Goal: Task Accomplishment & Management: Complete application form

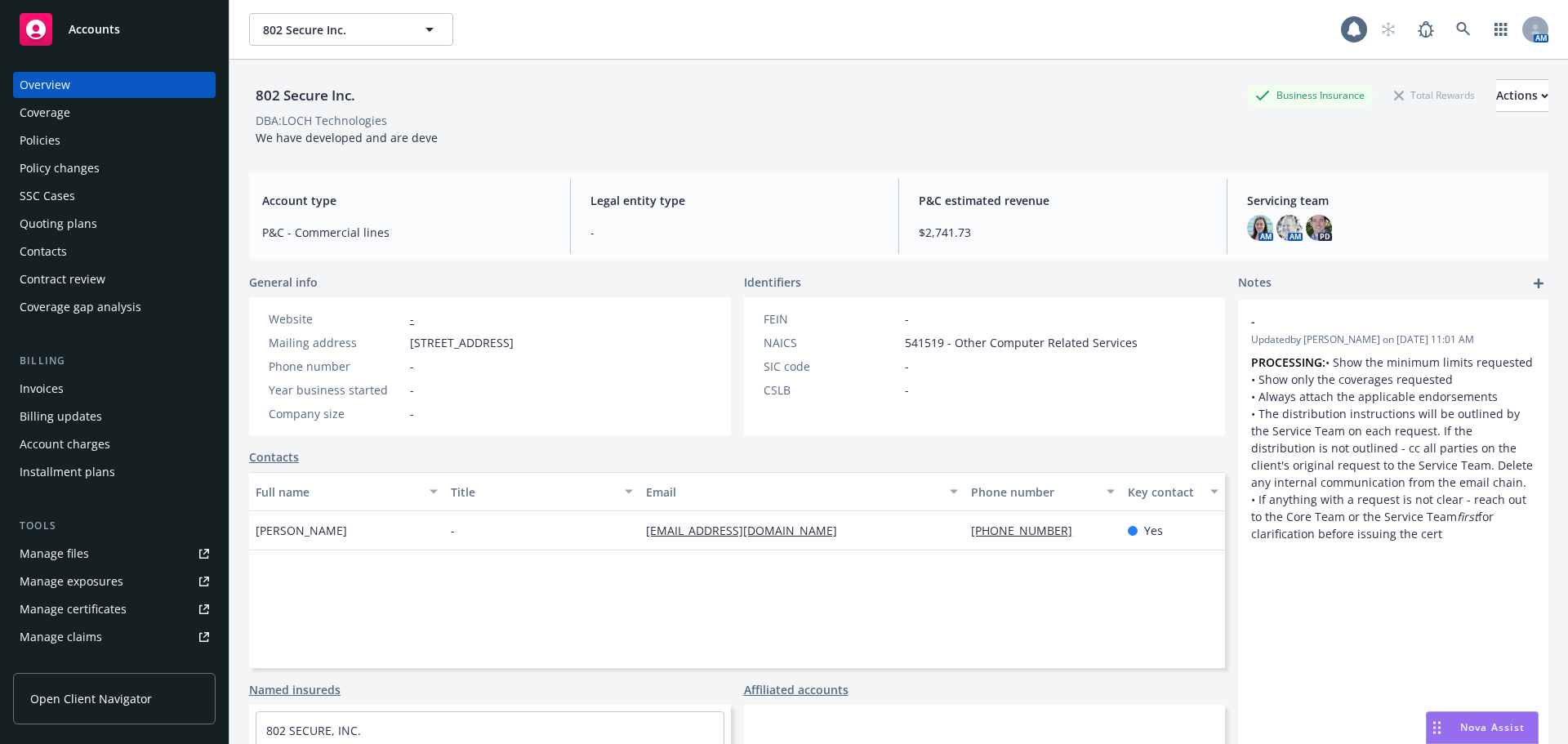
click at [323, 47] on div "802 Secure Inc. 802 Secure Inc. 1 AM" at bounding box center [898, 29] width 1339 height 59
click at [323, 35] on span "802 Secure Inc." at bounding box center [333, 29] width 141 height 17
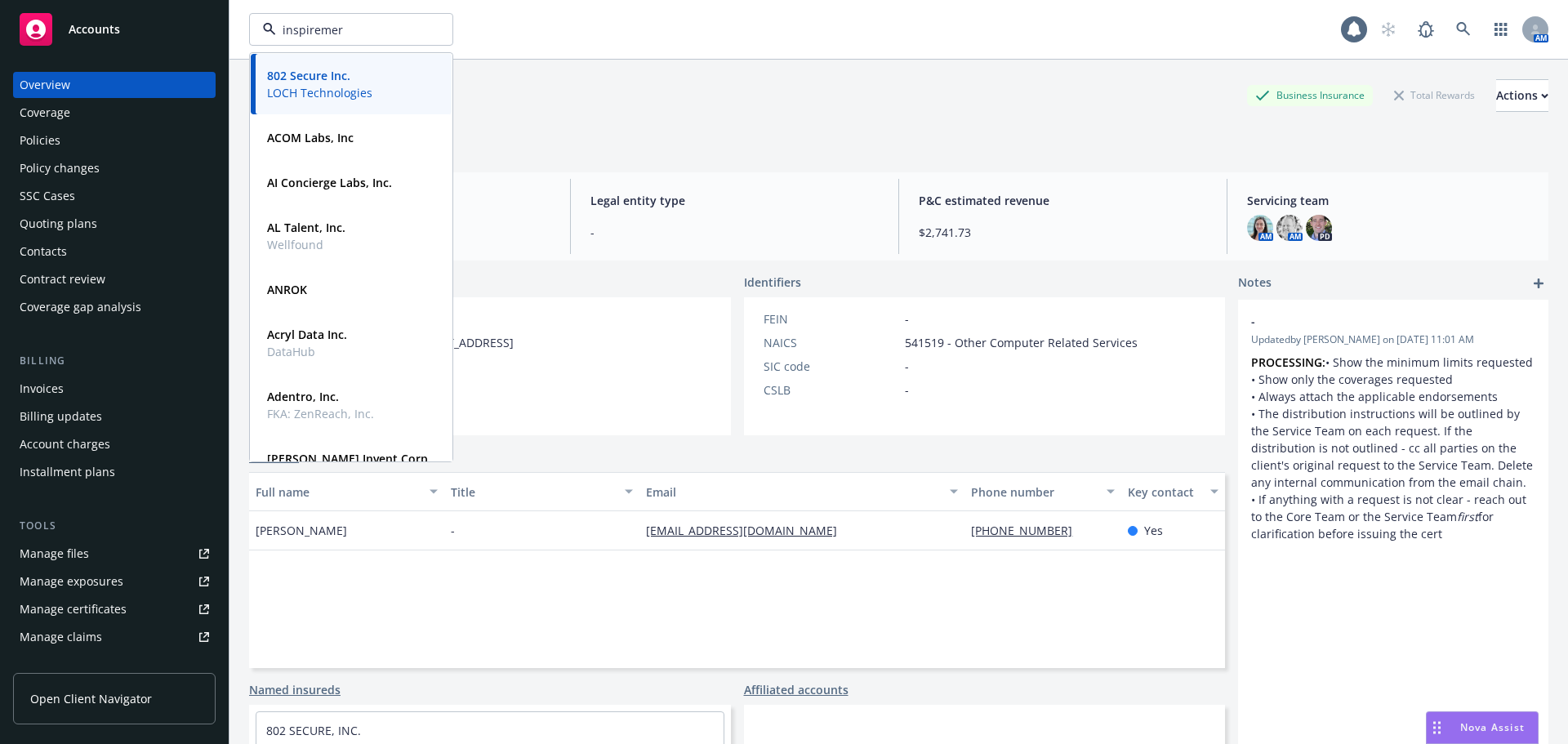
type input "inspireme"
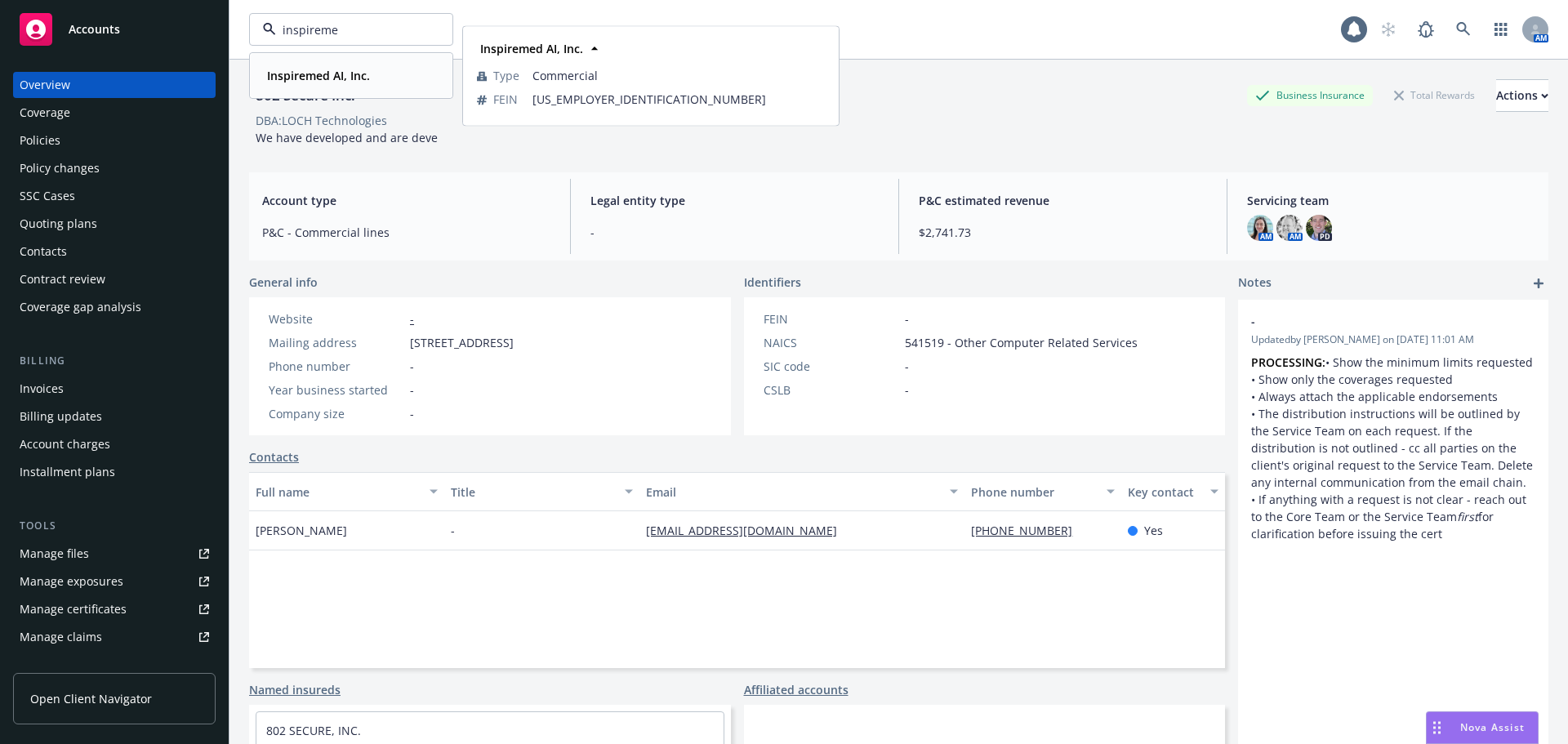
click at [326, 75] on strong "Inspiremed AI, Inc." at bounding box center [318, 75] width 103 height 16
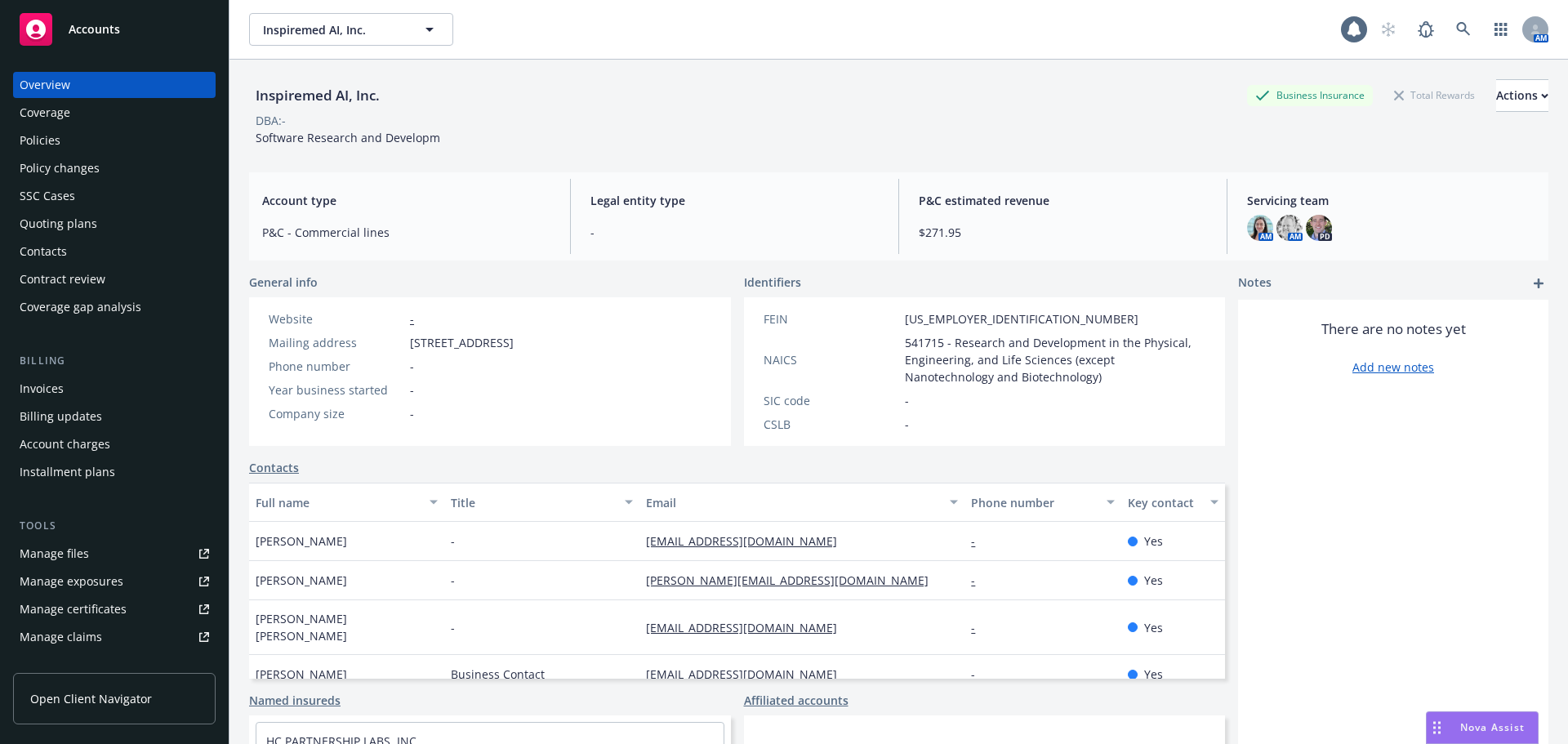
click at [80, 139] on div "Policies" at bounding box center [114, 140] width 189 height 26
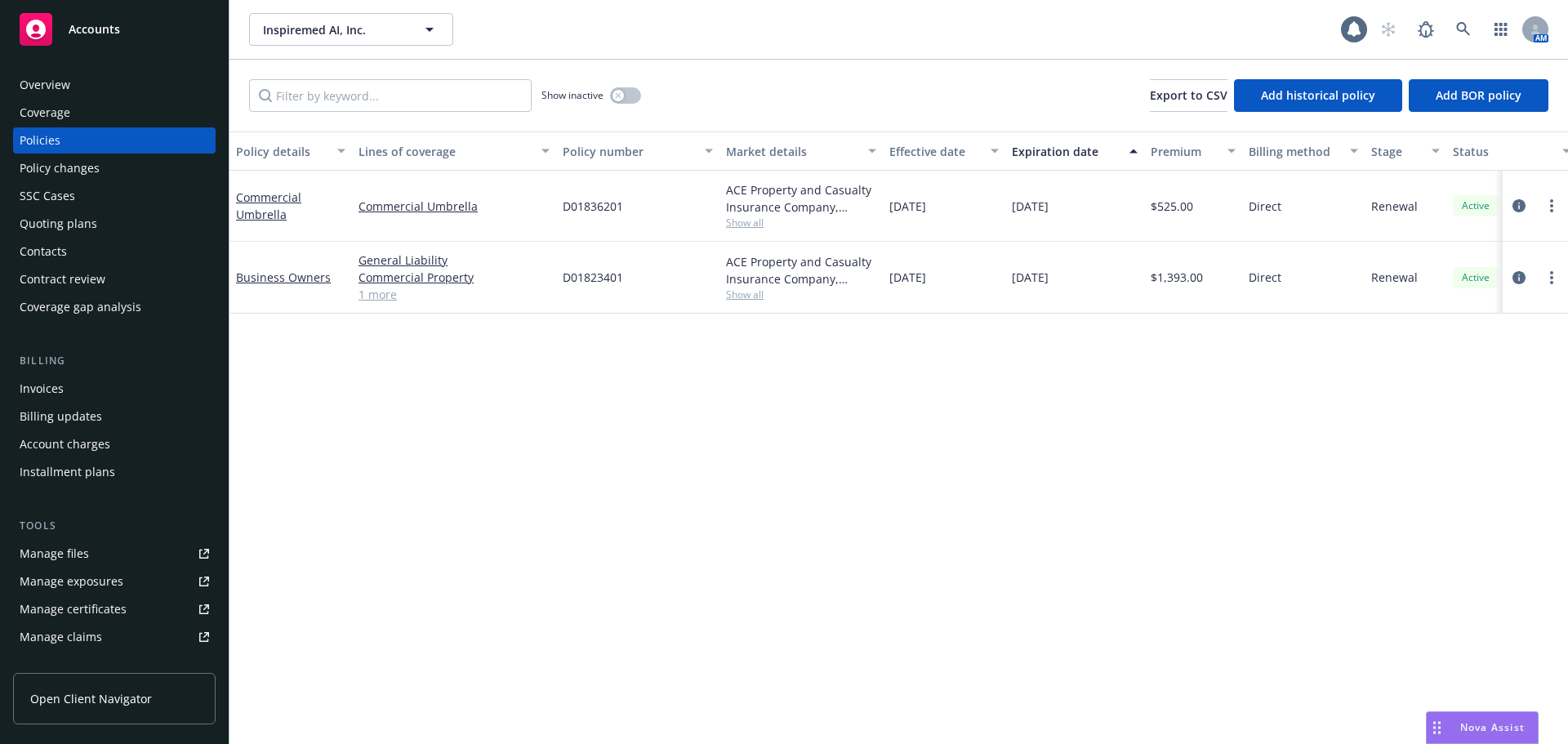
click at [70, 221] on div "Quoting plans" at bounding box center [58, 223] width 77 height 26
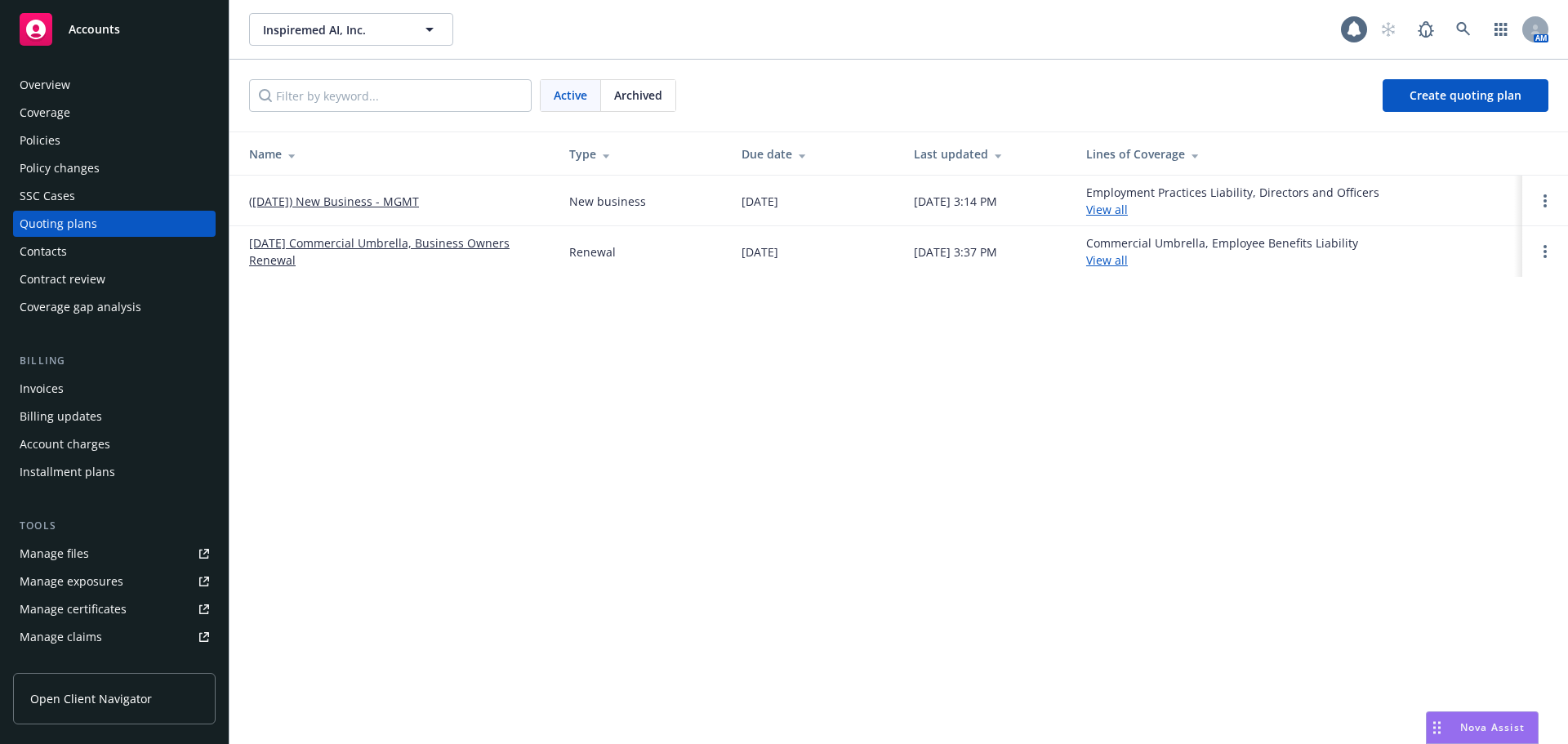
click at [350, 201] on link "([DATE]) New Business - MGMT" at bounding box center [333, 201] width 170 height 17
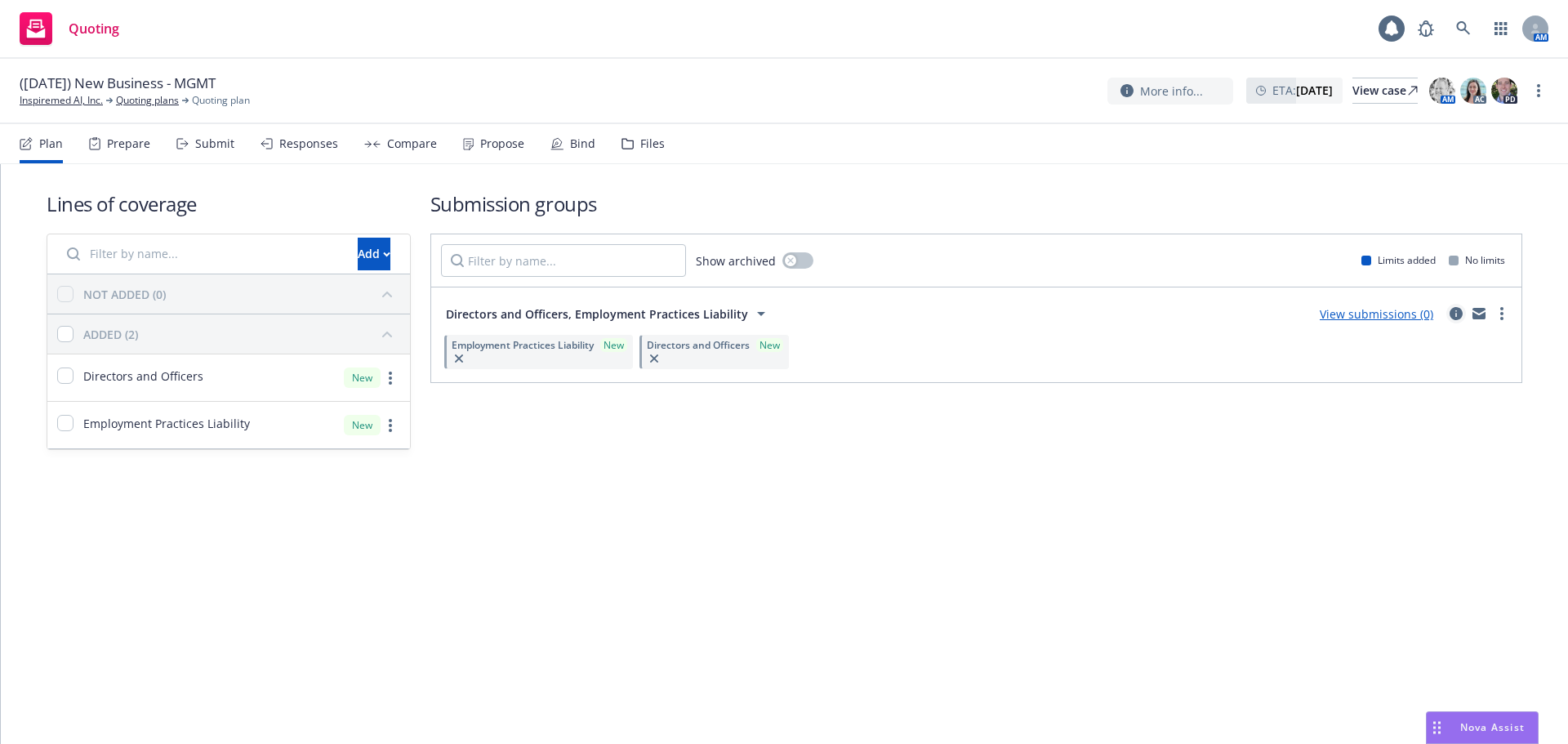
click at [1457, 316] on icon "circleInformation" at bounding box center [1455, 313] width 13 height 13
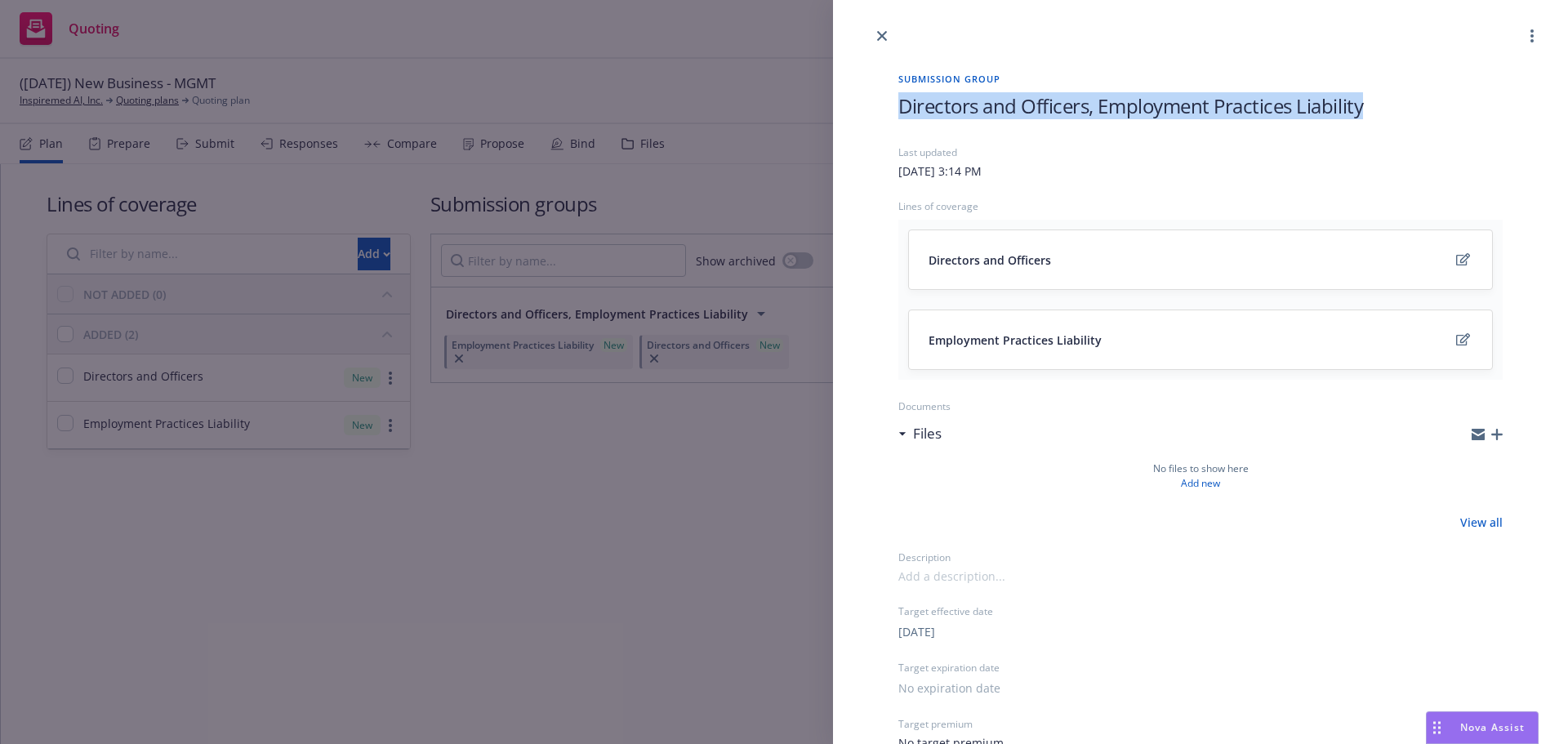
drag, startPoint x: 899, startPoint y: 107, endPoint x: 1336, endPoint y: 120, distance: 437.2
click at [1336, 120] on div "Directors and Officers, Employment Practices Liability" at bounding box center [1200, 119] width 604 height 53
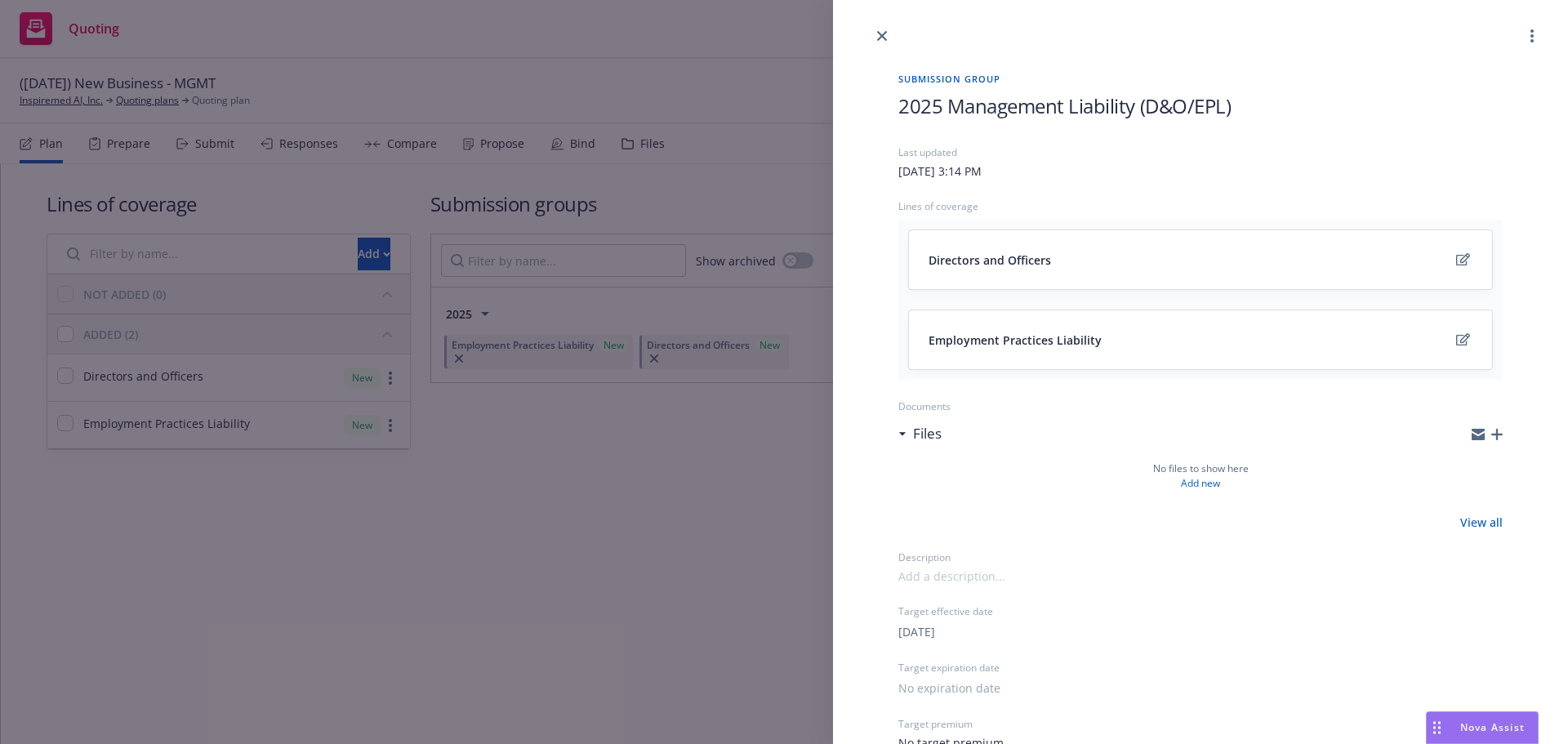
click at [760, 79] on div "Submission group 2025 Management Liability (D&O/EPL) Last updated Monday, Augus…" at bounding box center [784, 372] width 1568 height 744
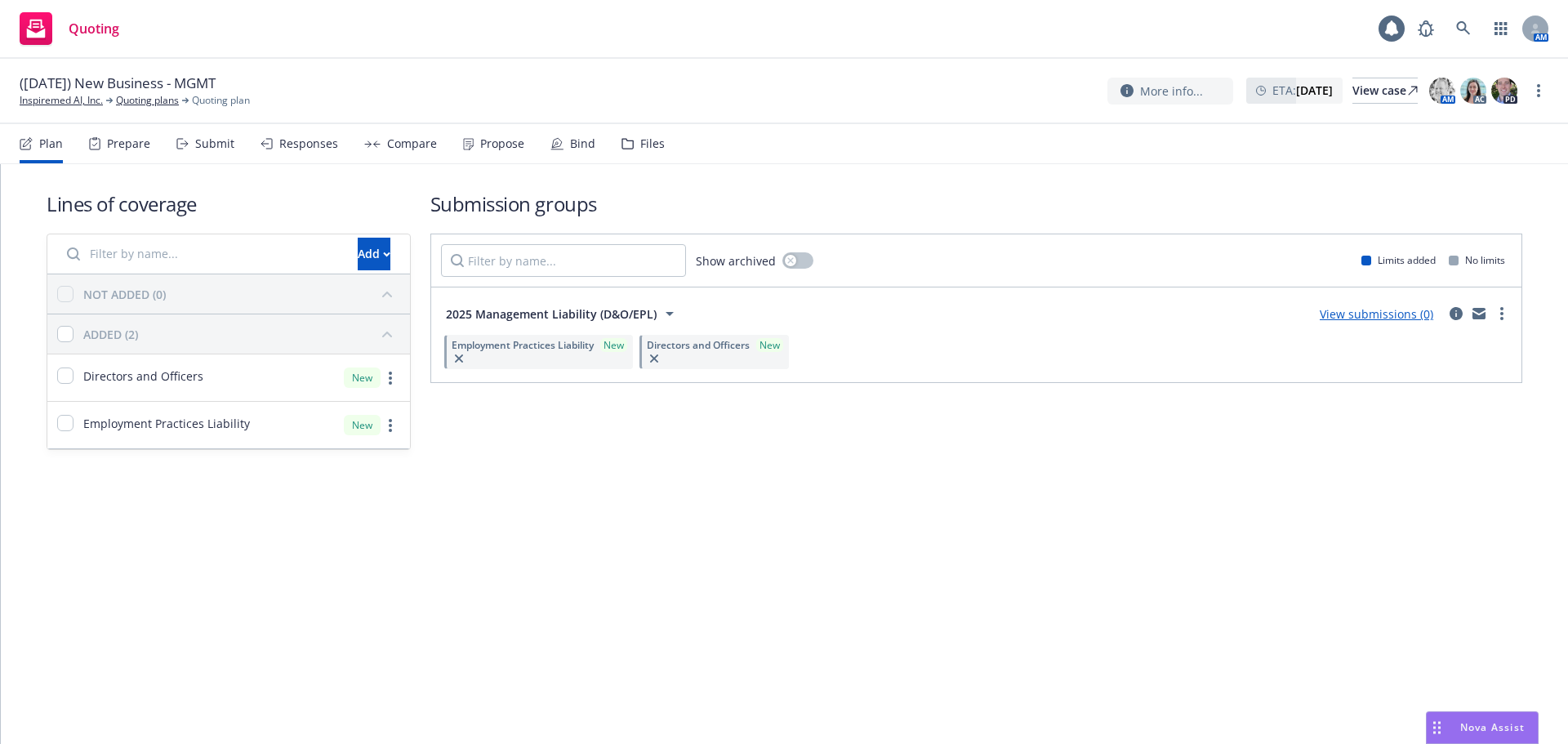
click at [1398, 314] on link "View submissions (0)" at bounding box center [1377, 314] width 114 height 16
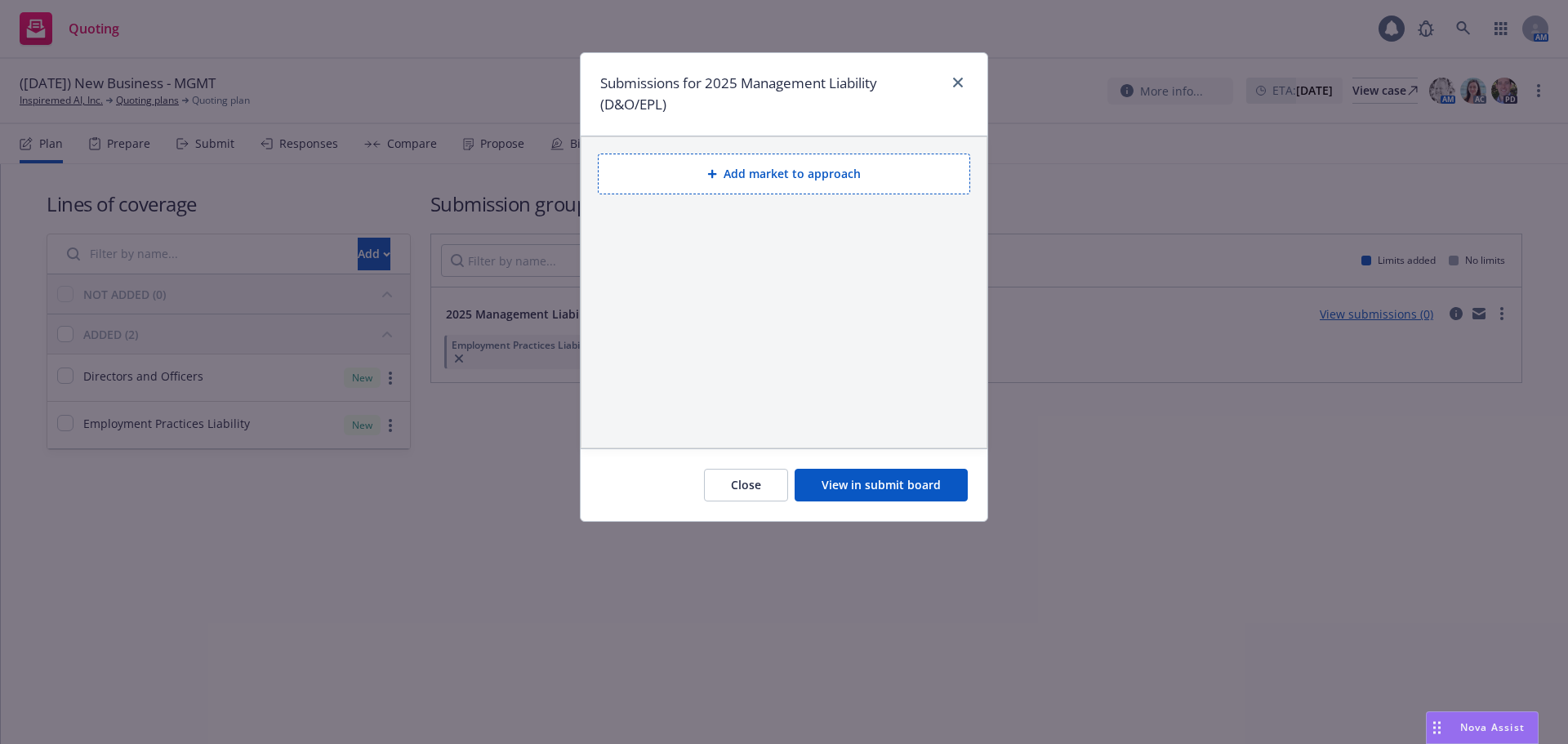
click at [803, 179] on button "Add market to approach" at bounding box center [784, 174] width 373 height 41
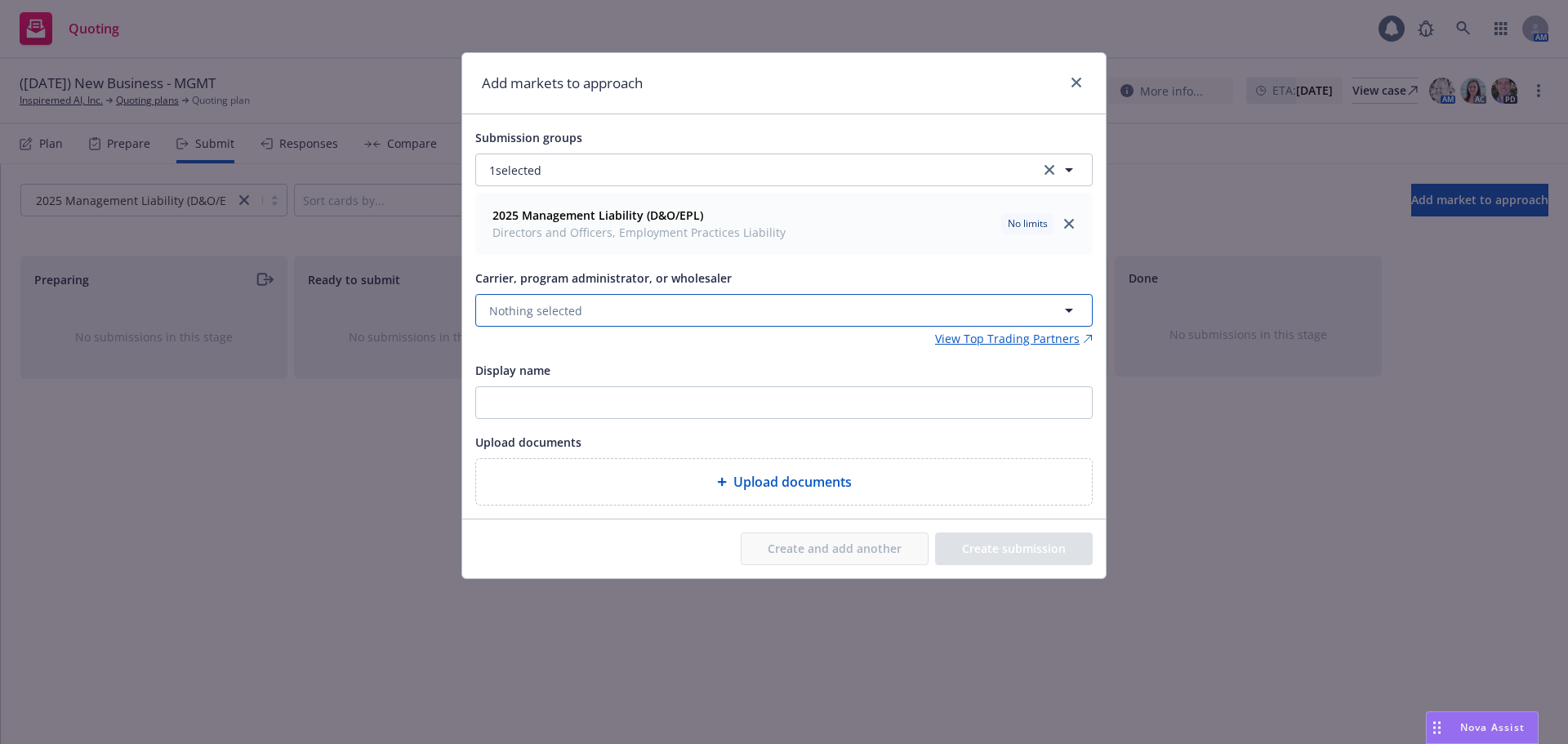
click at [691, 304] on button "Nothing selected" at bounding box center [784, 310] width 618 height 32
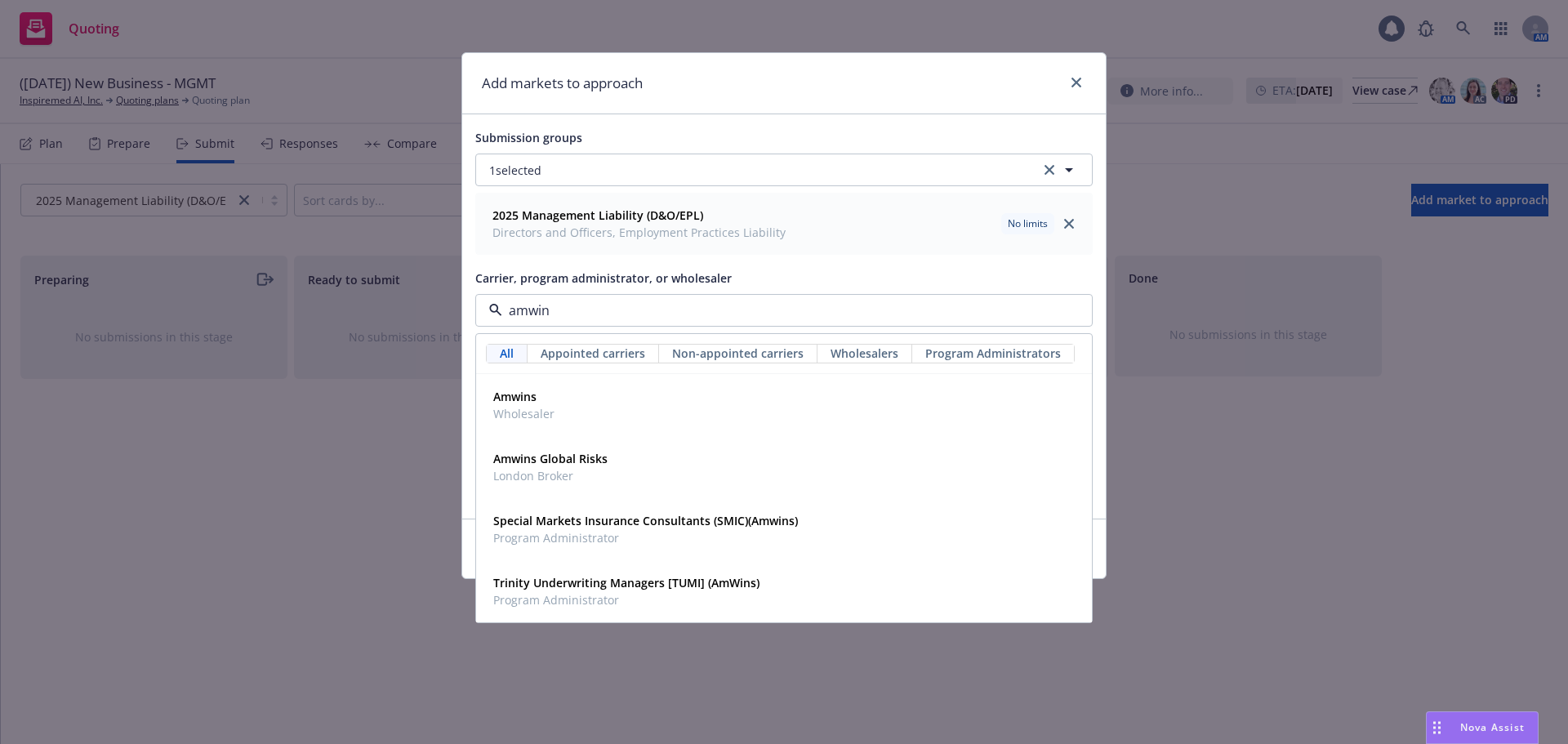
type input "amwins"
click at [525, 395] on strong "Amwins" at bounding box center [515, 396] width 43 height 16
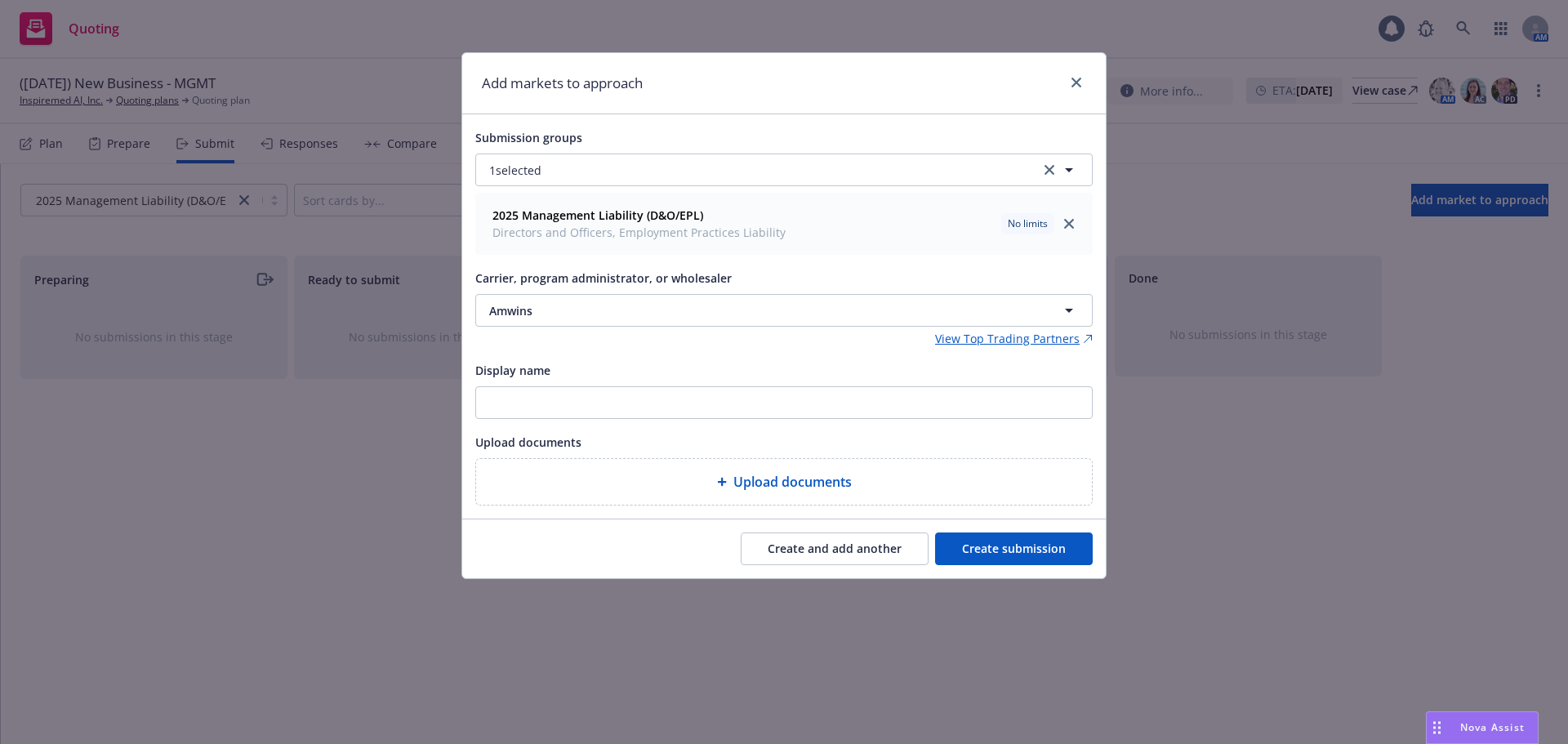
click at [1006, 545] on button "Create submission" at bounding box center [1014, 548] width 158 height 32
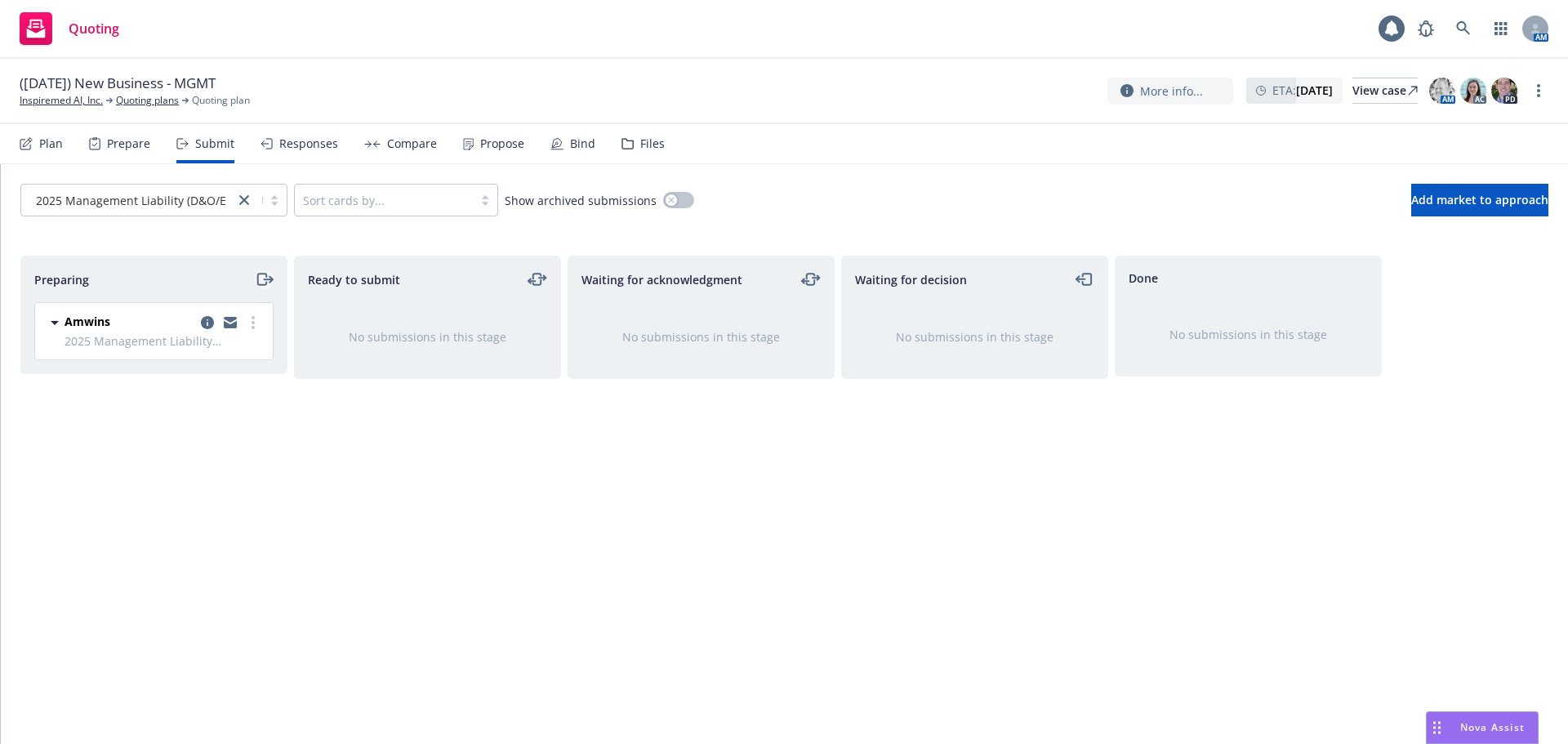
click at [262, 283] on icon "moveRight" at bounding box center [264, 279] width 19 height 20
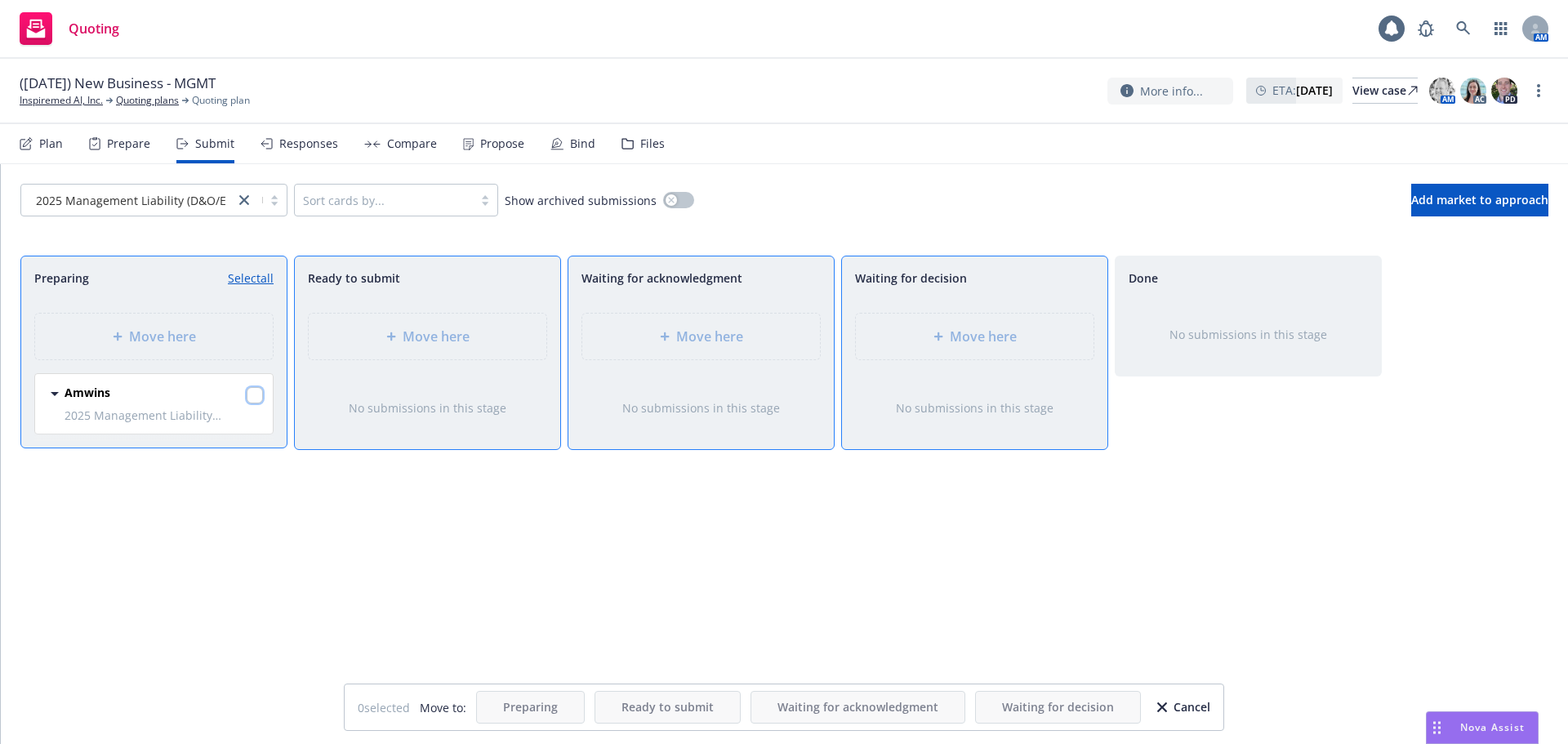
click at [250, 395] on input "checkbox" at bounding box center [255, 395] width 17 height 17
checkbox input "true"
click at [865, 340] on div "Move here" at bounding box center [975, 336] width 237 height 46
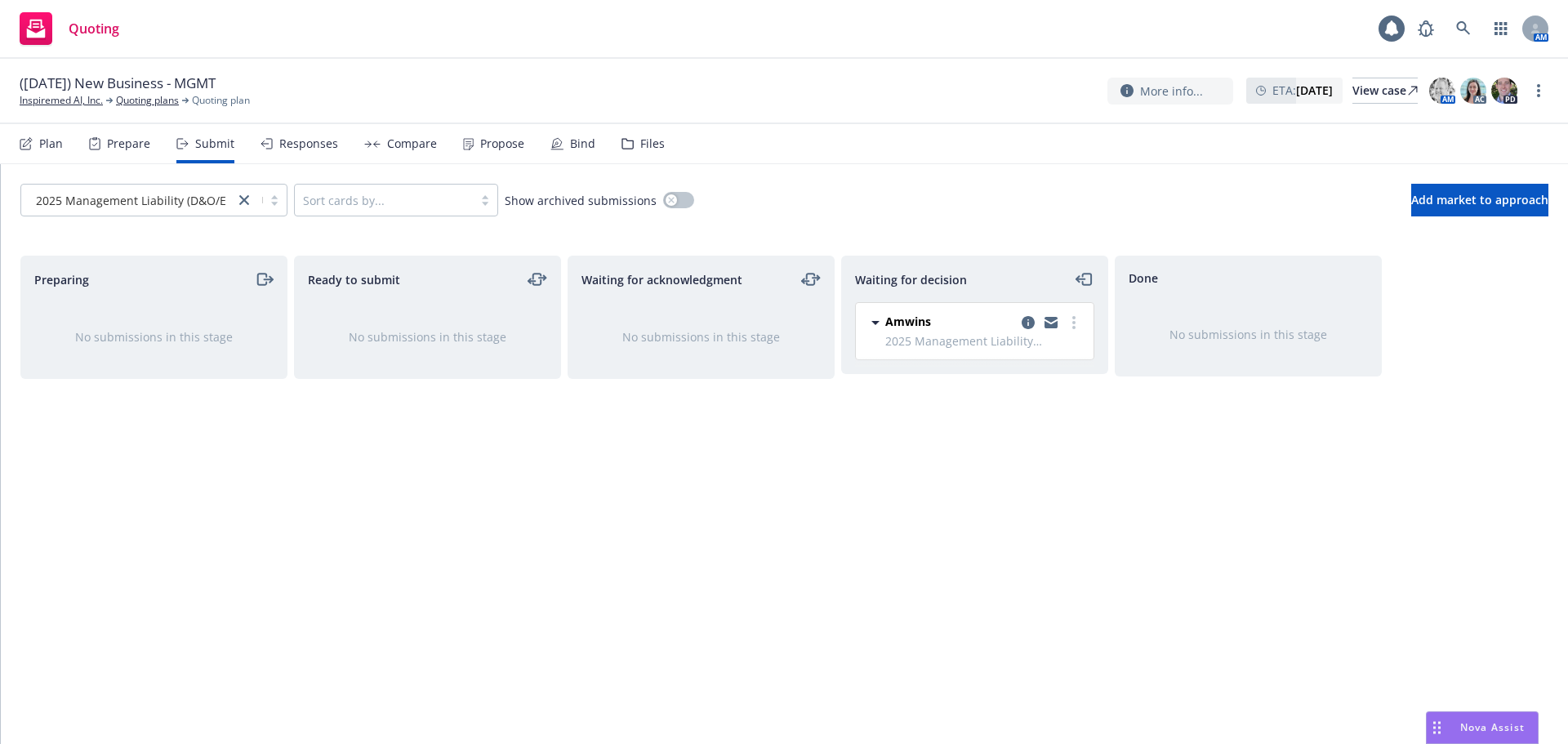
click at [1041, 422] on div "Waiting for decision Amwins 2025 Management Liability (D&O/EPL) Tuesday, August…" at bounding box center [975, 482] width 267 height 454
click at [1166, 451] on div "Done No submissions in this stage" at bounding box center [1248, 482] width 267 height 454
click at [640, 149] on div "Files" at bounding box center [652, 143] width 25 height 13
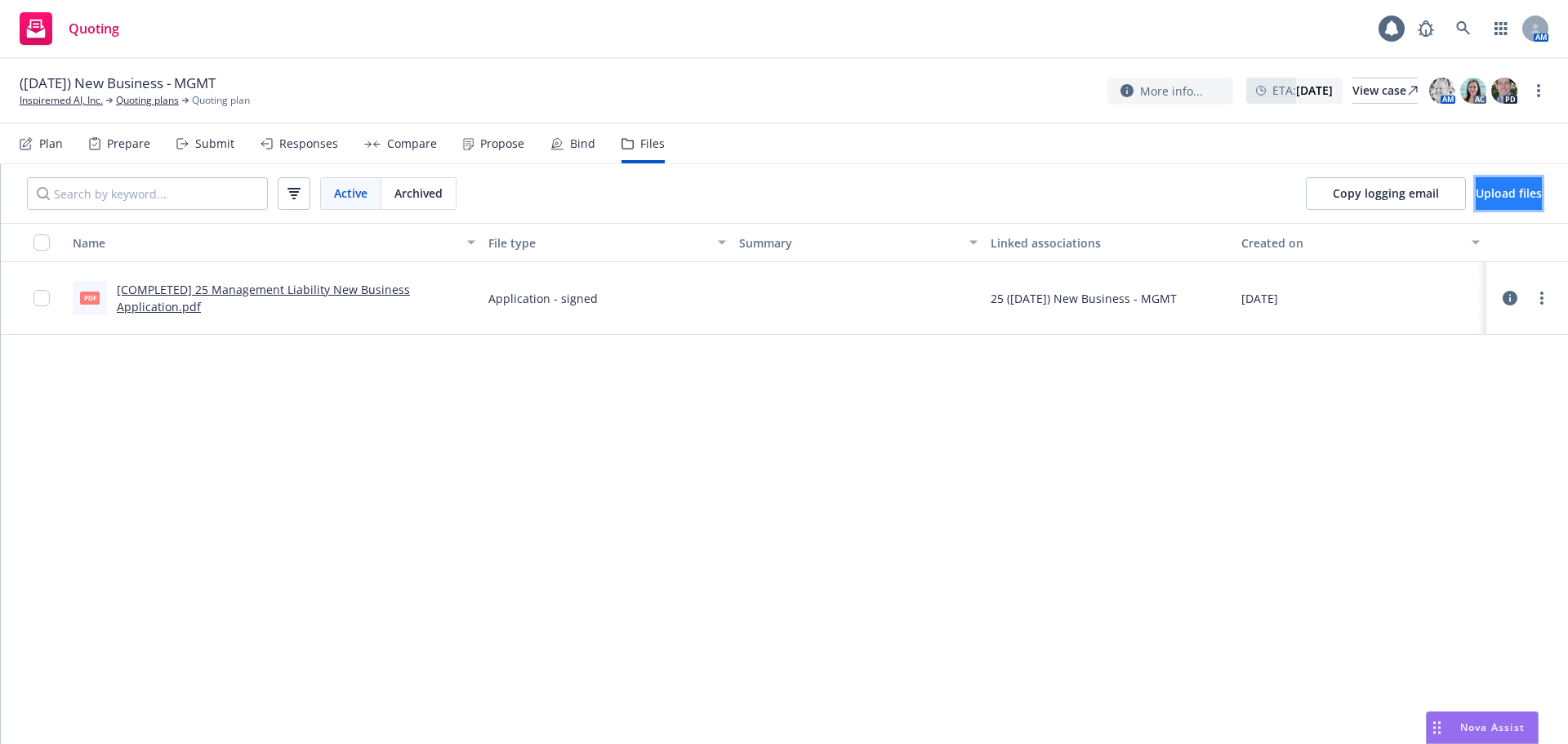
click at [1476, 200] on span "Upload files" at bounding box center [1508, 193] width 66 height 16
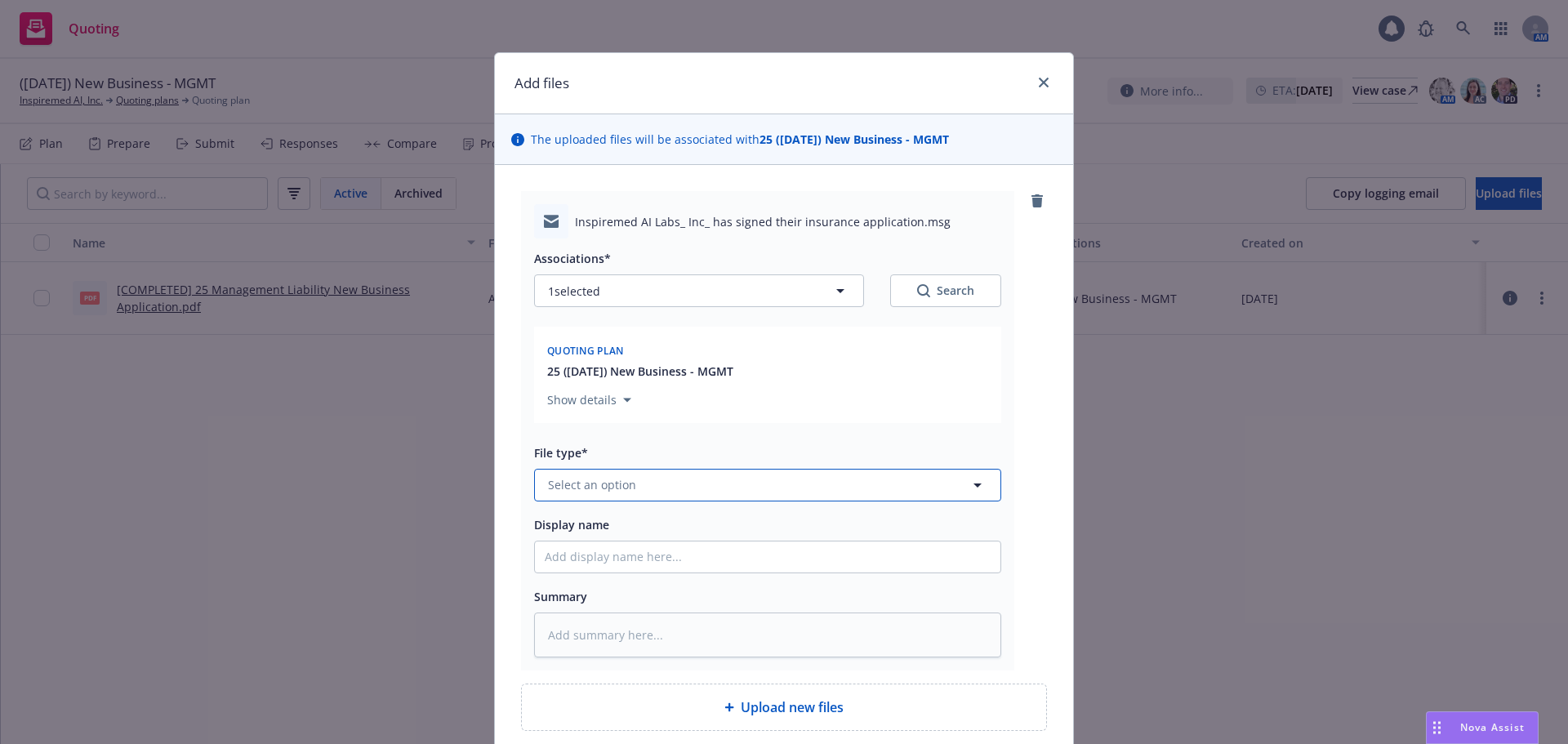
click at [647, 482] on button "Select an option" at bounding box center [768, 484] width 467 height 32
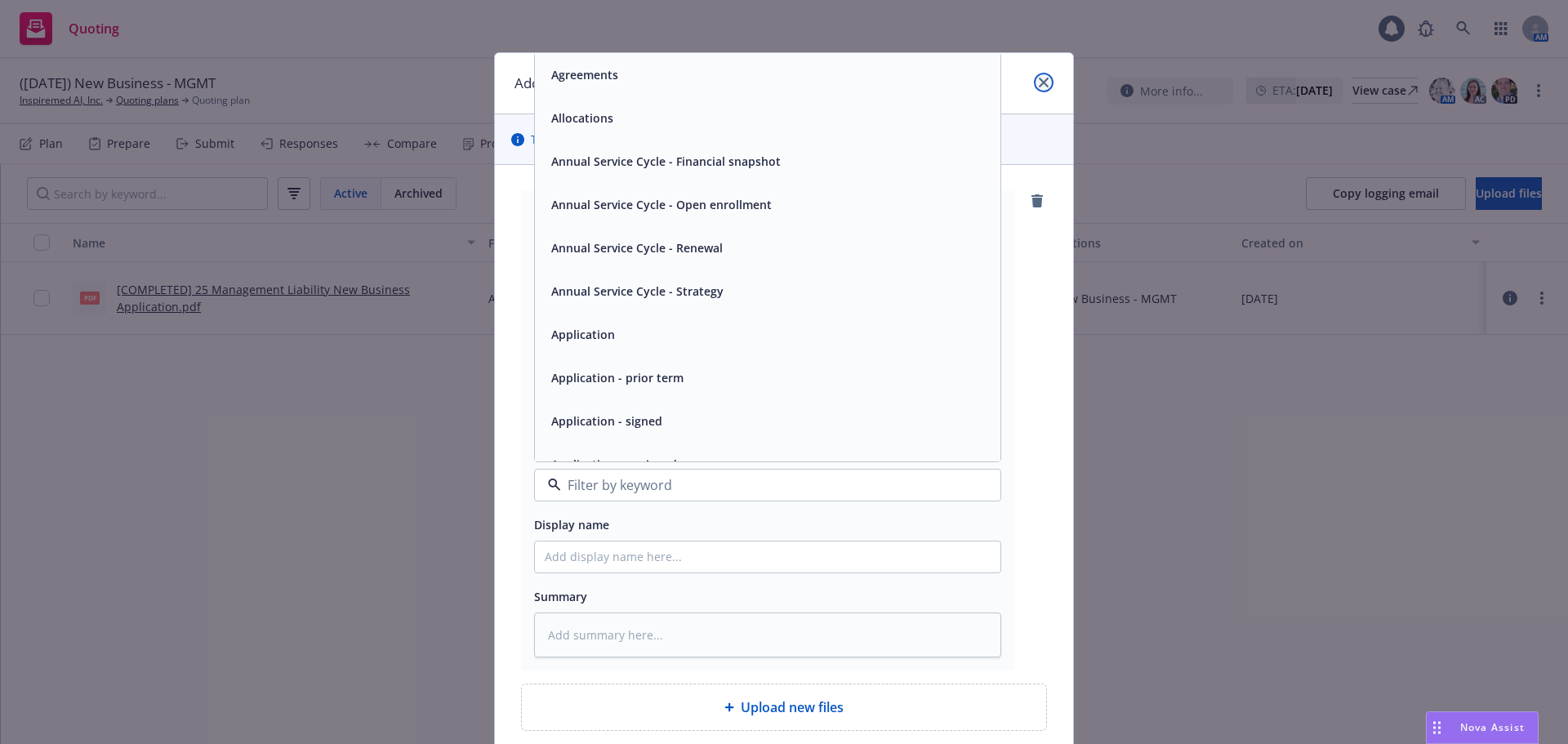
click at [1038, 83] on icon "close" at bounding box center [1043, 82] width 10 height 10
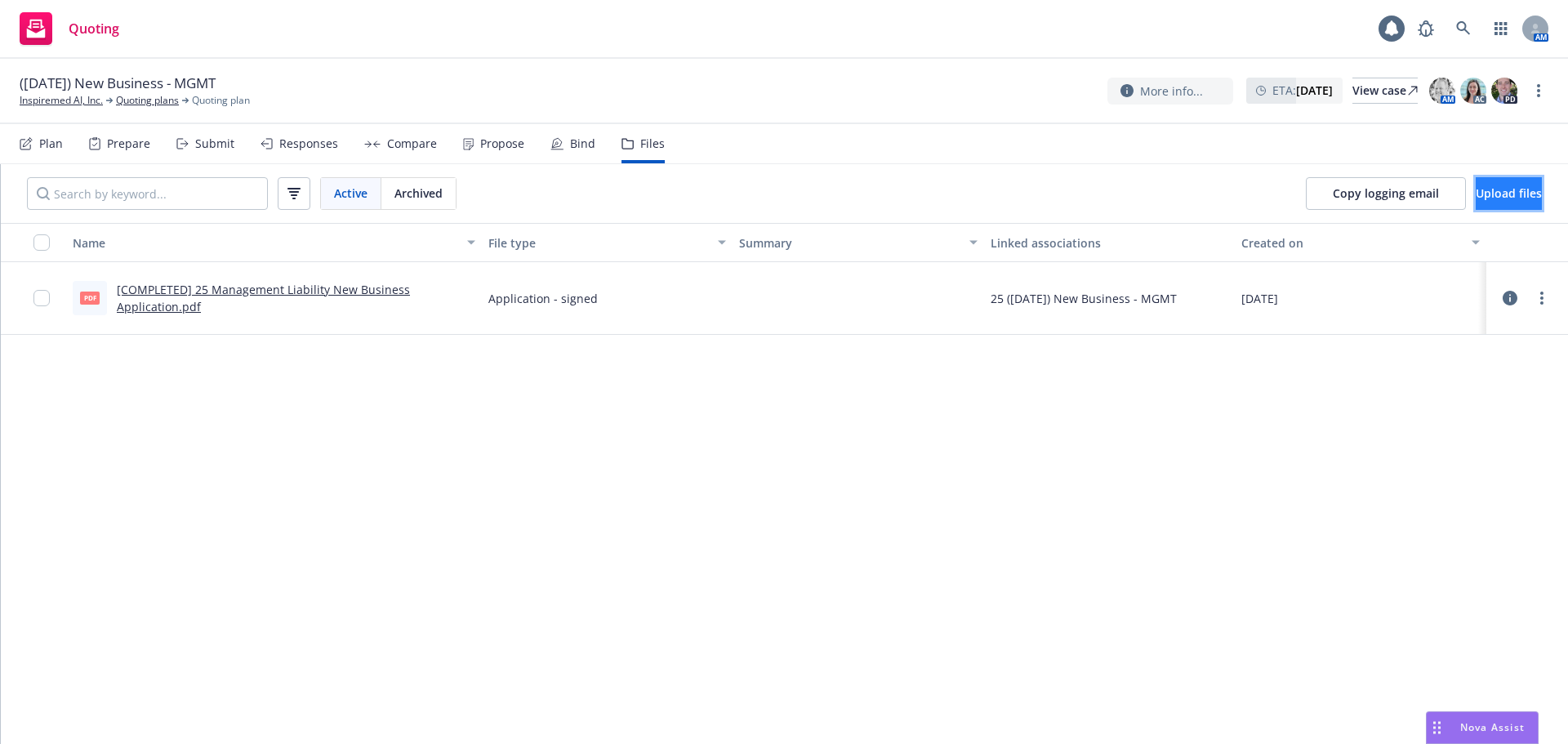
click at [1476, 188] on span "Upload files" at bounding box center [1508, 193] width 66 height 16
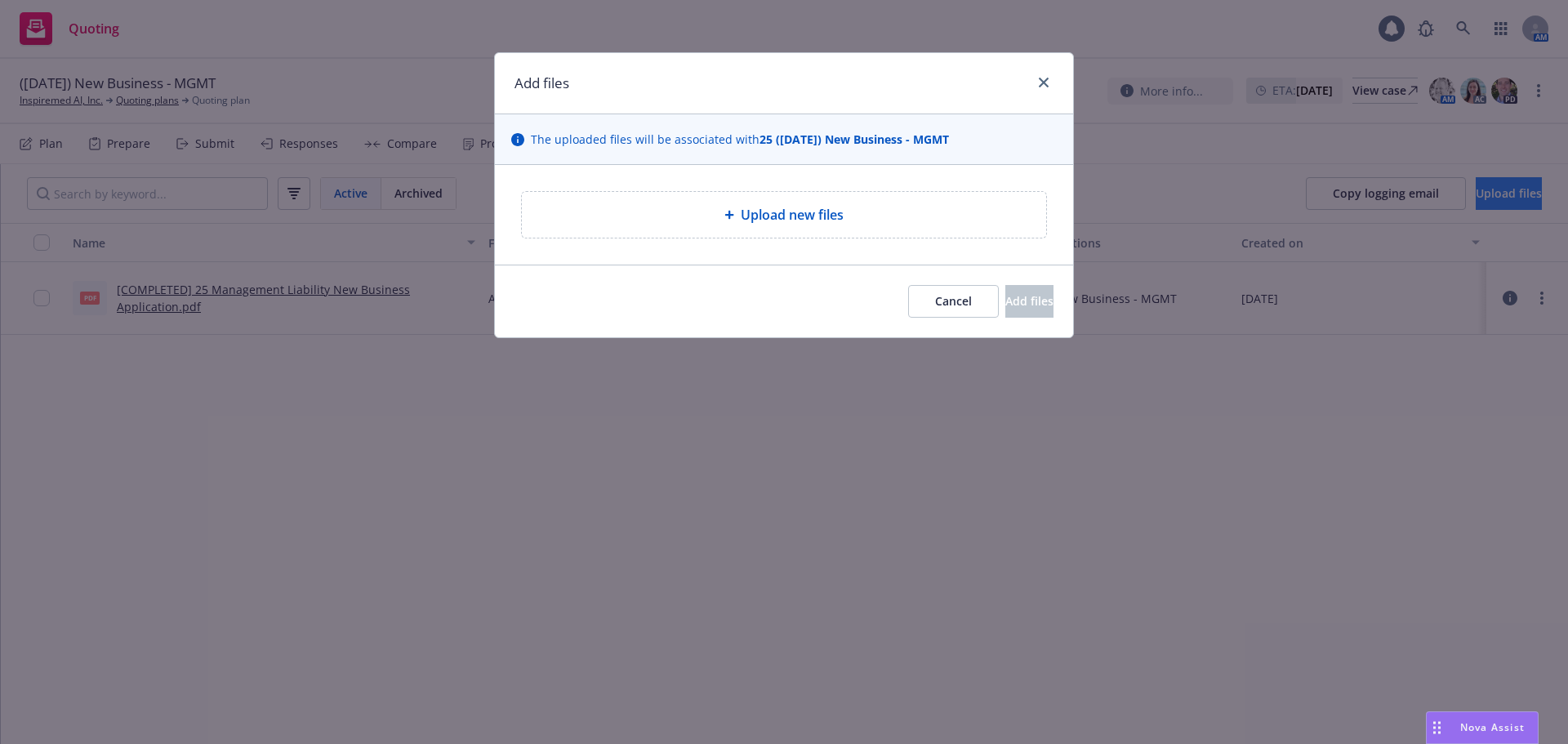
type textarea "x"
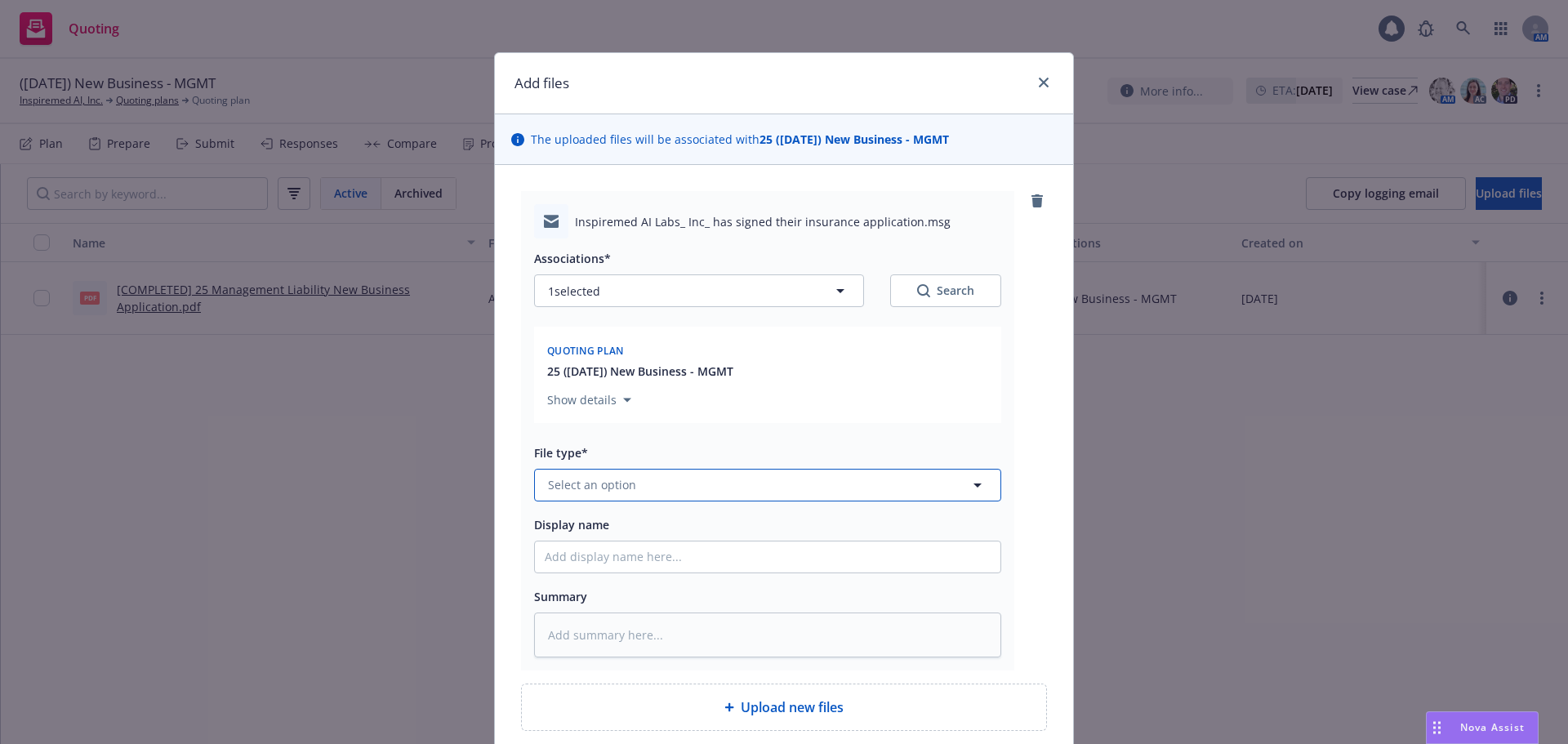
click at [628, 489] on span "Select an option" at bounding box center [592, 484] width 88 height 17
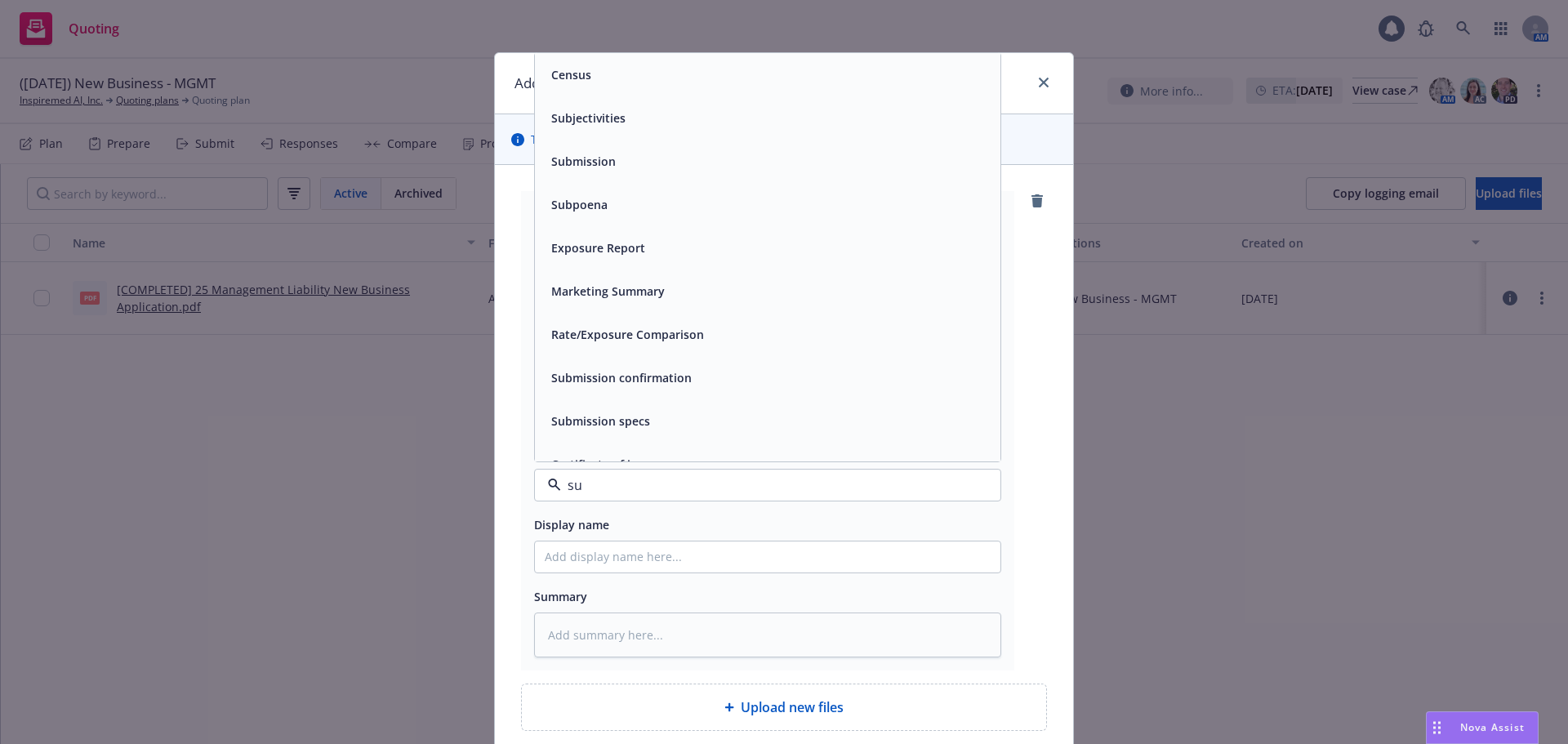
type input "sub"
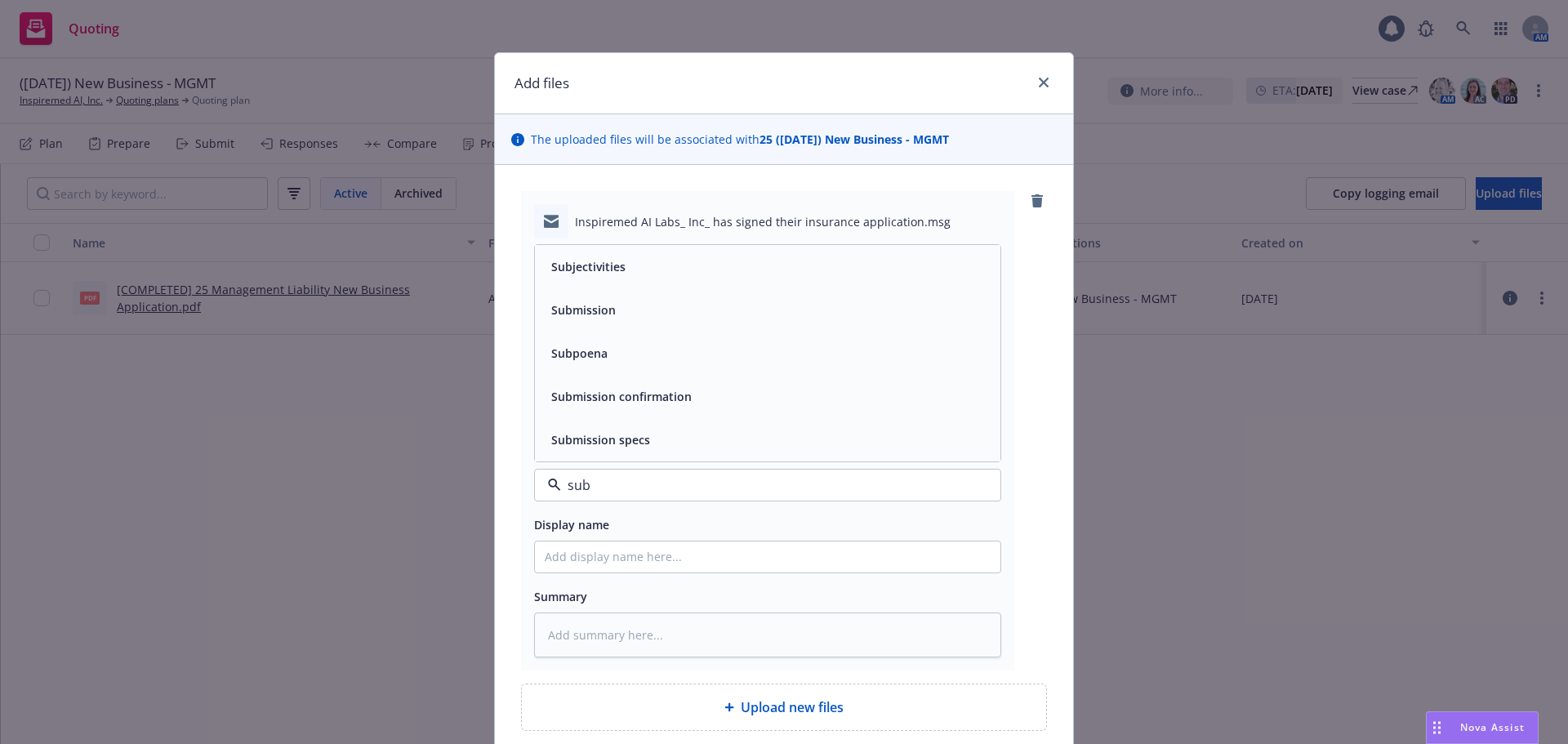
click at [645, 318] on div "Submission" at bounding box center [768, 310] width 446 height 24
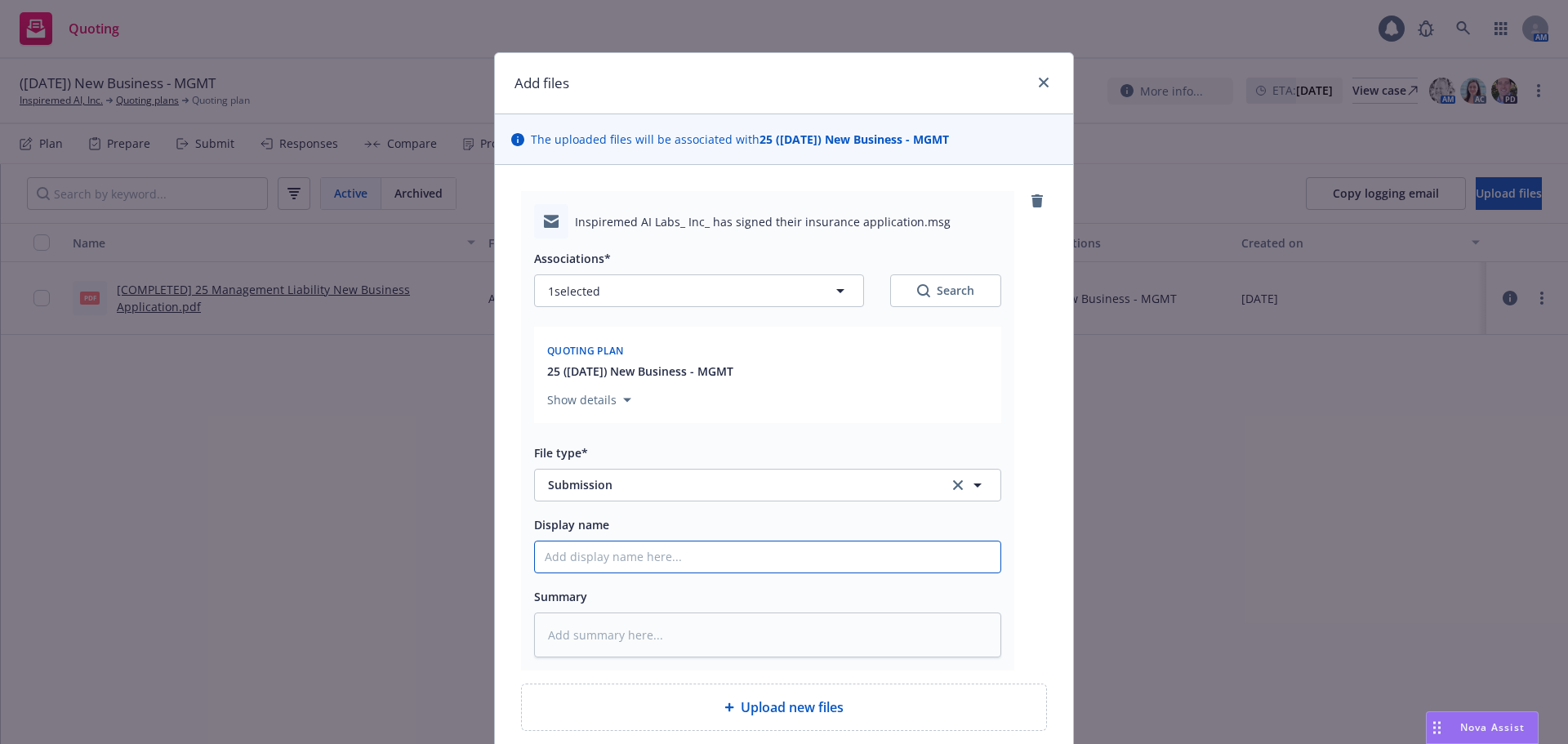
click at [647, 568] on input "Display name" at bounding box center [768, 557] width 466 height 31
type textarea "x"
type input "2"
type textarea "x"
type input "25"
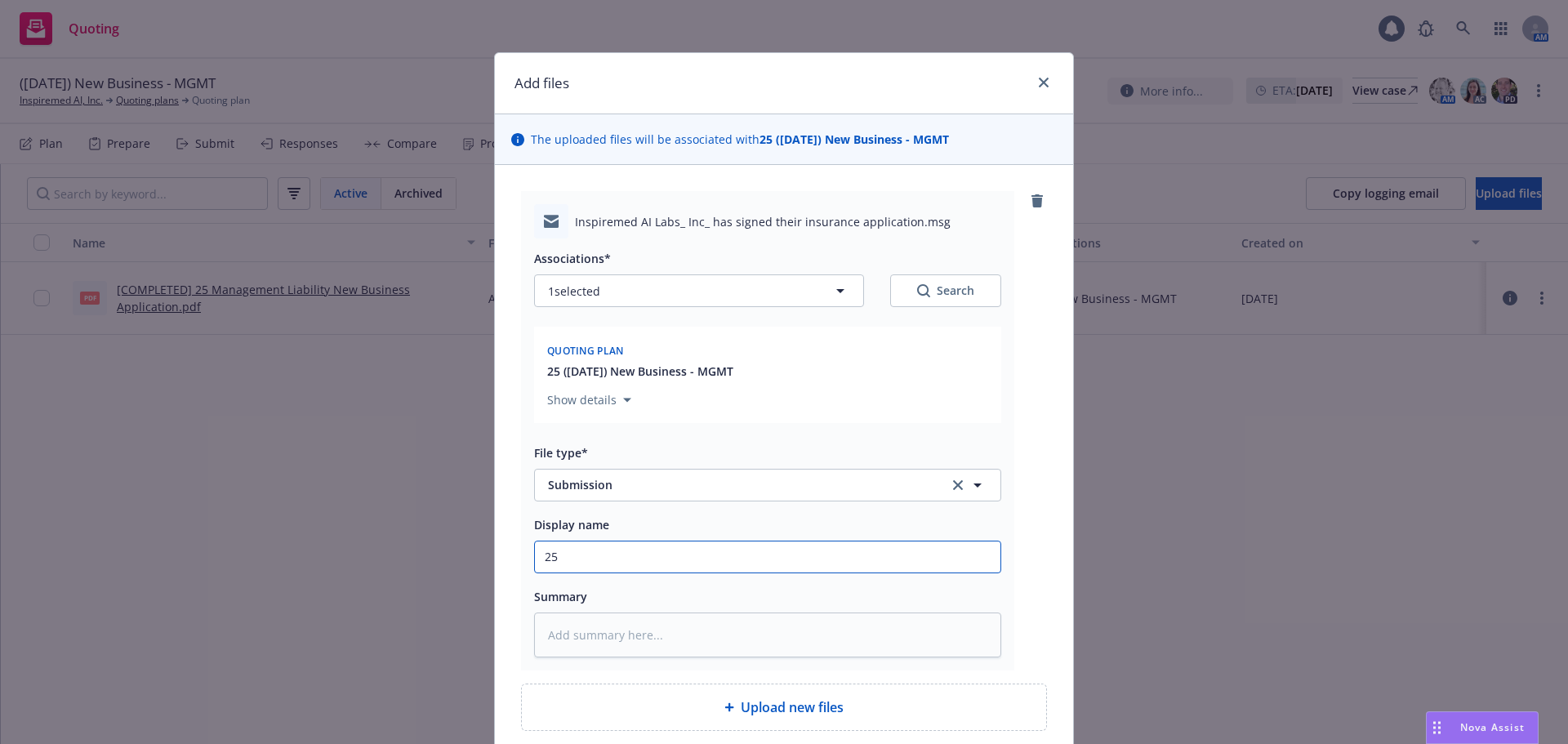
type textarea "x"
type input "25-"
type textarea "x"
type input "25-2"
type textarea "x"
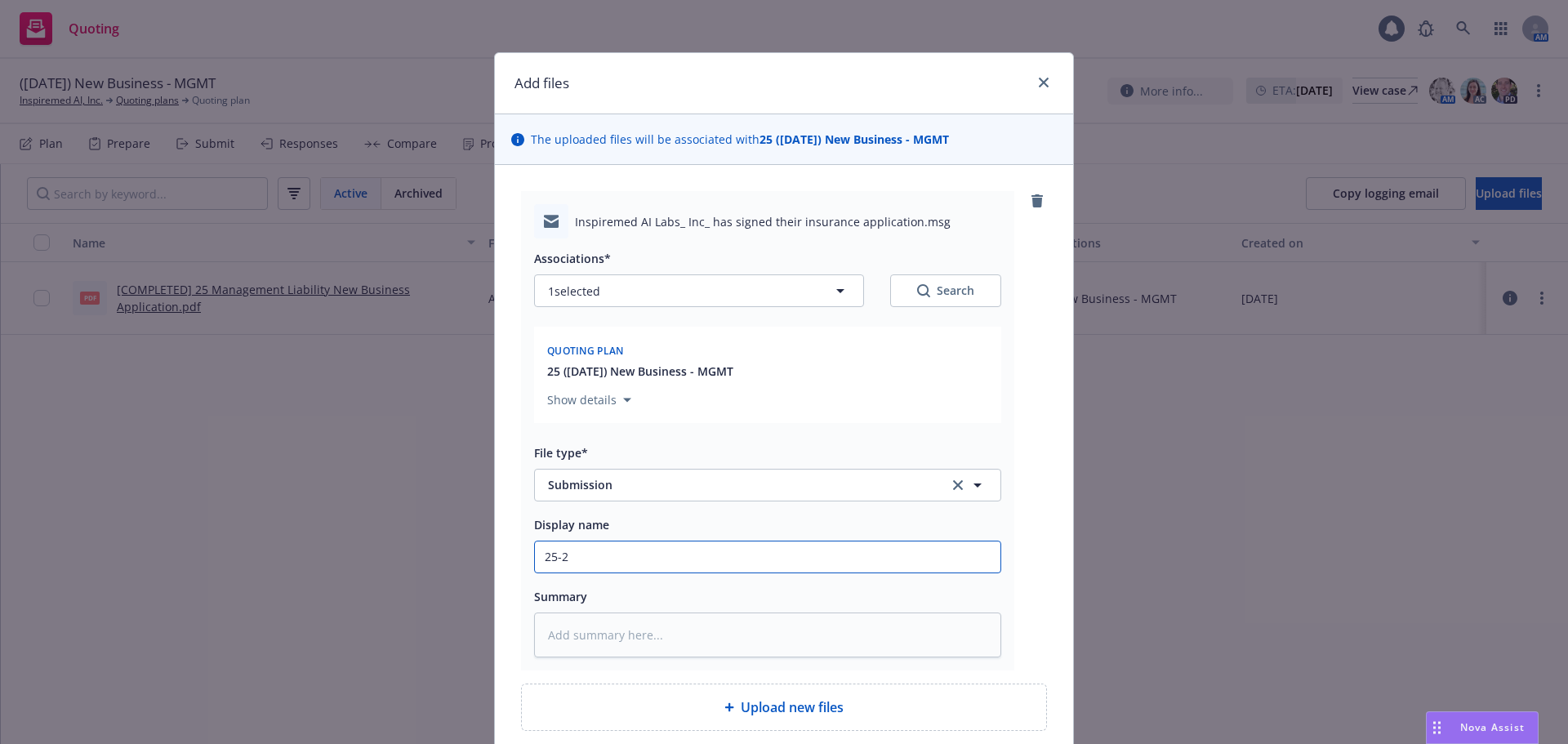
type input "25-26"
type textarea "x"
type input "25-26"
type textarea "x"
type input "25-26 M"
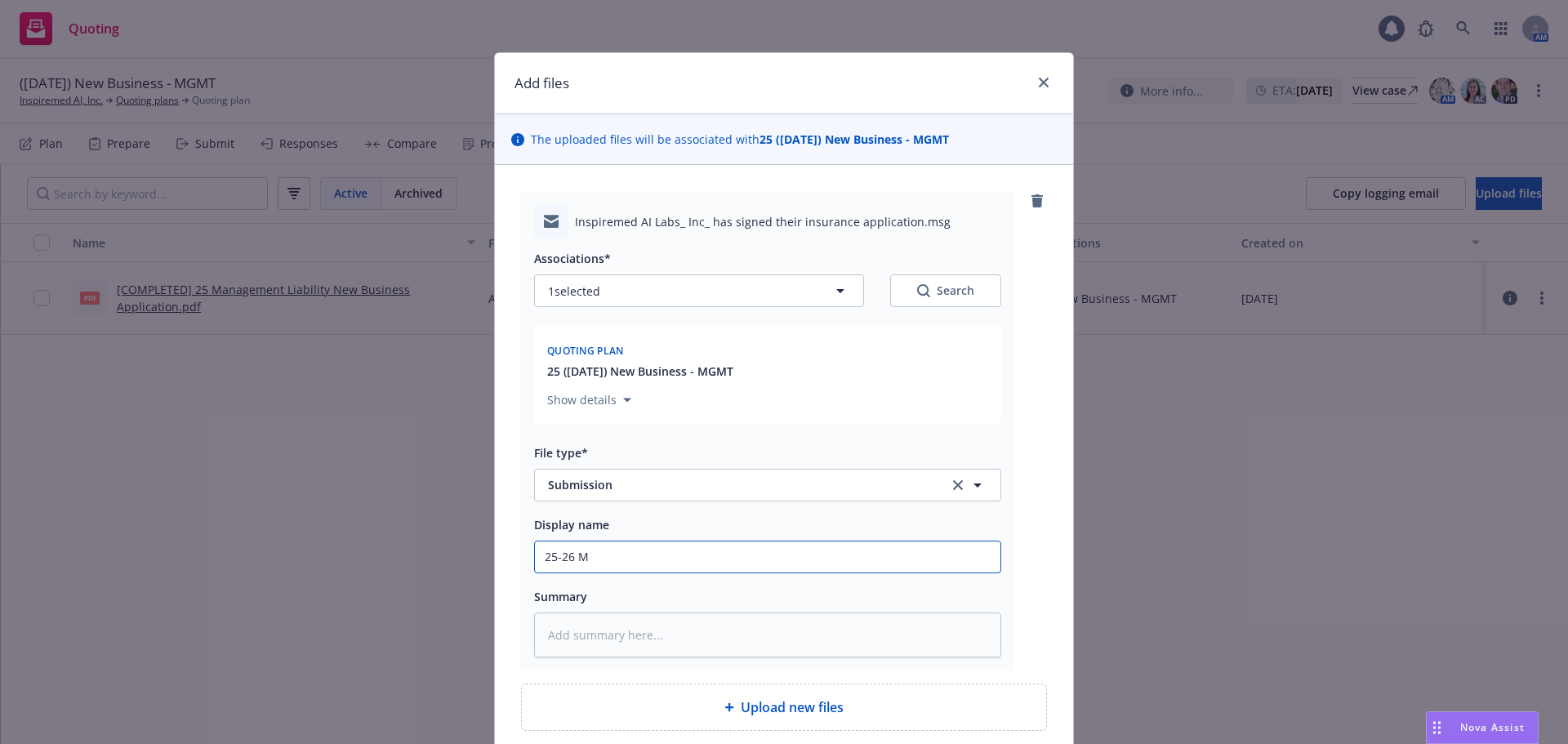
type textarea "x"
type input "25-26 Mg"
type textarea "x"
type input "25-26 Mgm"
type textarea "x"
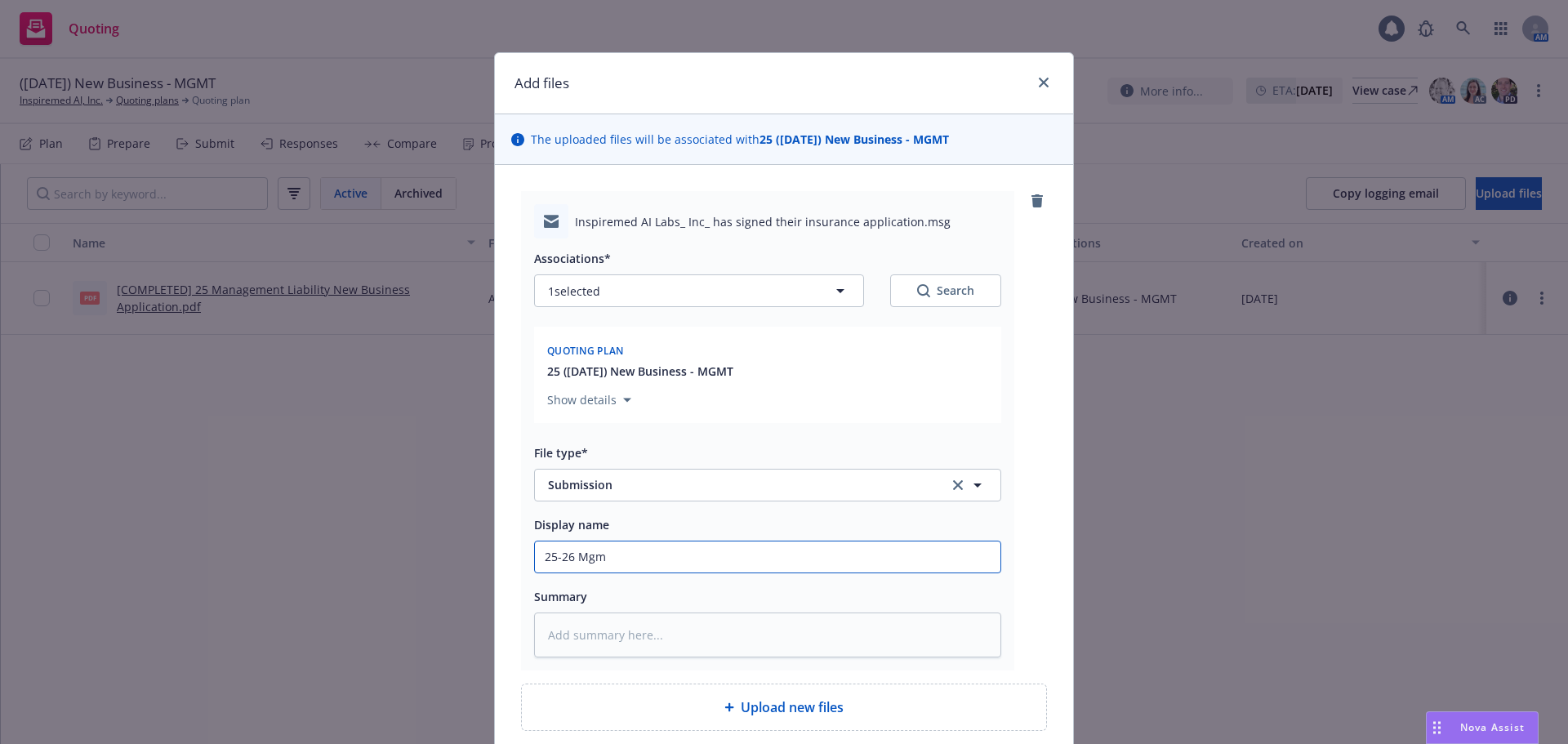
type input "25-26 Mgmt"
type textarea "x"
type input "25-26 Mgmt"
type textarea "x"
type input "25-26 Mgmt L"
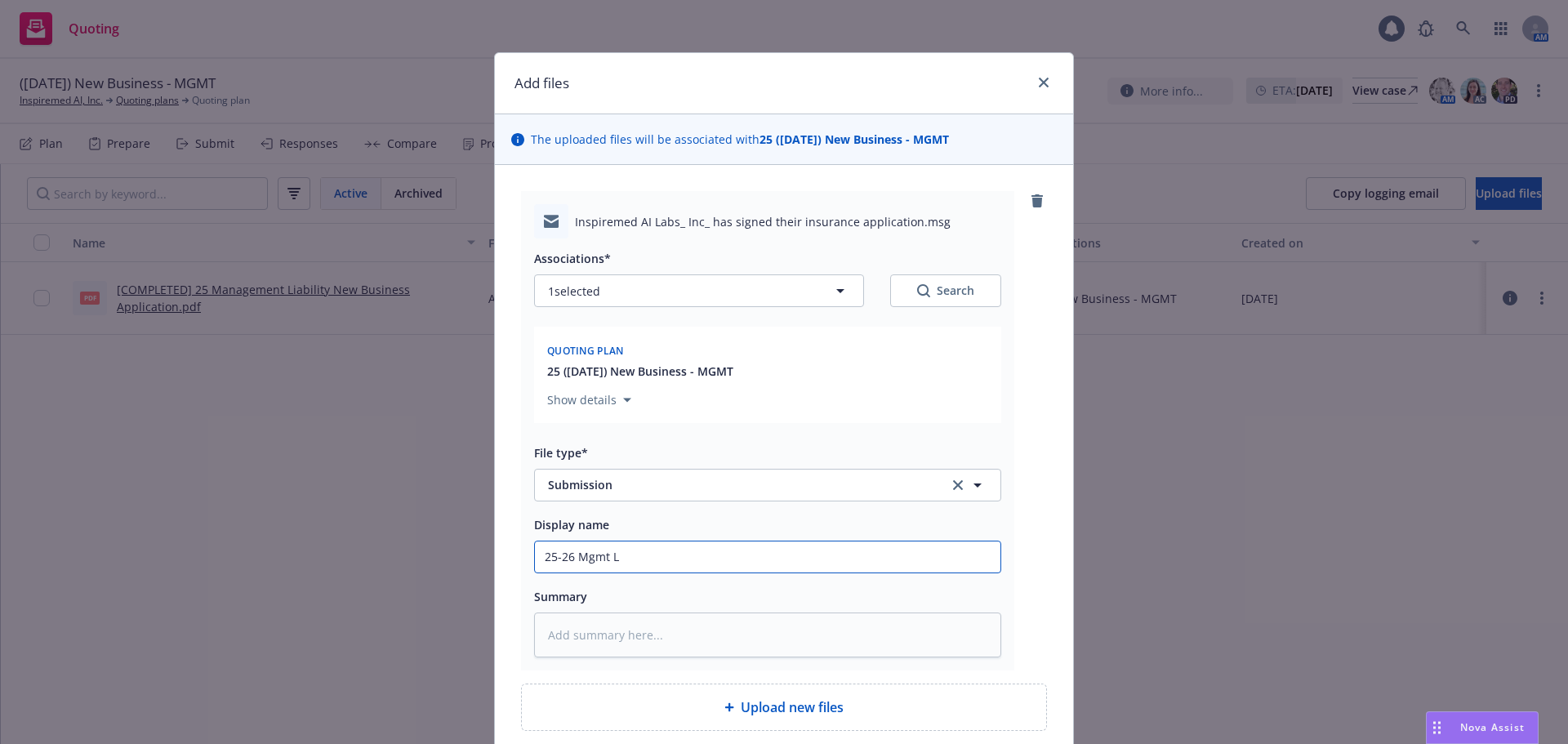
type textarea "x"
type input "25-26 Mgmt Li"
type textarea "x"
type input "25-26 Mgmt Lia"
type textarea "x"
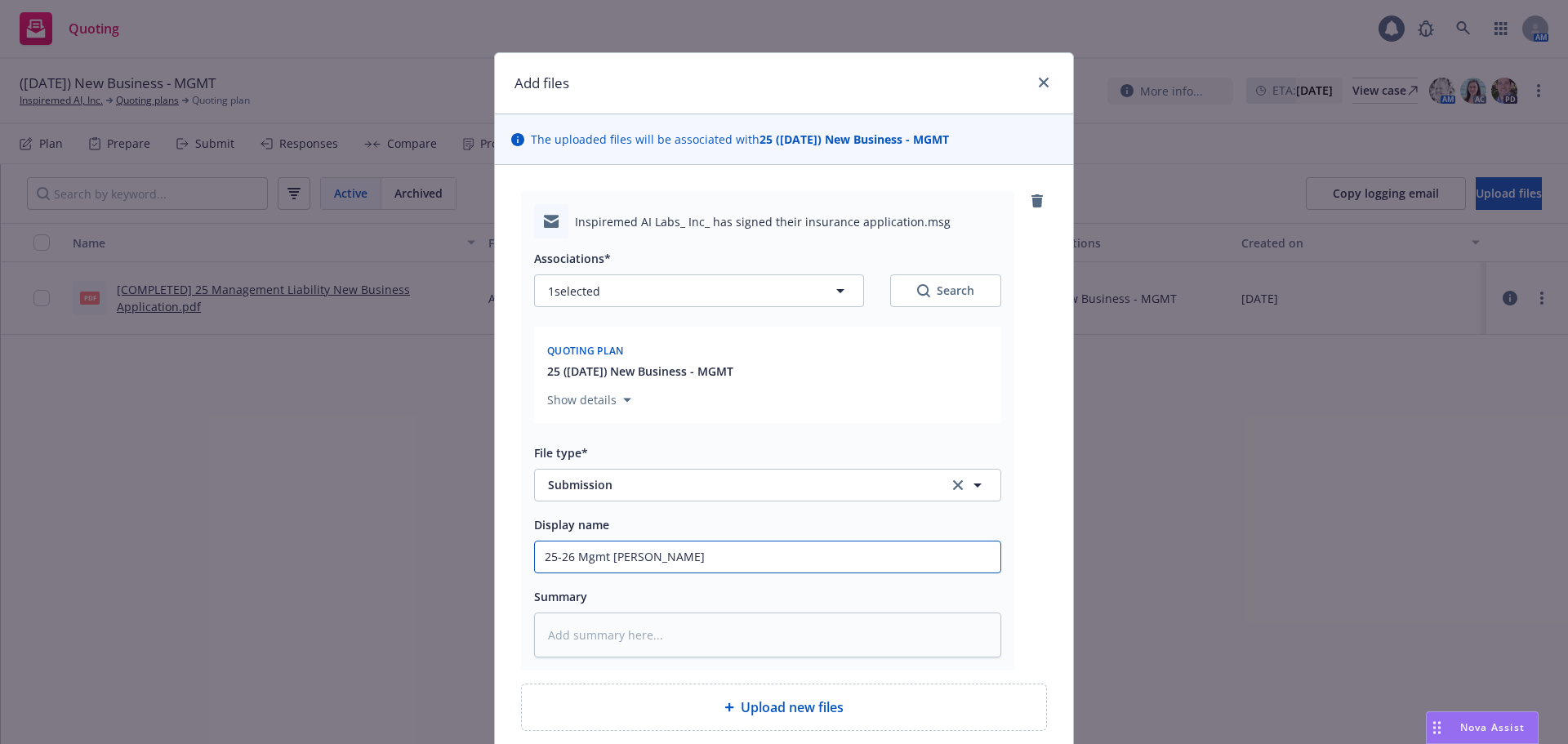
type input "25-26 Mgmt Liab"
type textarea "x"
type input "25-26 Mgmt Liab"
type textarea "x"
type input "25-26 Mgmt Liab -"
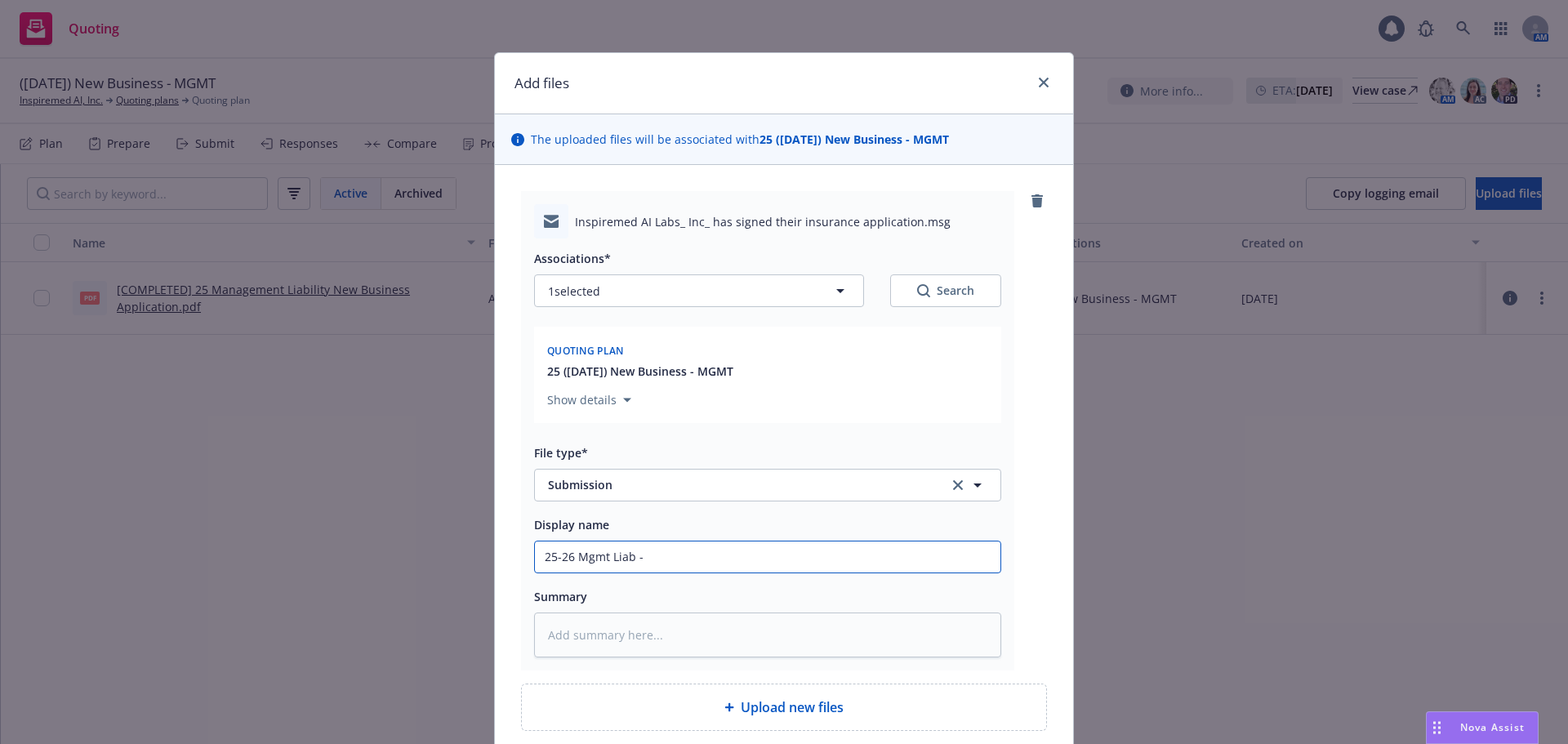
type textarea "x"
type input "25-26 Mgmt Liab -"
type textarea "x"
type input "25-26 Mgmt Liab - a"
type textarea "x"
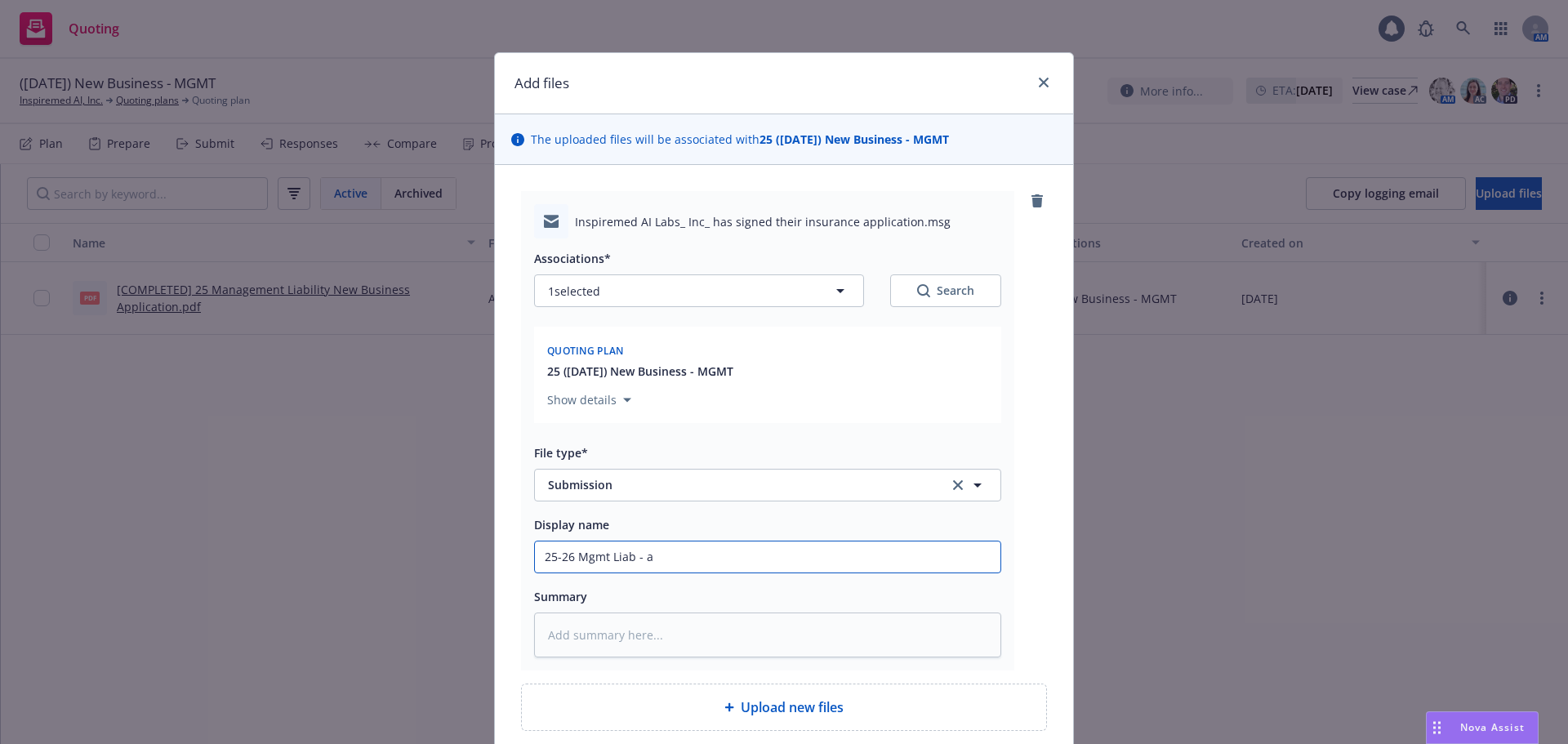
type input "25-26 Mgmt Liab - ap"
type textarea "x"
type input "25-26 Mgmt Liab - app"
type textarea "x"
type input "25-26 Mgmt Liab - appl"
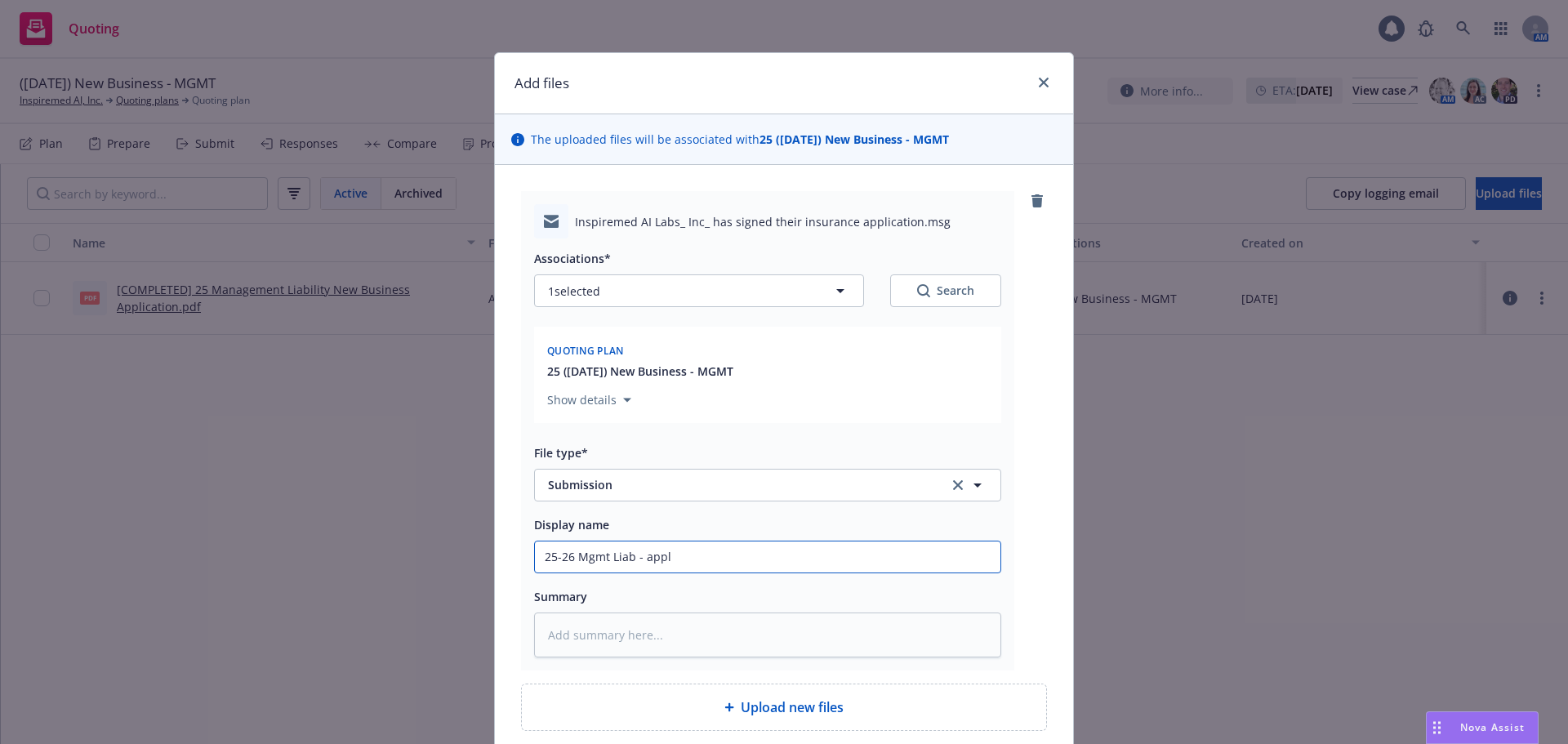
type textarea "x"
type input "25-26 Mgmt Liab - appli"
type textarea "x"
type input "25-26 Mgmt Liab - applica"
type textarea "x"
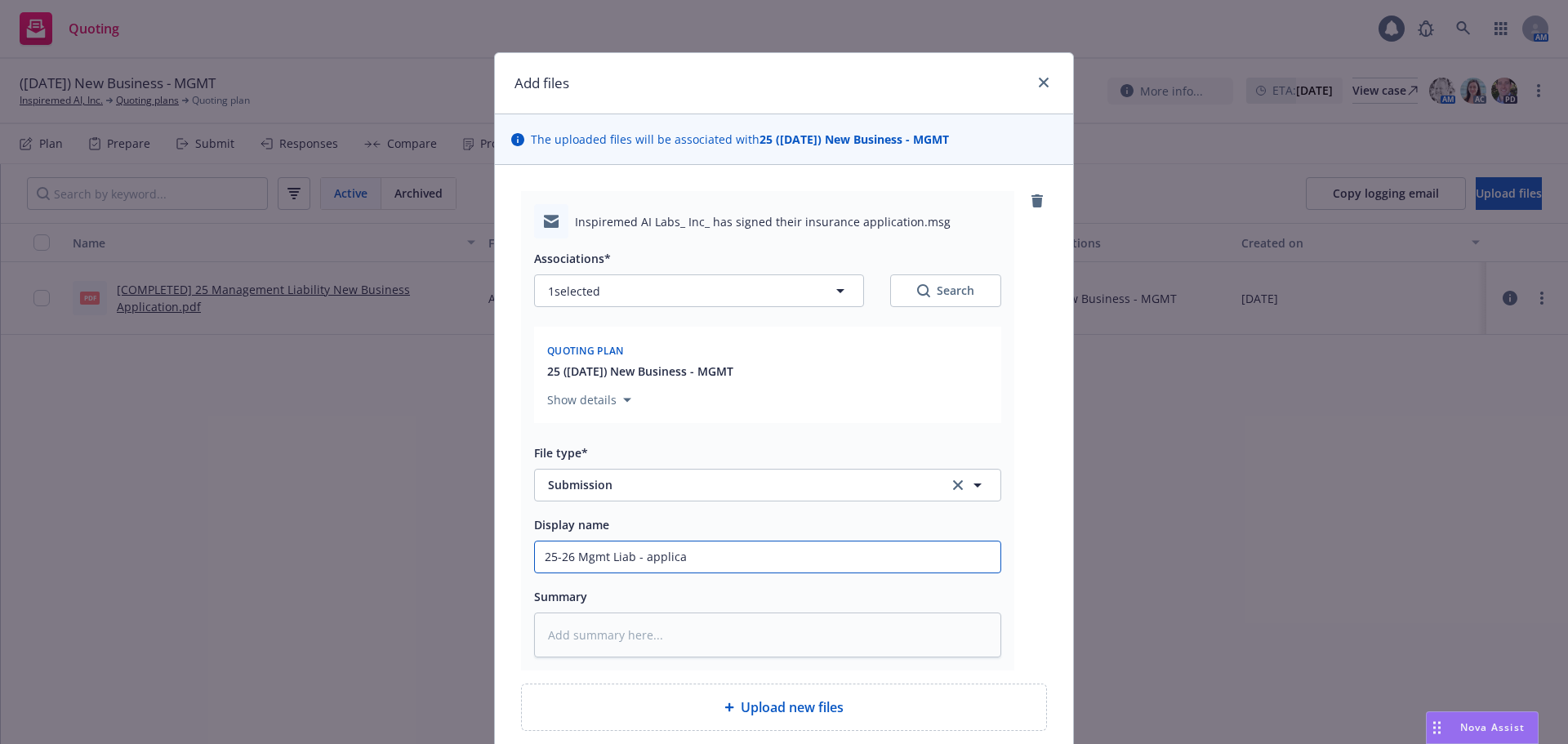
type input "25-26 Mgmt Liab - applicat"
type textarea "x"
type input "25-26 Mgmt Liab - applicatio"
type textarea "x"
type input "25-26 Mgmt Liab - application"
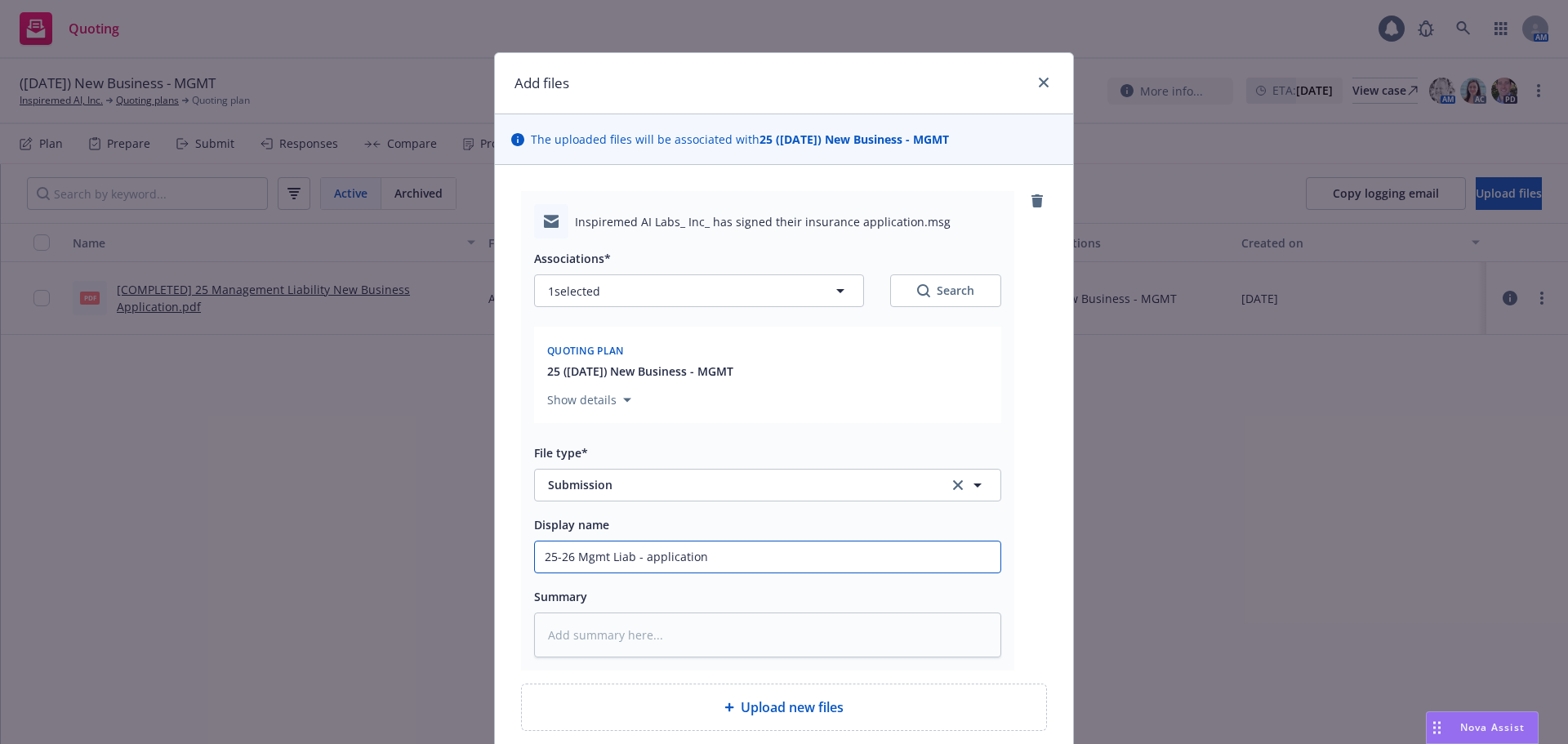
type textarea "x"
type input "25-26 Mgmt Liab - application a"
type textarea "x"
type input "25-26 Mgmt Liab - application and"
type textarea "x"
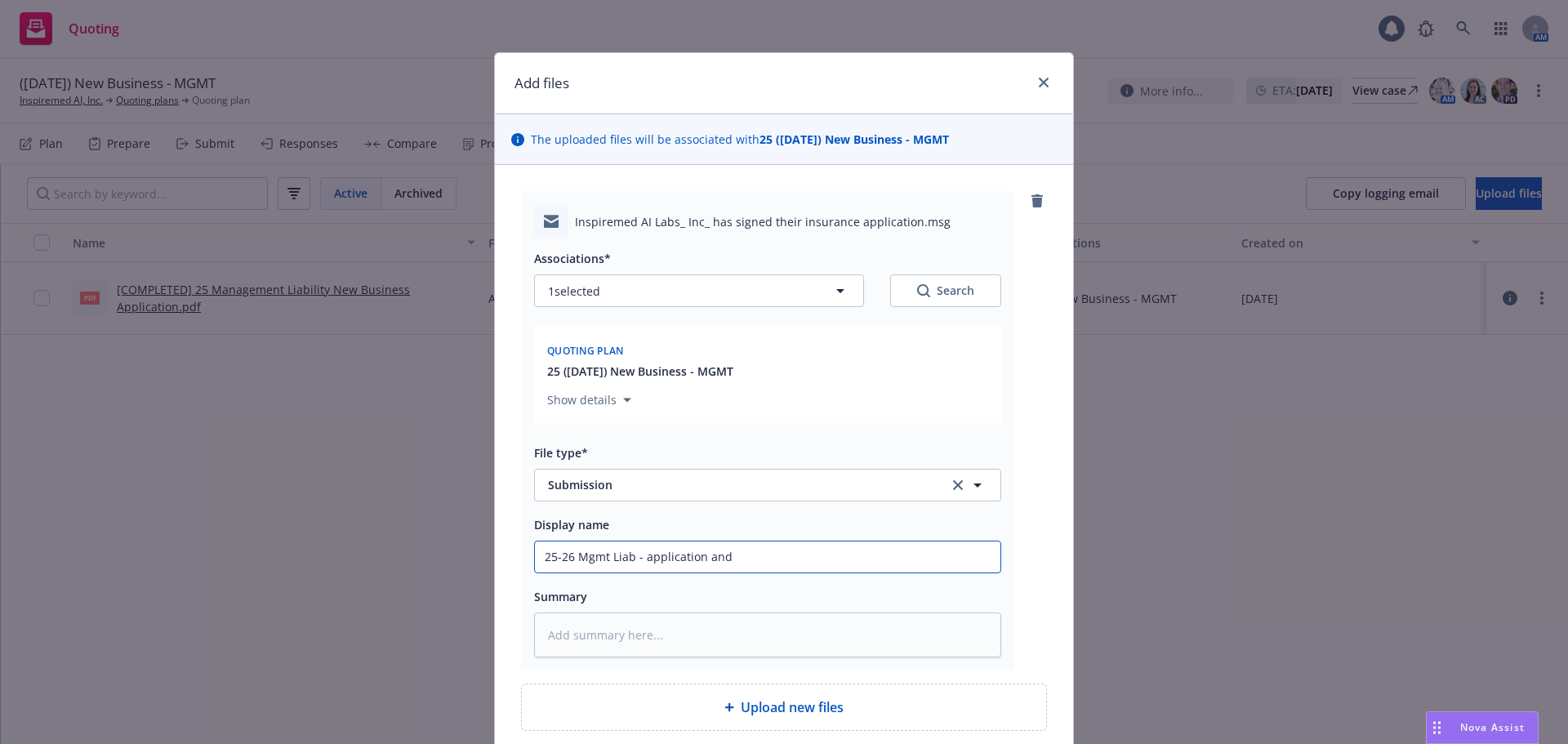
type input "25-26 Mgmt Liab - application and"
type textarea "x"
type input "25-26 Mgmt Liab - application and m"
type textarea "x"
type input "25-26 Mgmt Liab - application and ma"
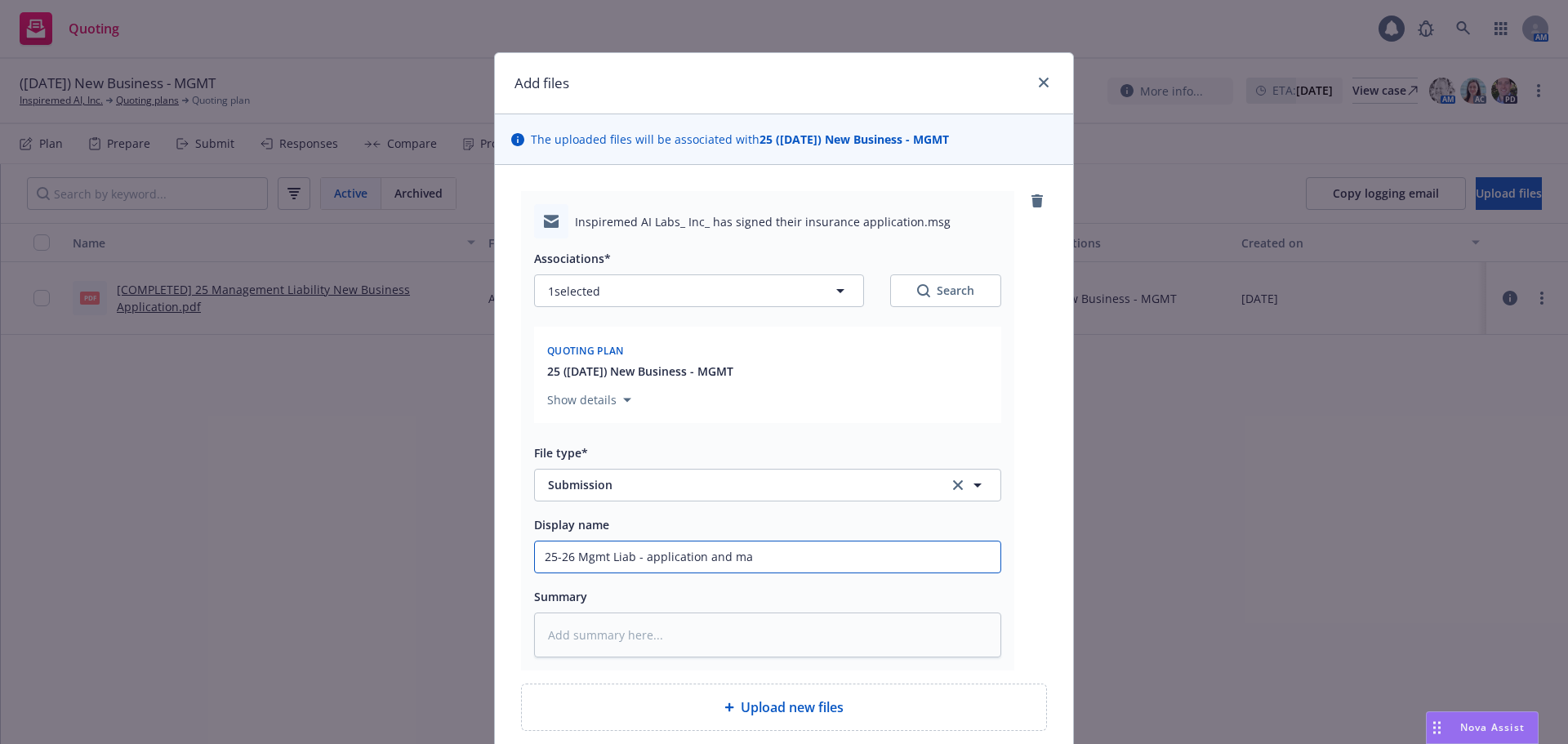
type textarea "x"
type input "25-26 Mgmt Liab - application and mat"
type textarea "x"
type input "25-26 Mgmt Liab - application and mate"
type textarea "x"
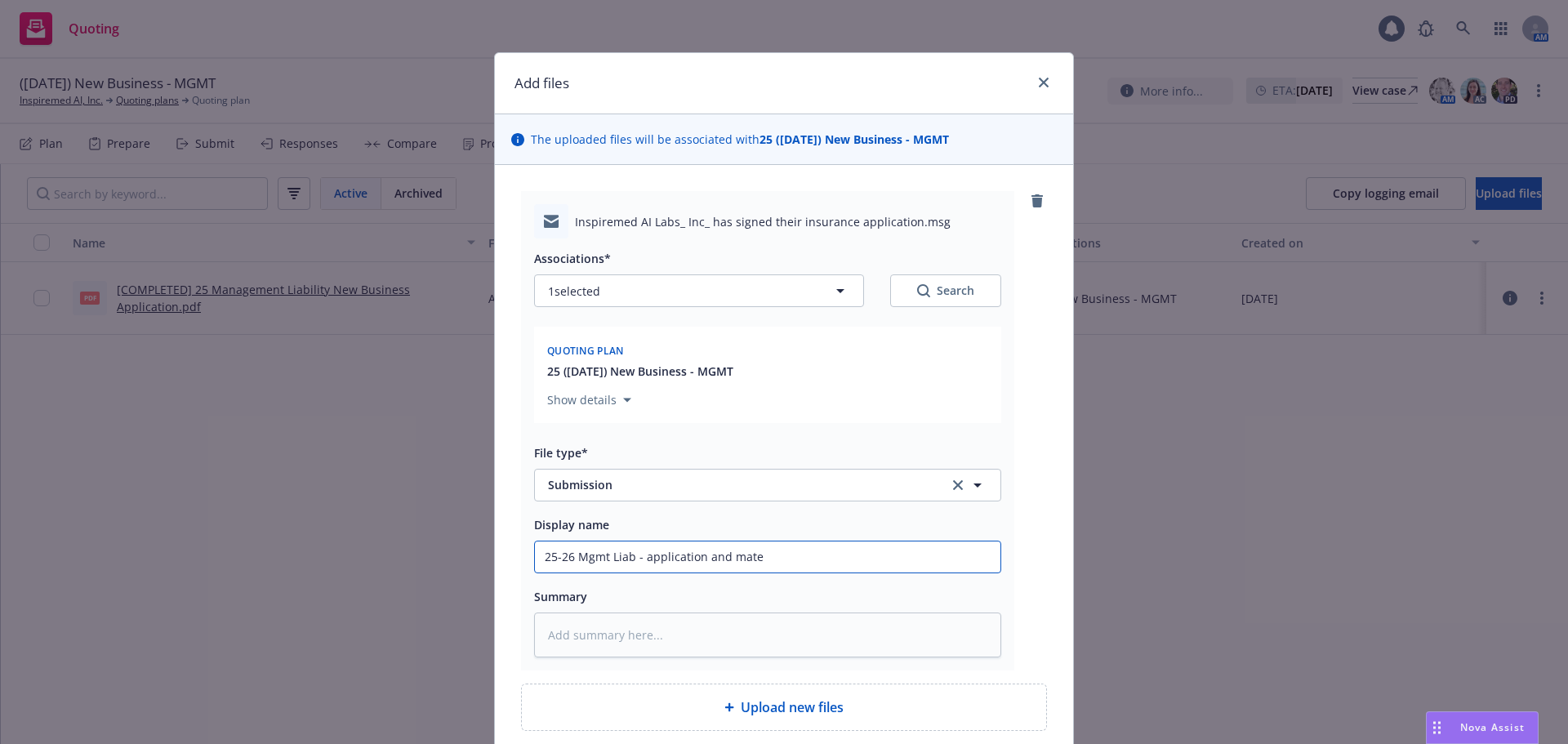
type input "25-26 Mgmt Liab - application and mater"
type textarea "x"
type input "25-26 Mgmt Liab - application and materi"
type textarea "x"
type input "25-26 Mgmt Liab - application and materia"
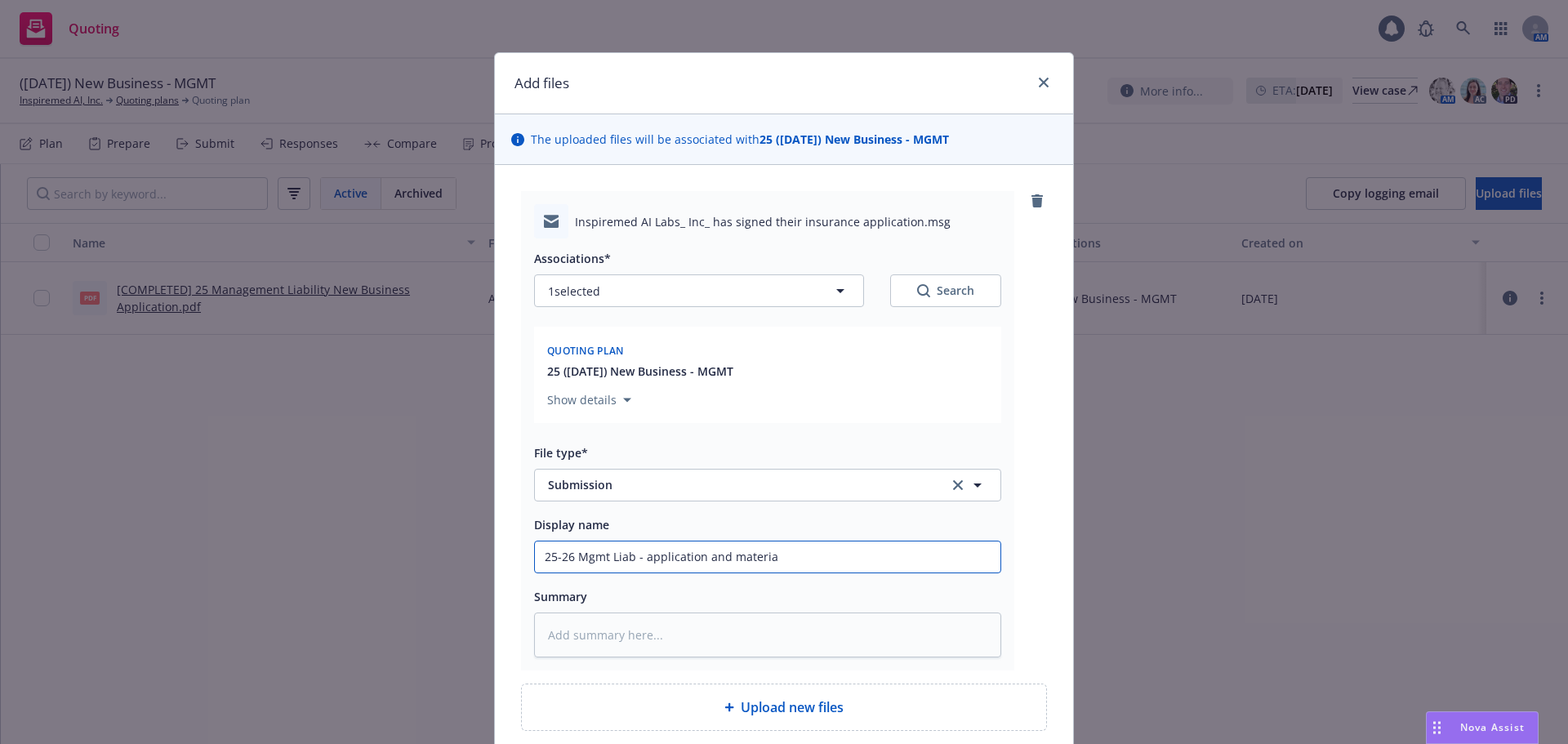
type textarea "x"
type input "25-26 Mgmt Liab - application and material"
type textarea "x"
type input "25-26 Mgmt Liab - application and materials"
type textarea "x"
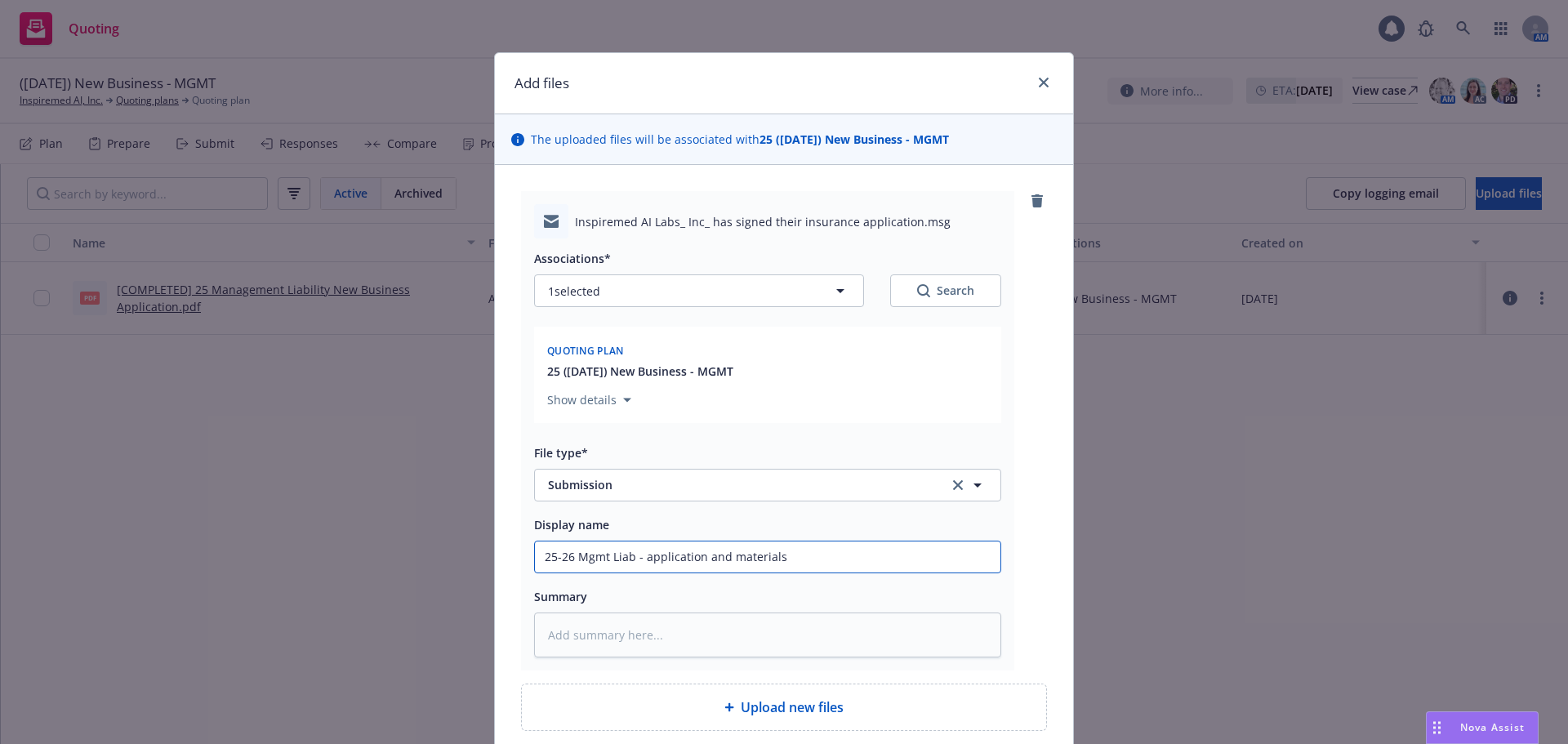
type input "25-26 Mgmt Liab - application and materials f"
type textarea "x"
type input "25-26 Mgmt Liab - application and materials fr"
type textarea "x"
type input "25-26 Mgmt Liab - application and materials fro"
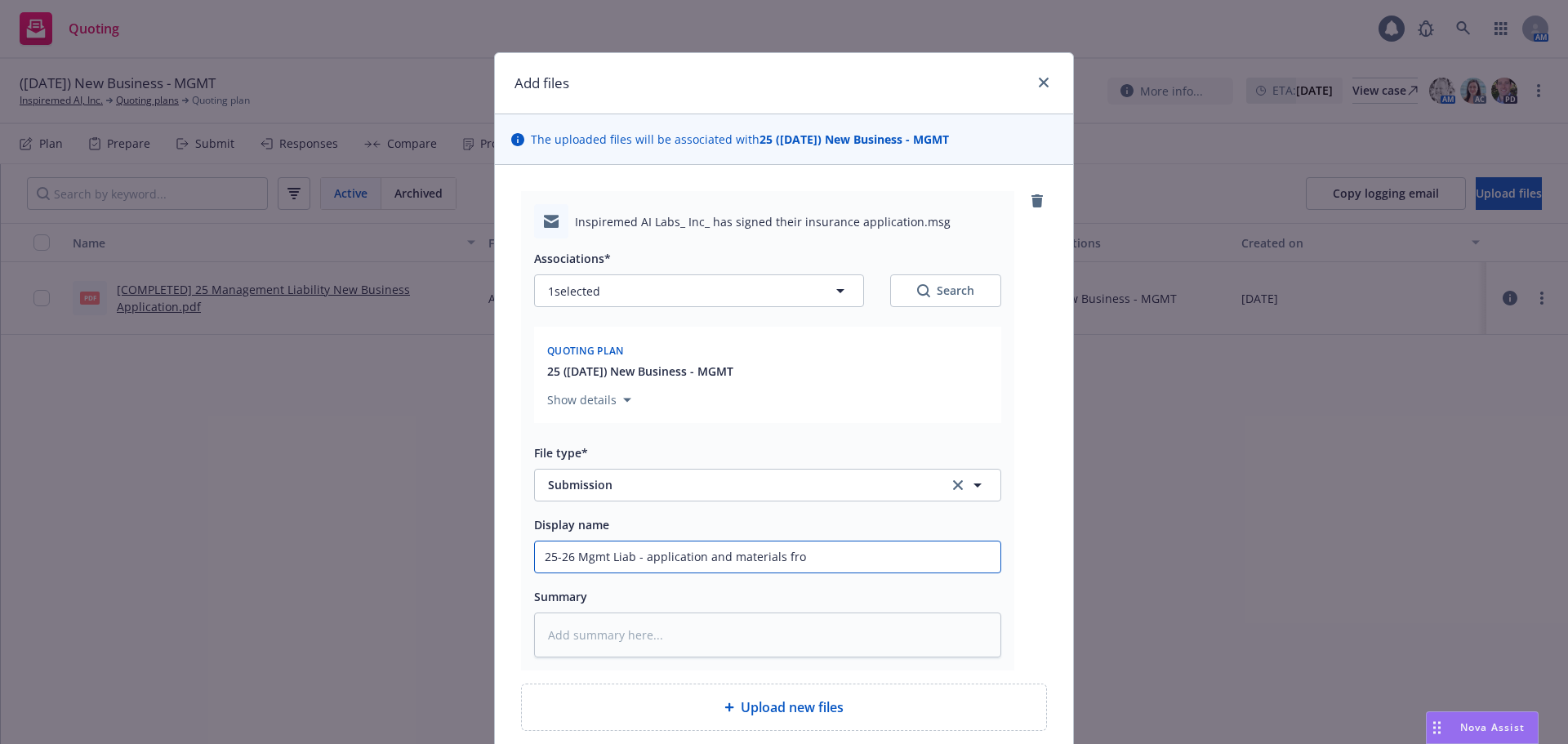
type textarea "x"
type input "25-26 Mgmt Liab - application and materials from"
type textarea "x"
type input "25-26 Mgmt Liab - application and materials from"
type textarea "x"
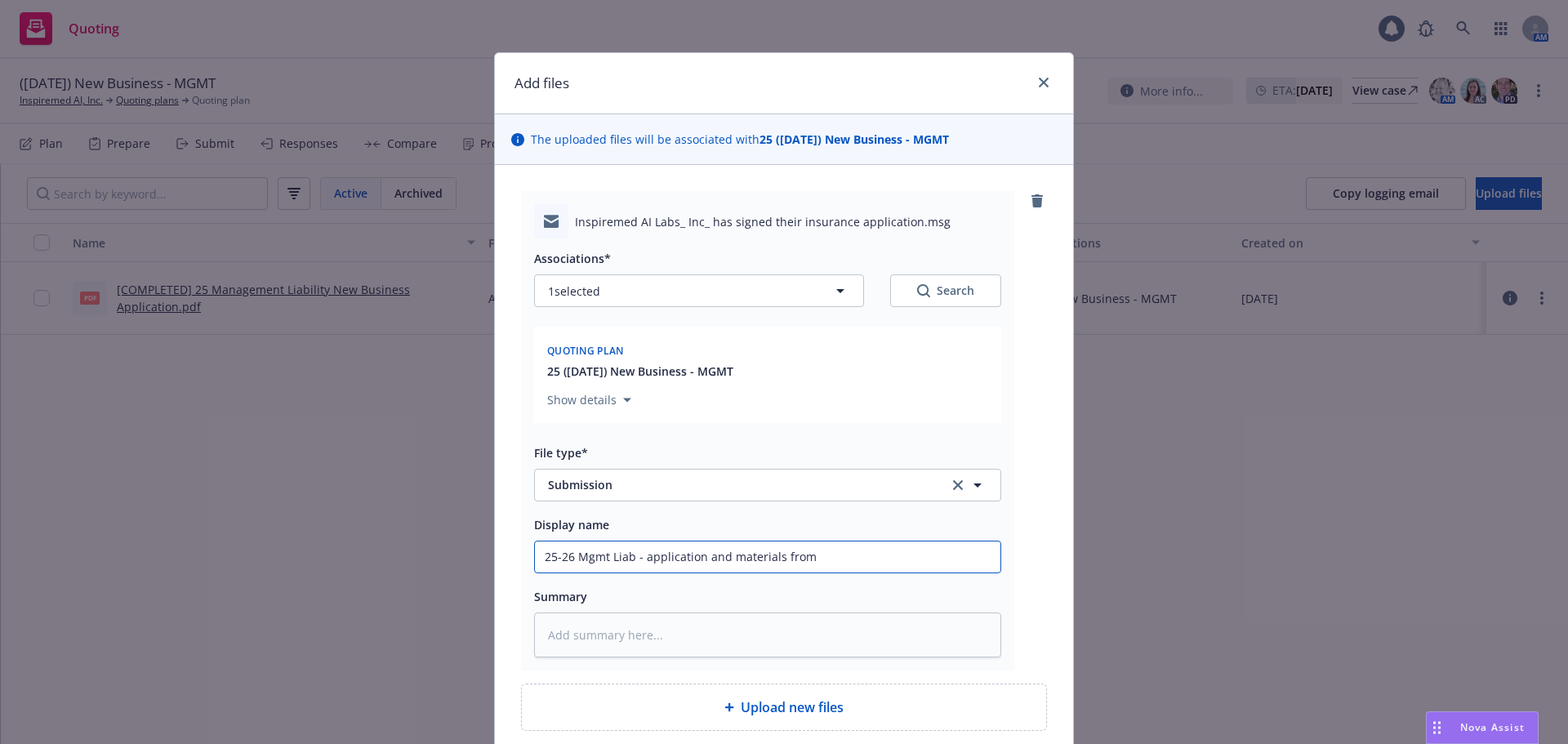
type input "25-26 Mgmt Liab - application and materials from c"
type textarea "x"
type input "25-26 Mgmt Liab - application and materials from clo"
type textarea "x"
type input "25-26 Mgmt Liab - application and materials from cloi"
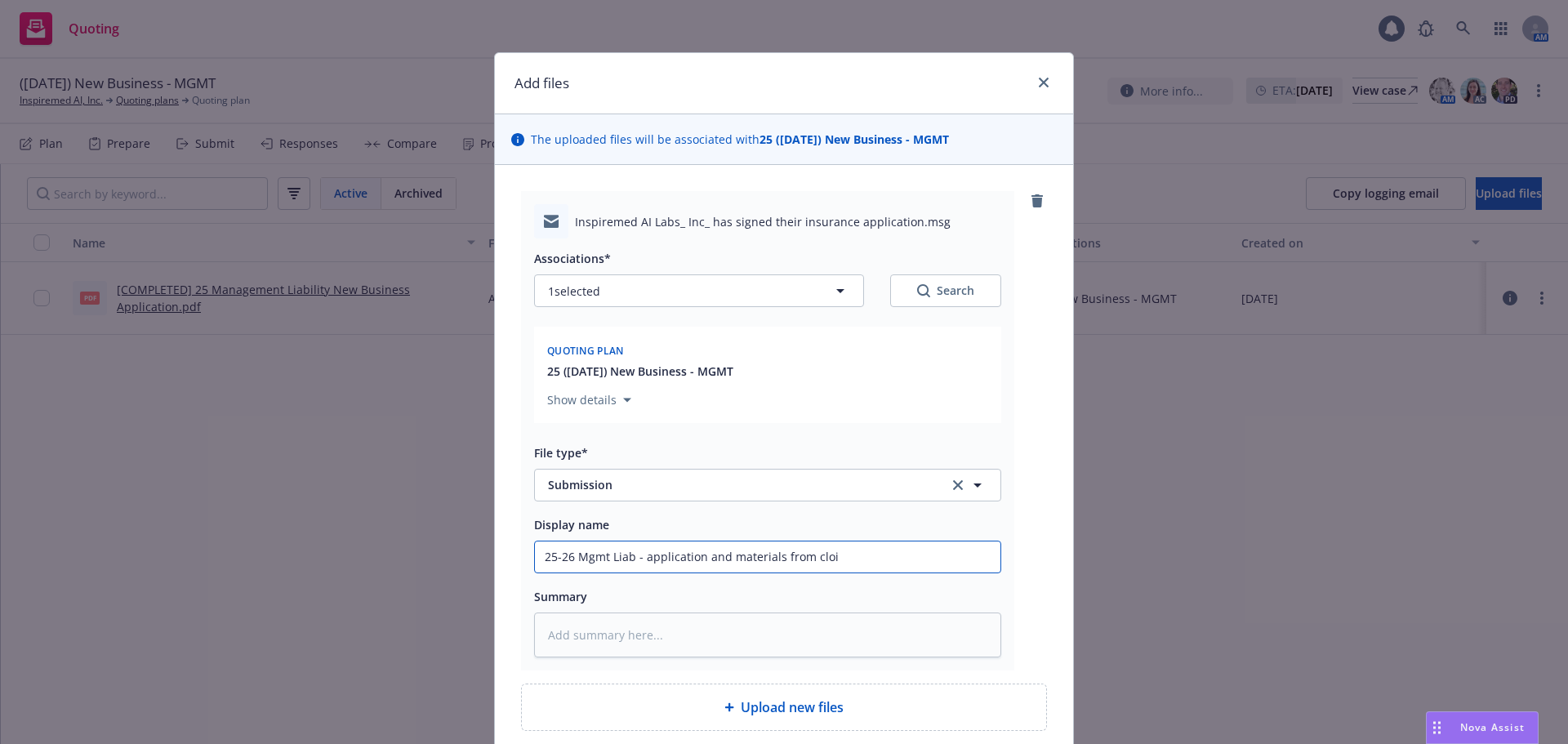
type textarea "x"
type input "25-26 Mgmt Liab - application and materials from cloie"
type textarea "x"
type input "25-26 Mgmt Liab - application and materials from cloien"
type textarea "x"
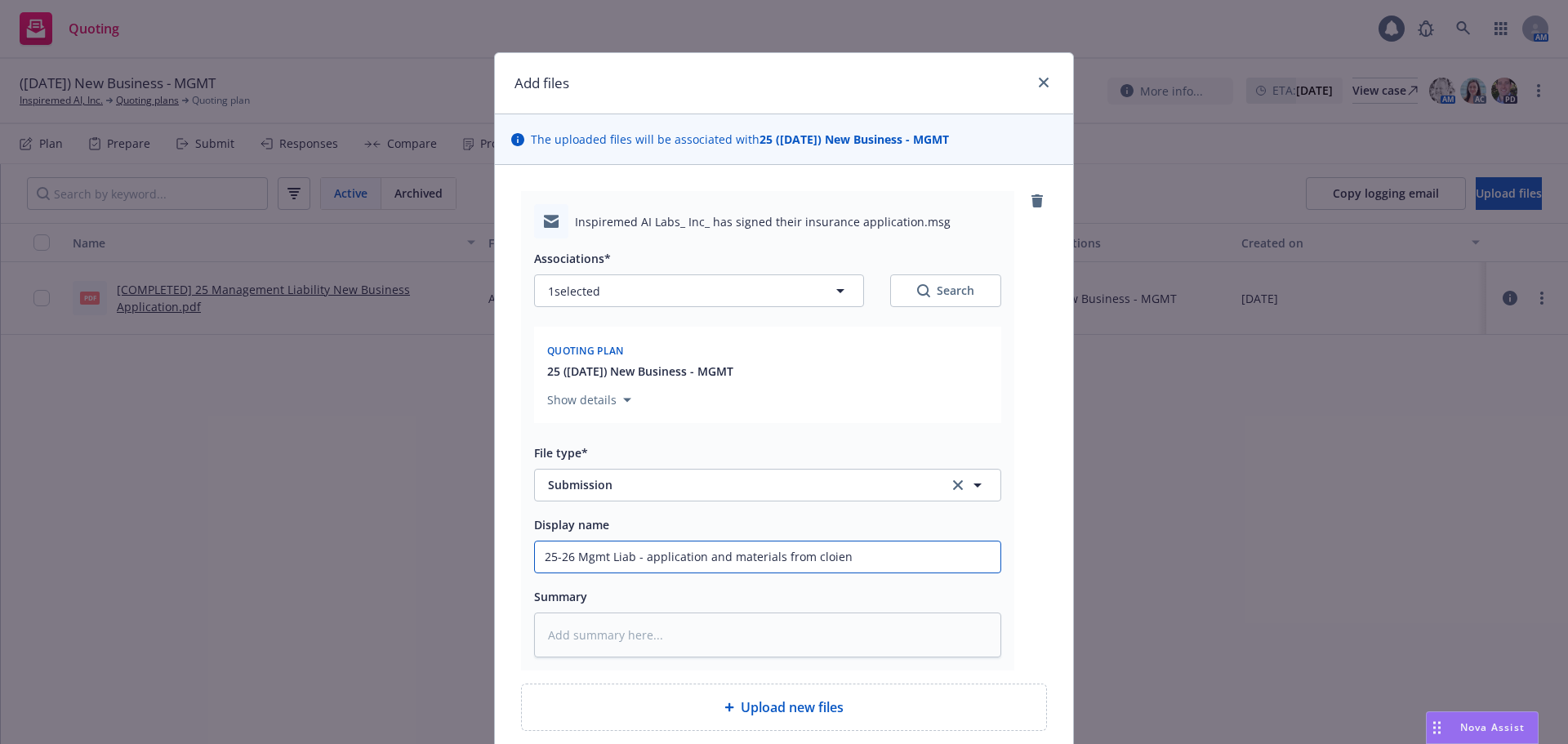
type input "25-26 Mgmt Liab - application and materials from cloient"
type textarea "x"
type input "25-26 Mgmt Liab - application and materials from cloien"
type textarea "x"
type input "25-26 Mgmt Liab - application and materials from cloie"
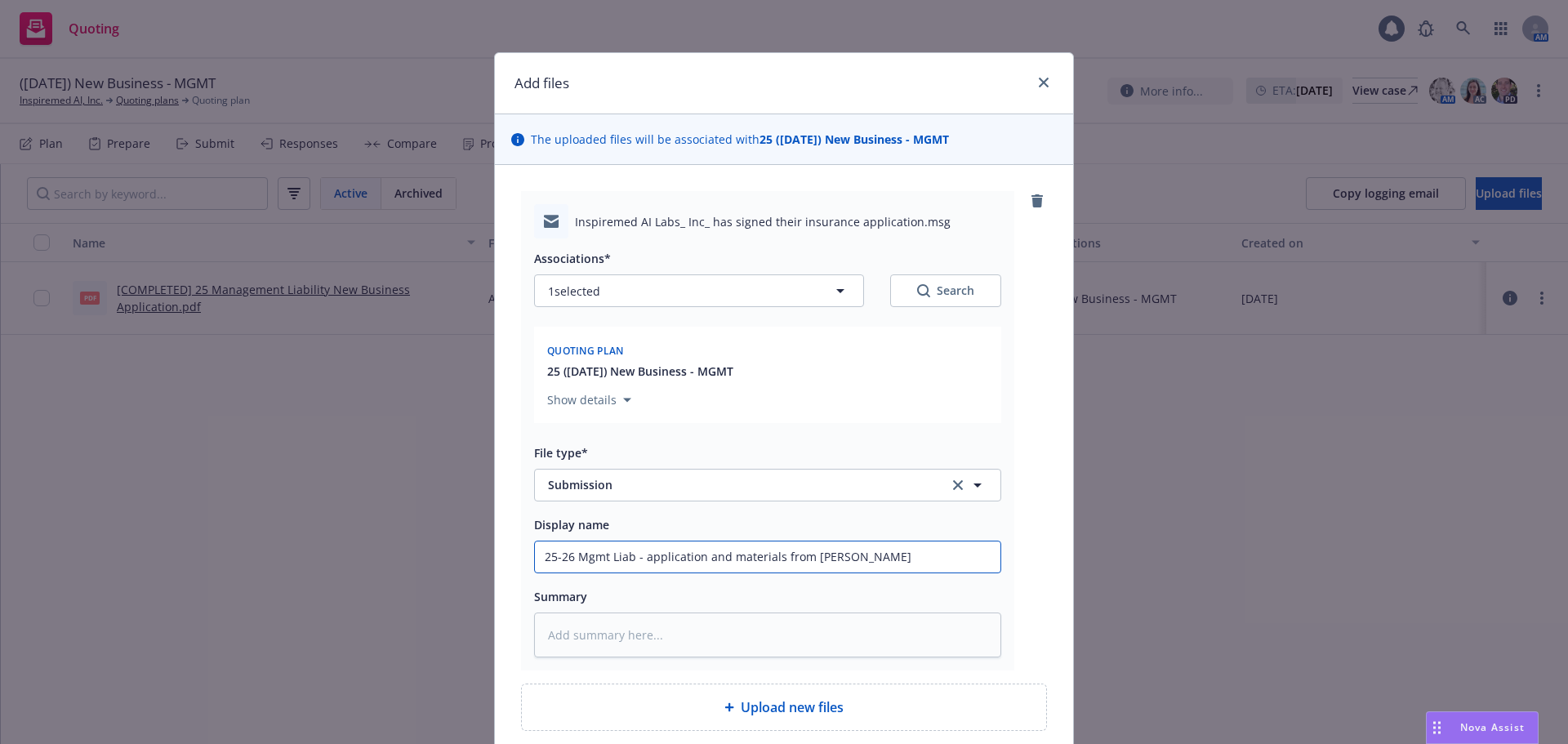
type textarea "x"
type input "25-26 Mgmt Liab - application and materials from cloi"
type textarea "x"
type input "25-26 Mgmt Liab - application and materials from clo"
type textarea "x"
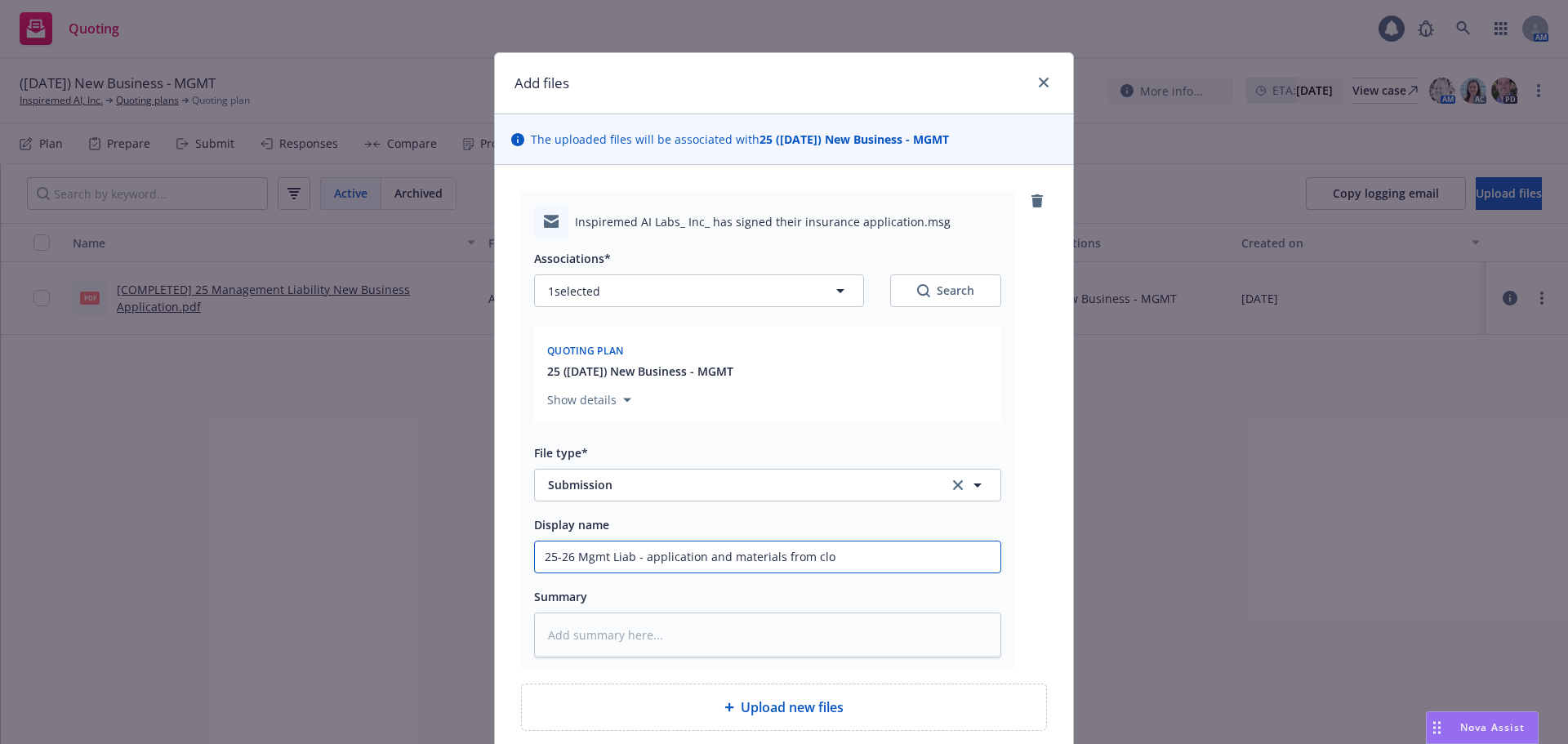
type input "25-26 Mgmt Liab - application and materials from cl"
type textarea "x"
type input "25-26 Mgmt Liab - application and materials from cli"
type textarea "x"
type input "25-26 Mgmt Liab - application and materials from clie"
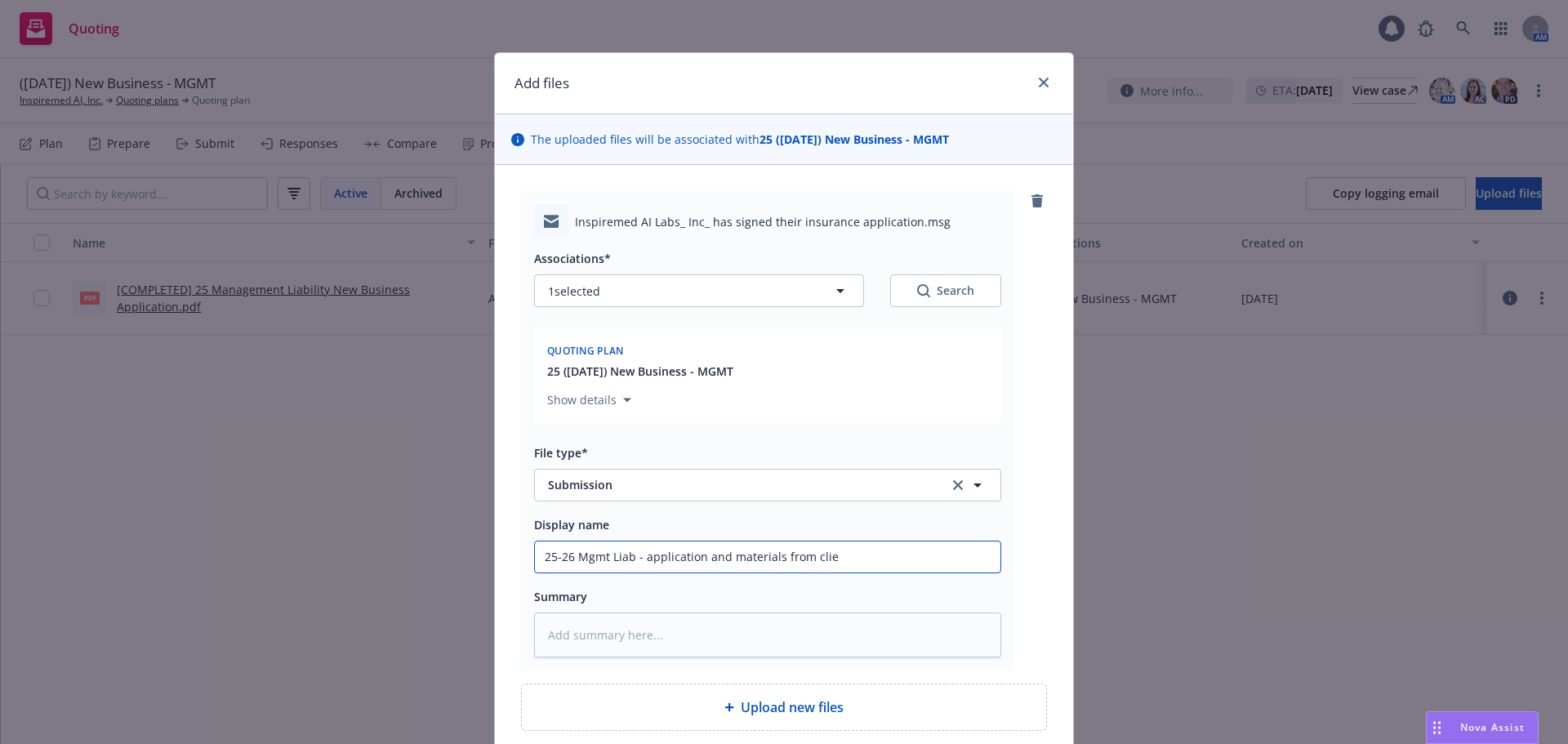
type textarea "x"
type input "25-26 Mgmt Liab - application and materials from clien"
type textarea "x"
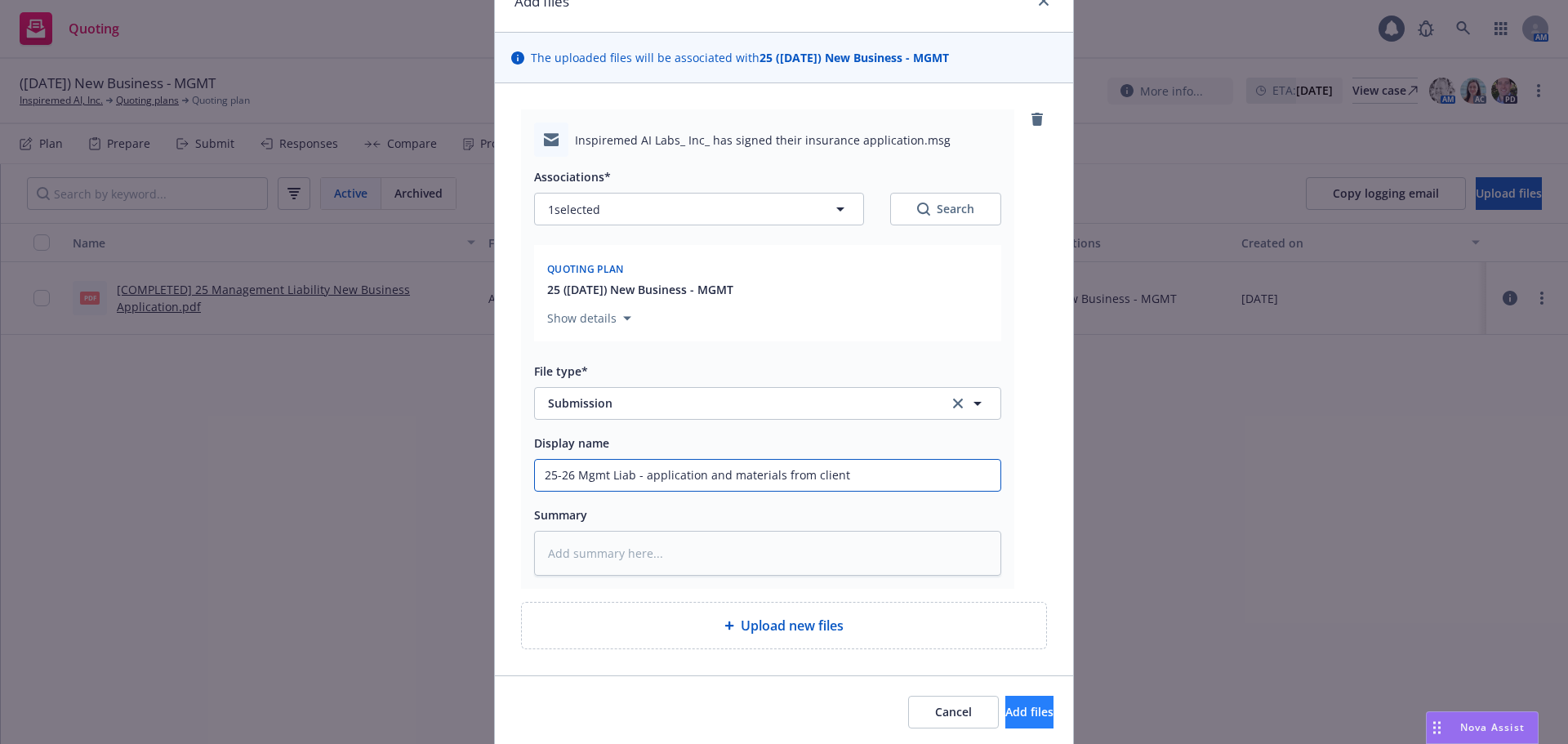
type input "25-26 Mgmt Liab - application and materials from client"
click at [1005, 716] on button "Add files" at bounding box center [1029, 712] width 48 height 32
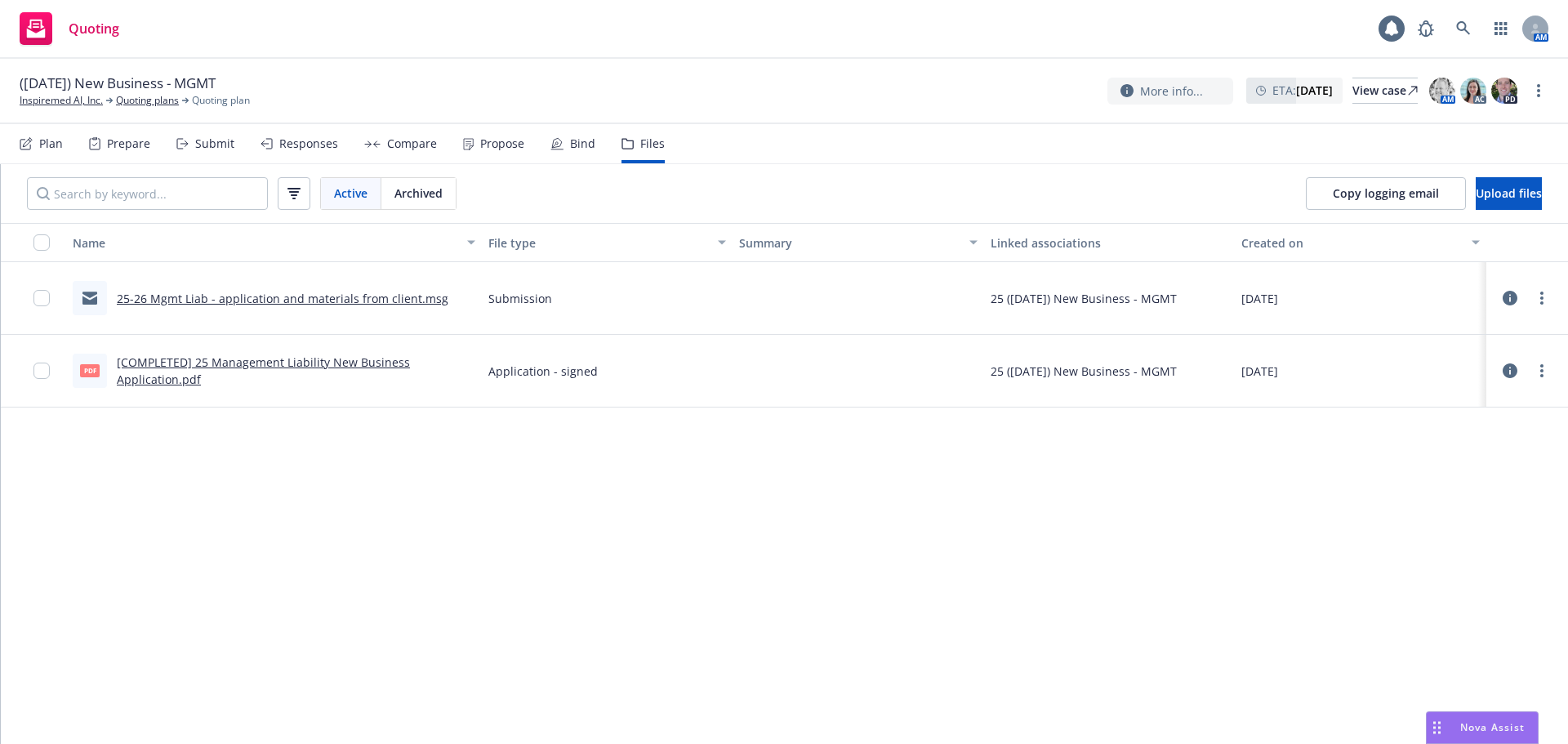
click at [57, 144] on div "Plan" at bounding box center [51, 143] width 24 height 13
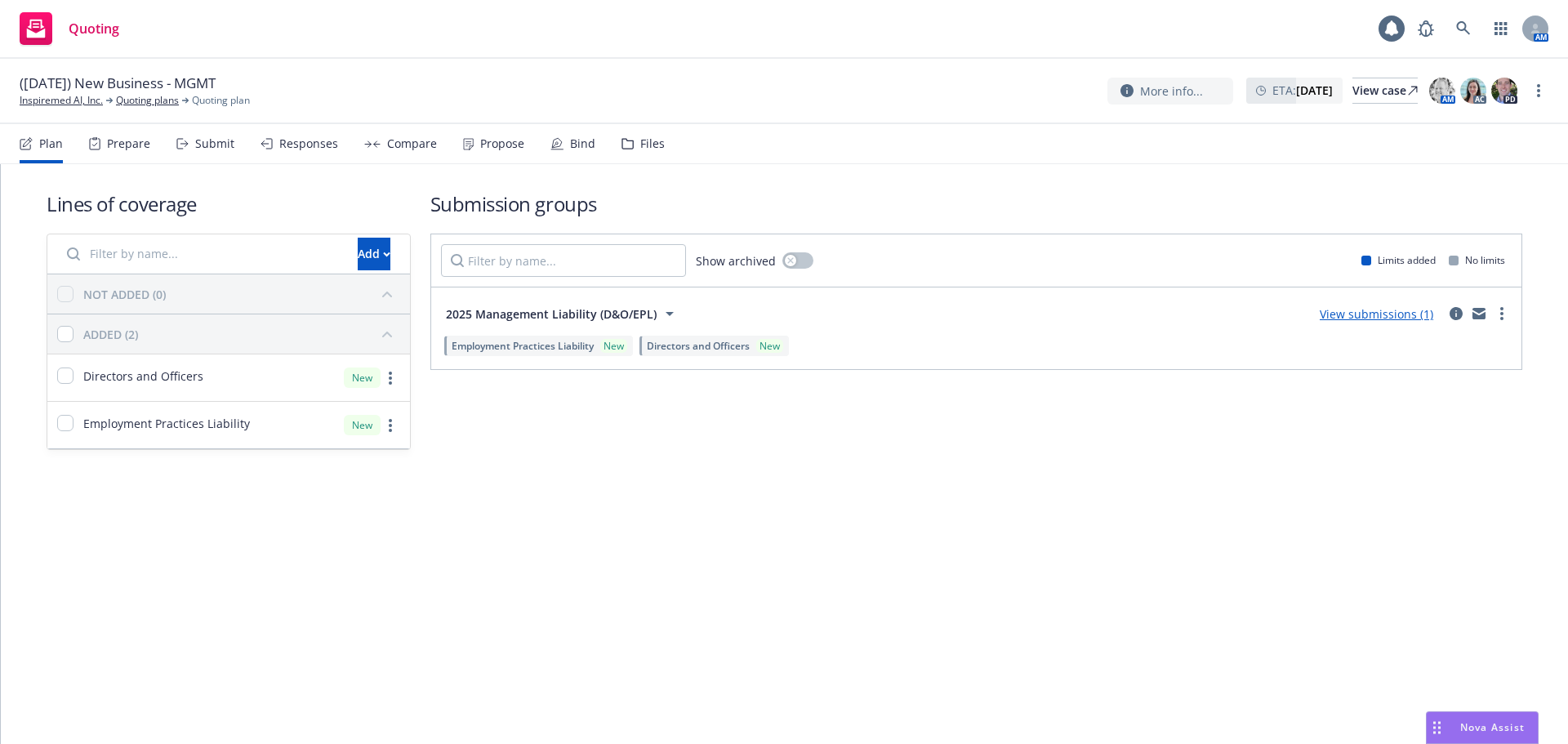
click at [1418, 318] on link "View submissions (1)" at bounding box center [1377, 314] width 114 height 16
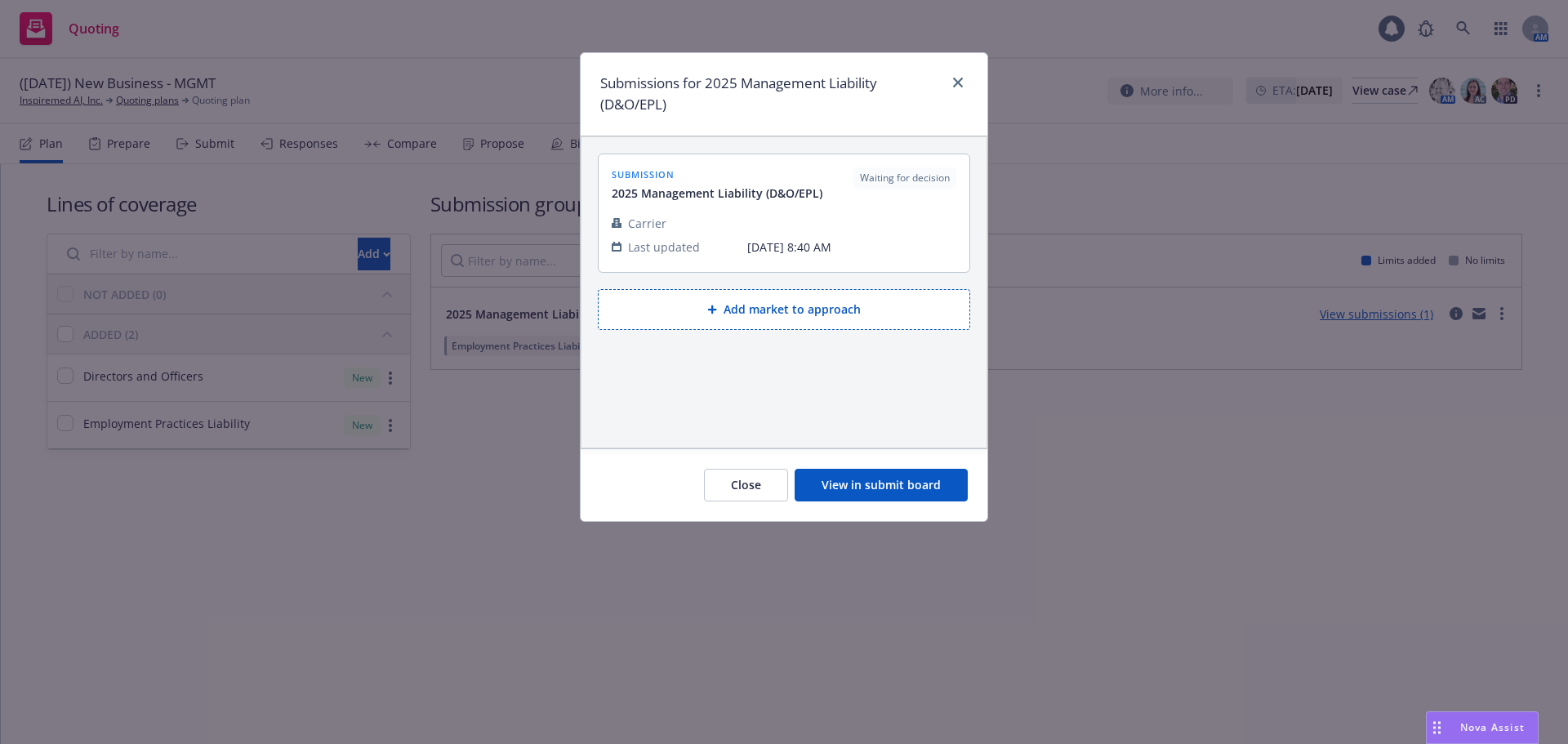
click at [871, 478] on button "View in submit board" at bounding box center [881, 484] width 174 height 32
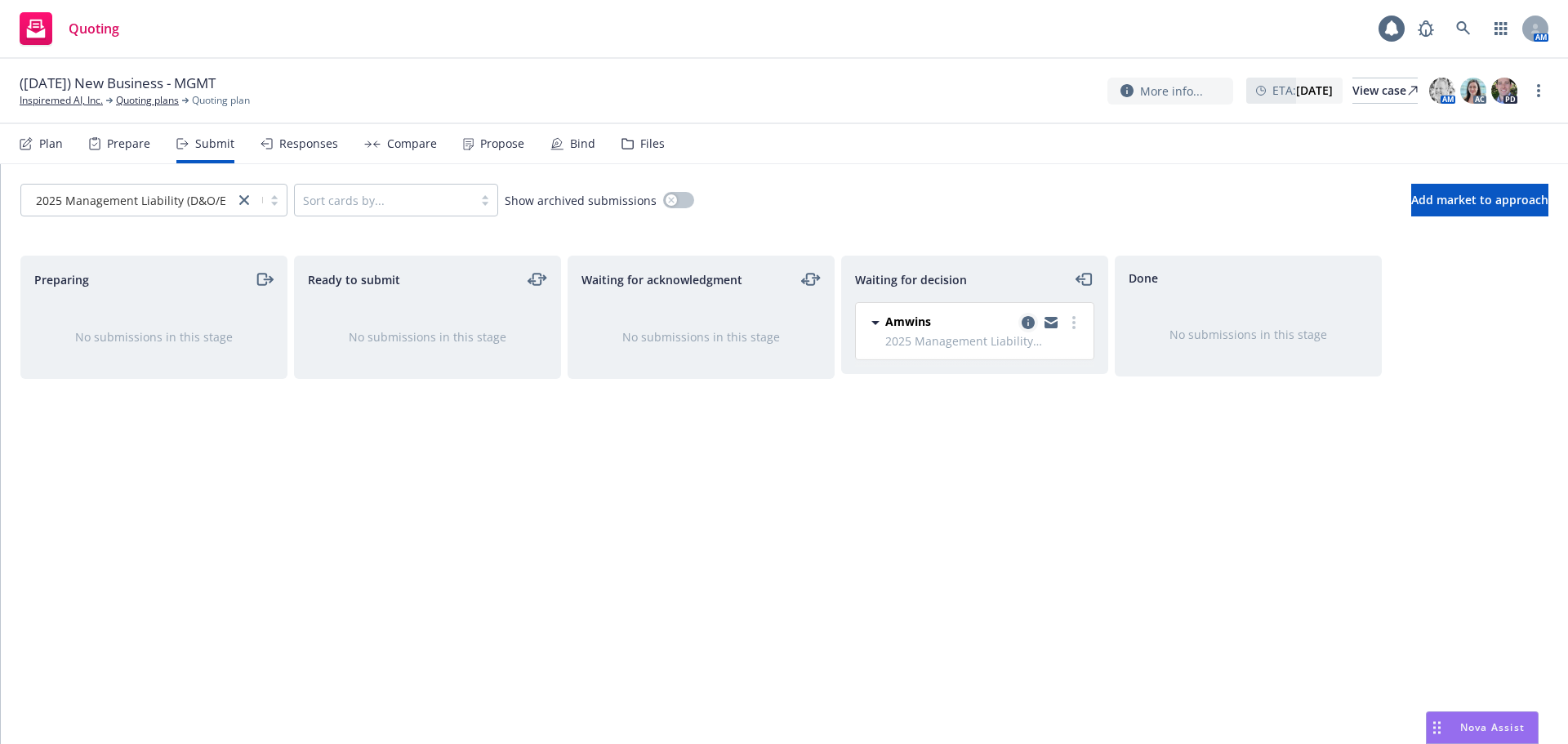
click at [1024, 322] on icon "copy logging email" at bounding box center [1028, 322] width 13 height 13
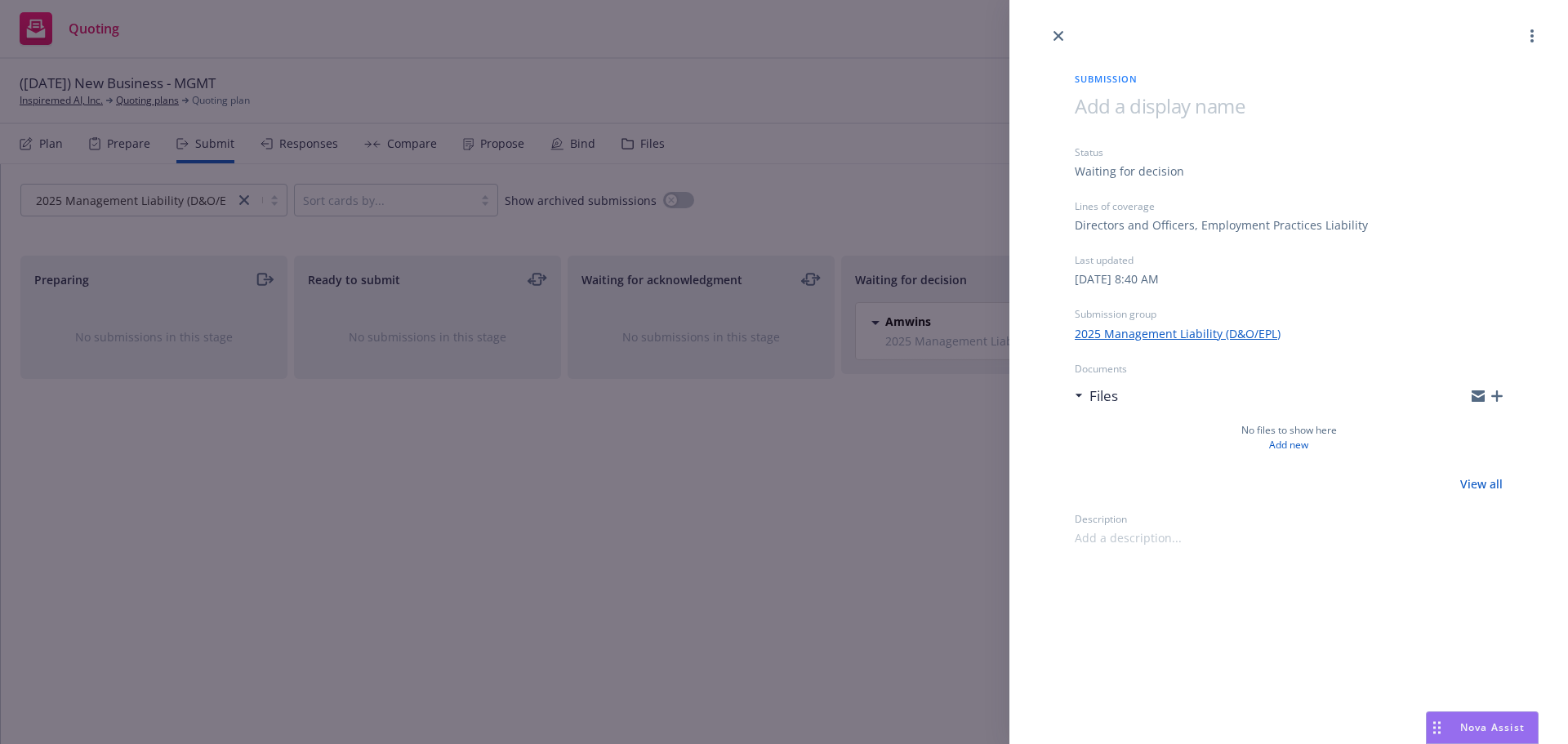
click at [1497, 397] on icon "button" at bounding box center [1497, 396] width 12 height 12
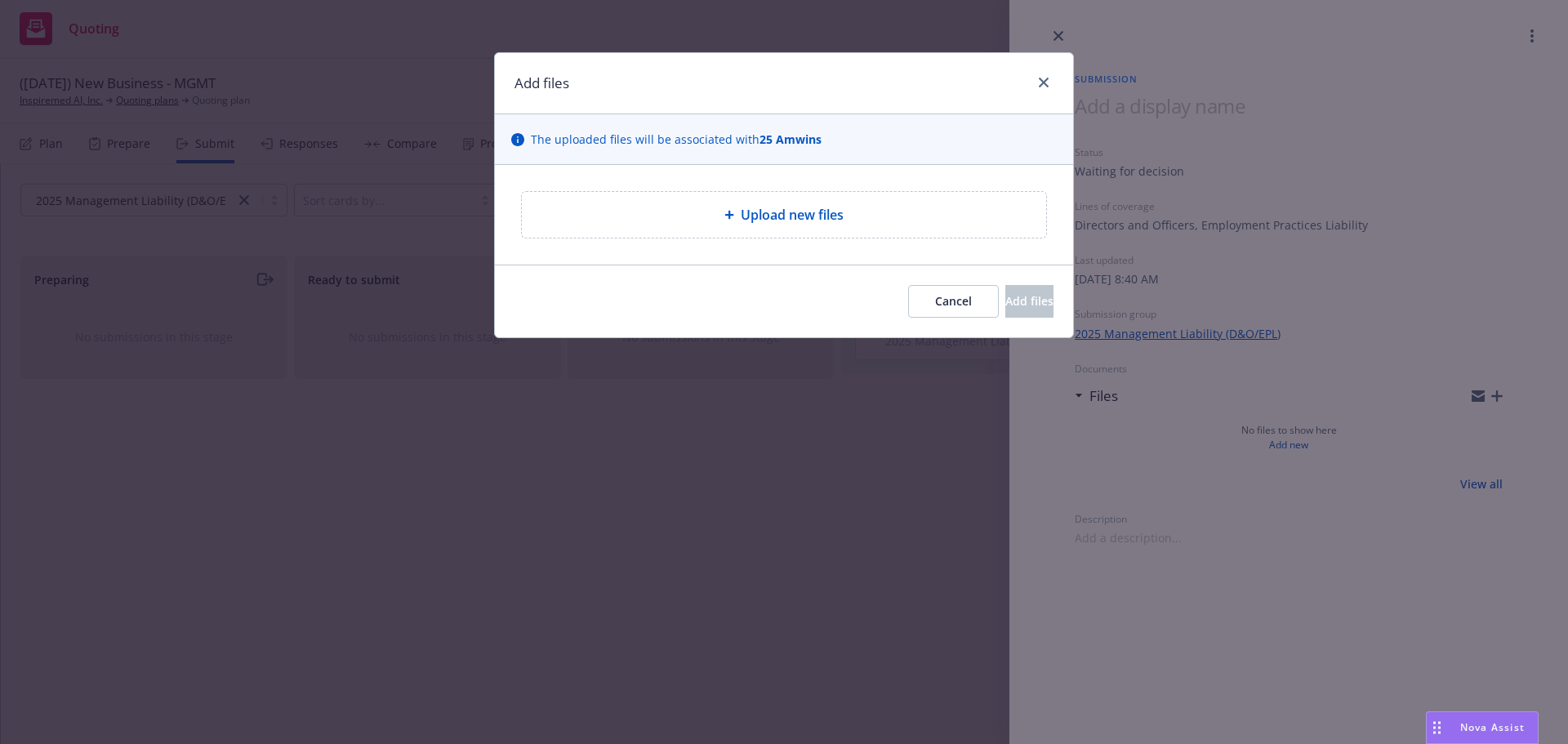
type textarea "x"
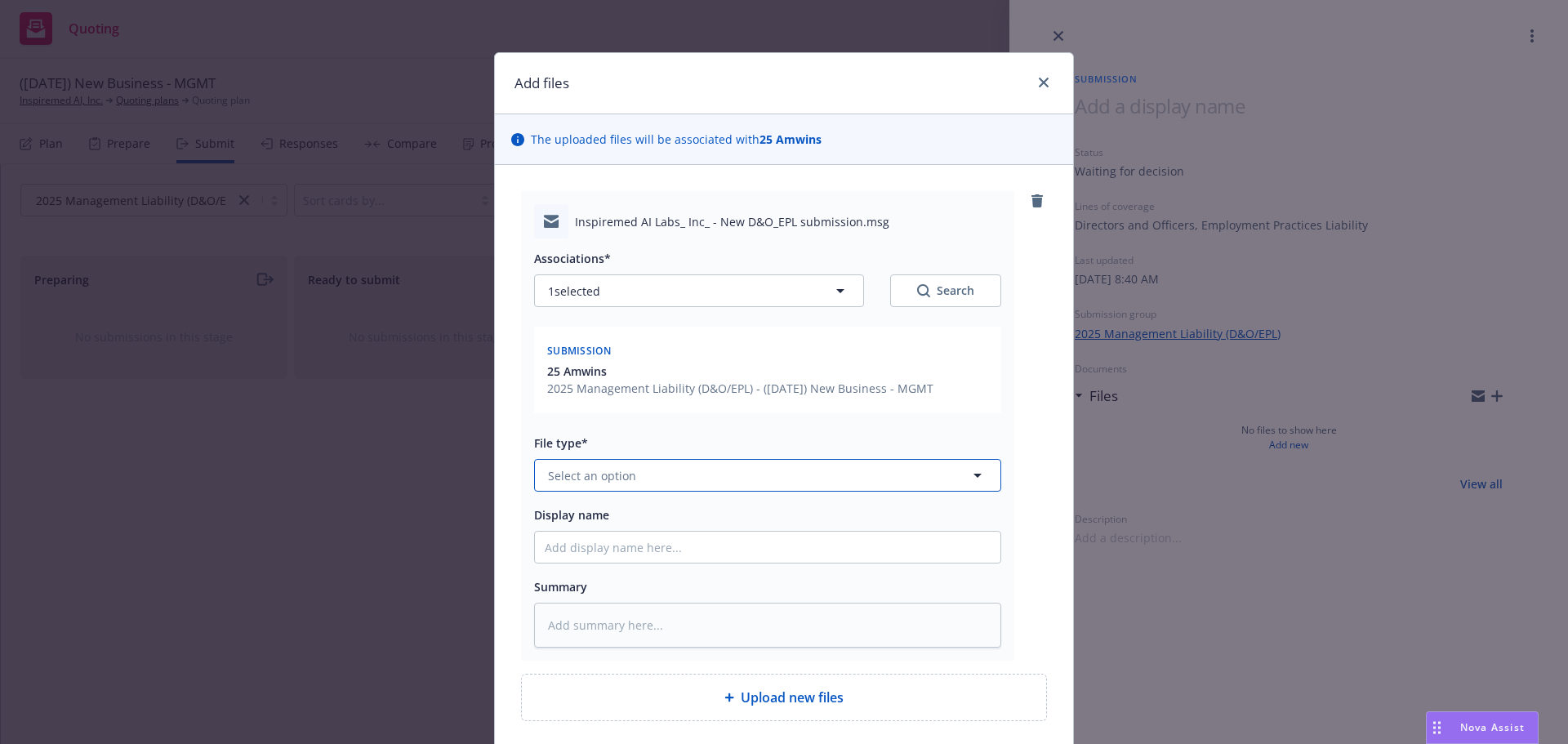
click at [641, 475] on button "Select an option" at bounding box center [768, 474] width 467 height 32
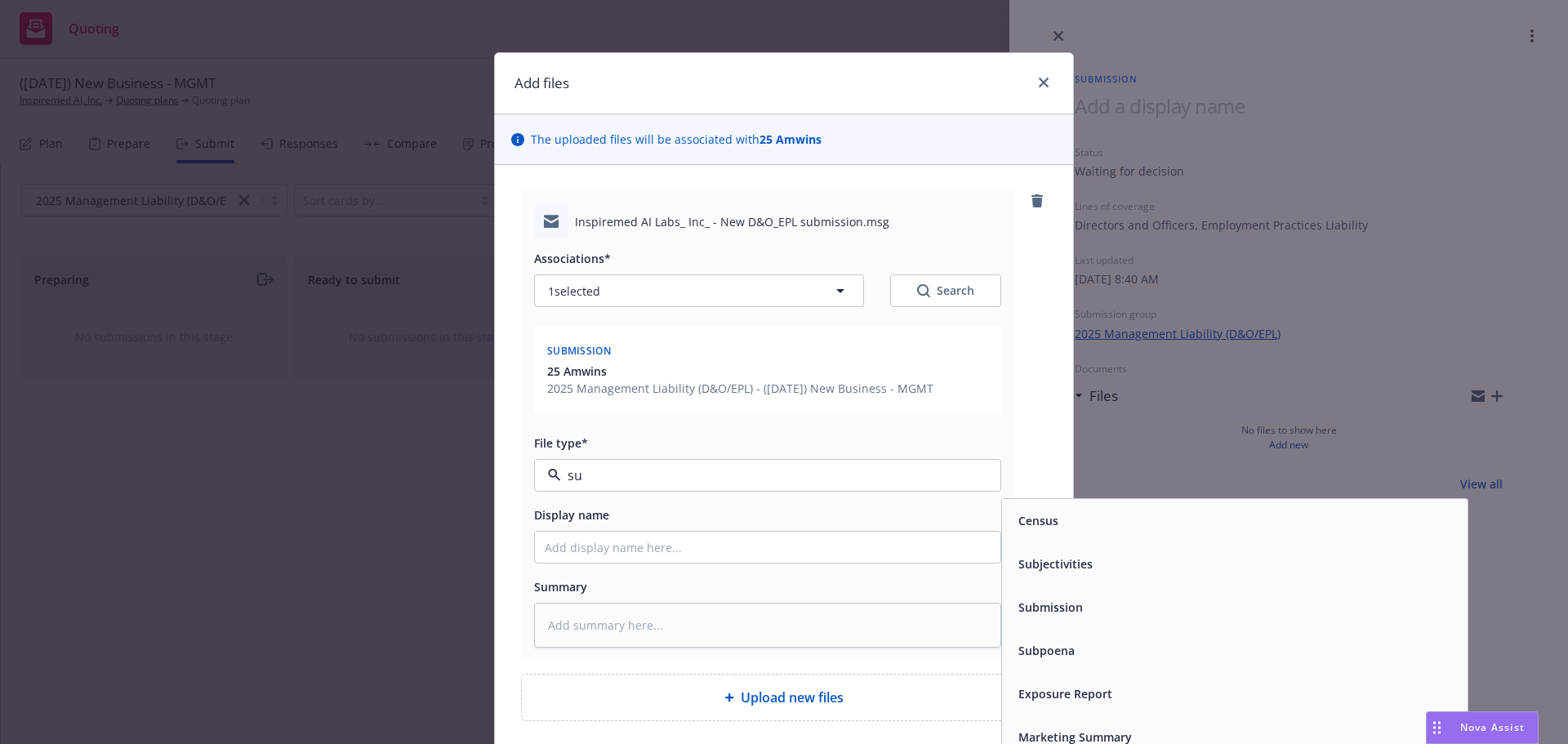
type input "sub"
click at [1085, 563] on div "Submission" at bounding box center [1235, 564] width 446 height 24
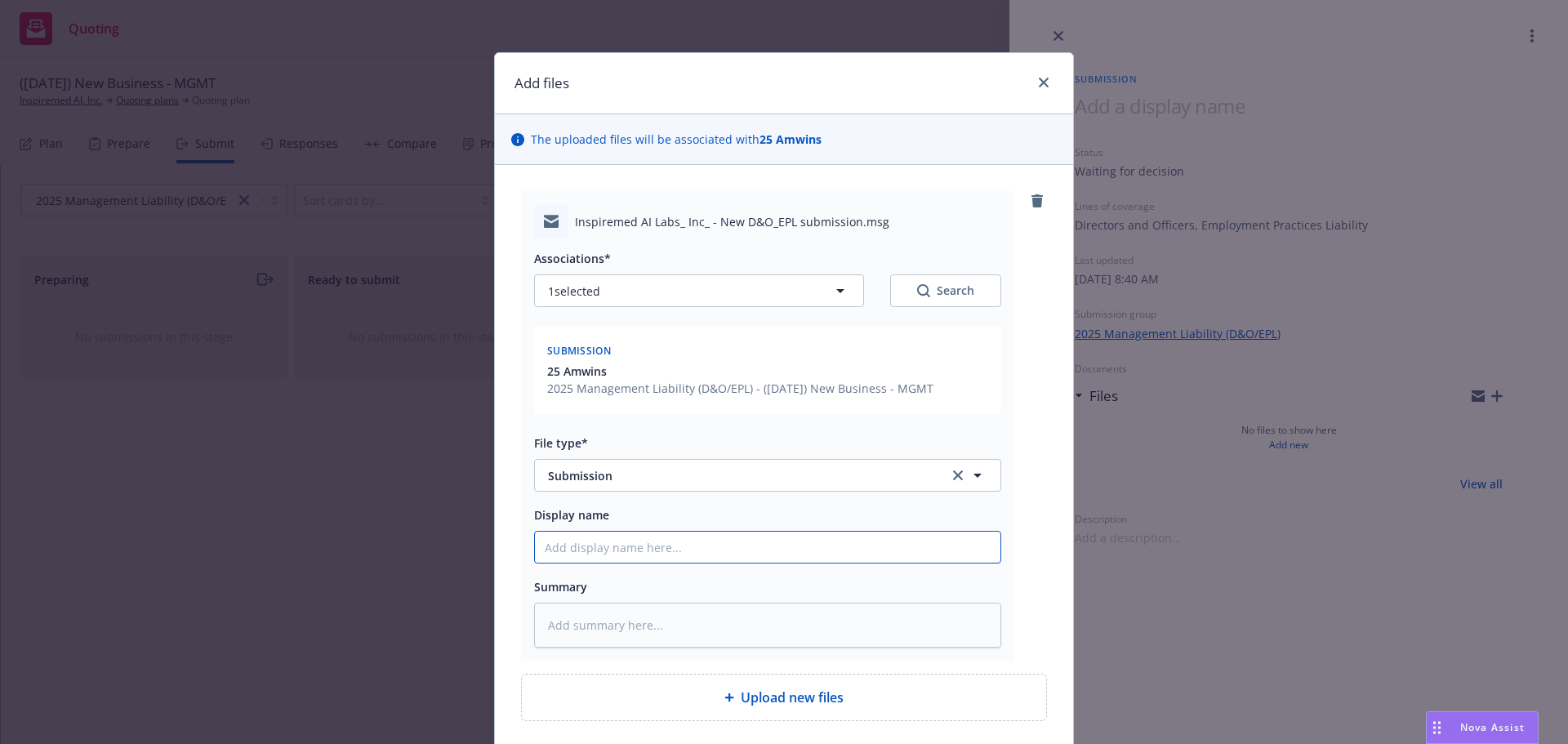
click at [891, 561] on input "Display name" at bounding box center [768, 547] width 466 height 31
type textarea "x"
type input "0"
type textarea "x"
type input "08"
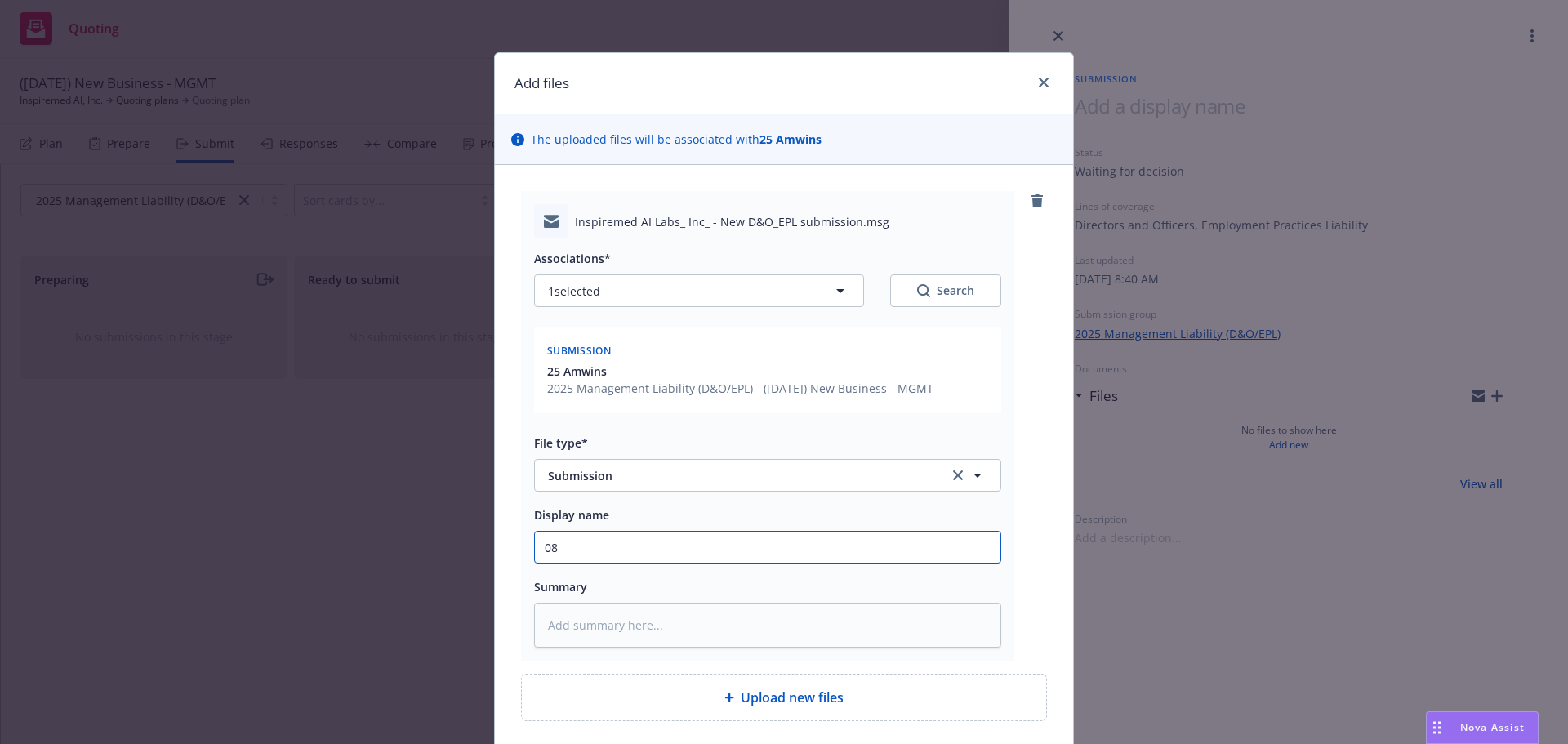
type textarea "x"
type input "08/"
type textarea "x"
type input "08/2"
type textarea "x"
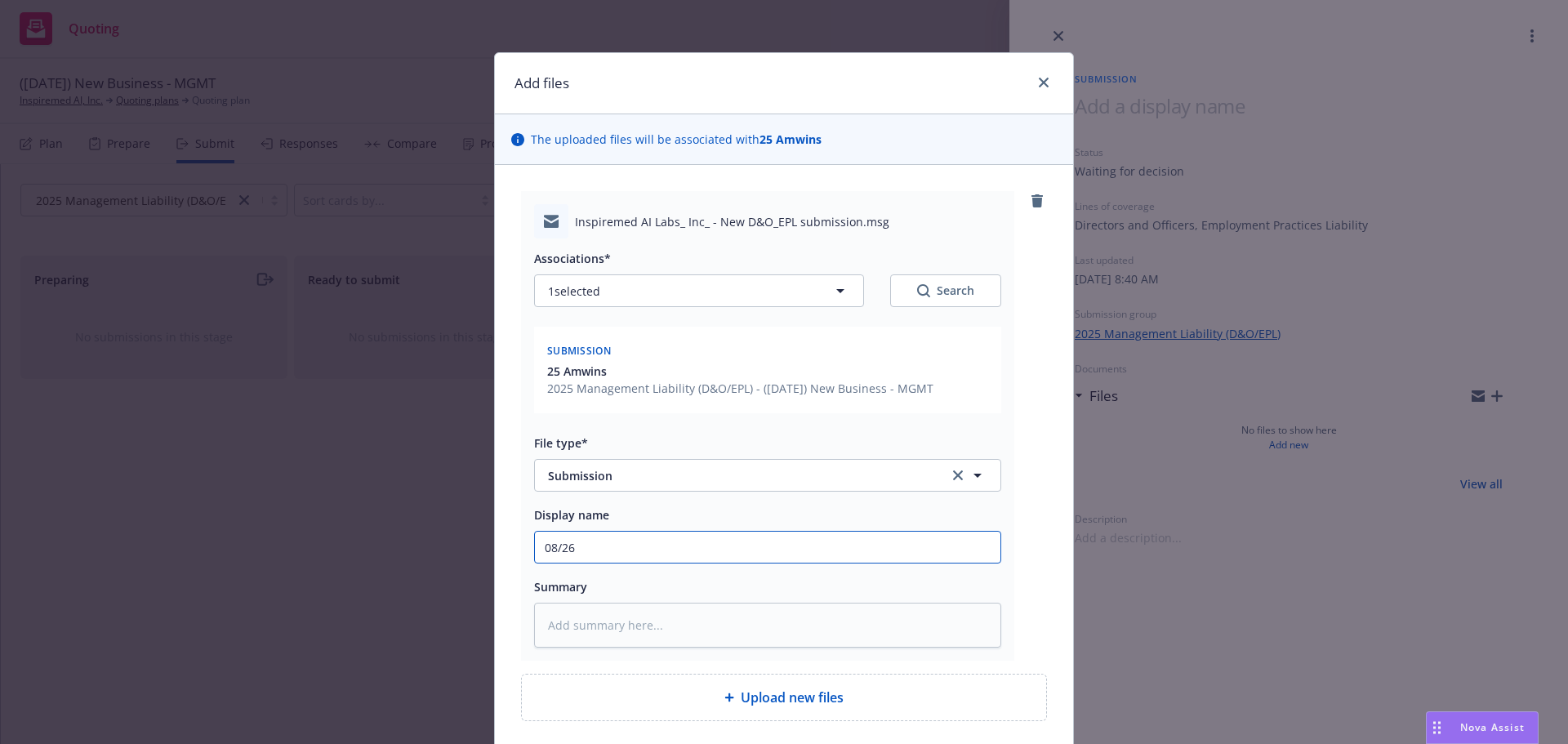
type input "08/26/"
type textarea "x"
type input "08/26/2"
type textarea "x"
type input "08/26/25"
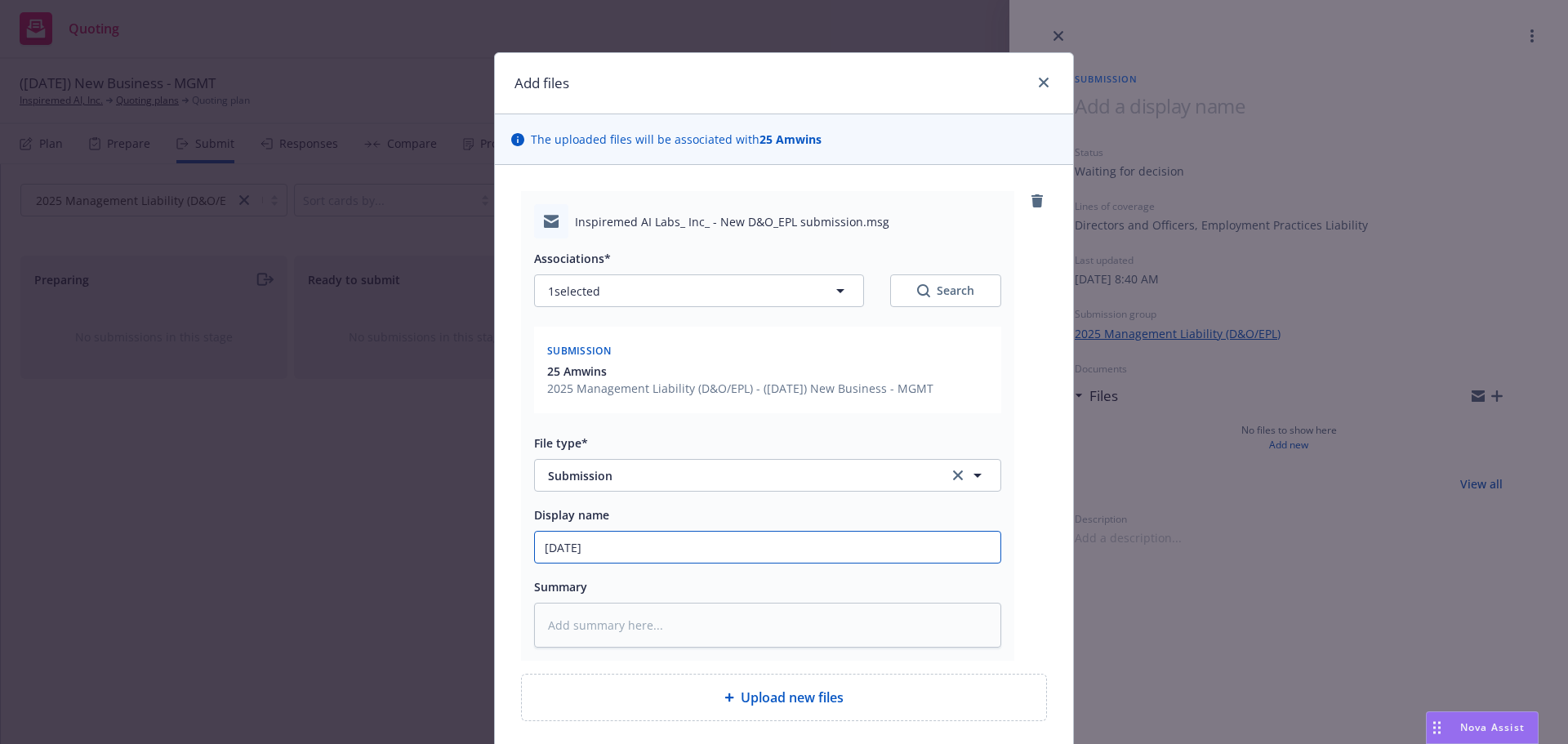
type textarea "x"
type input "08/26/25"
type textarea "x"
type input "08/26/25 N"
type textarea "x"
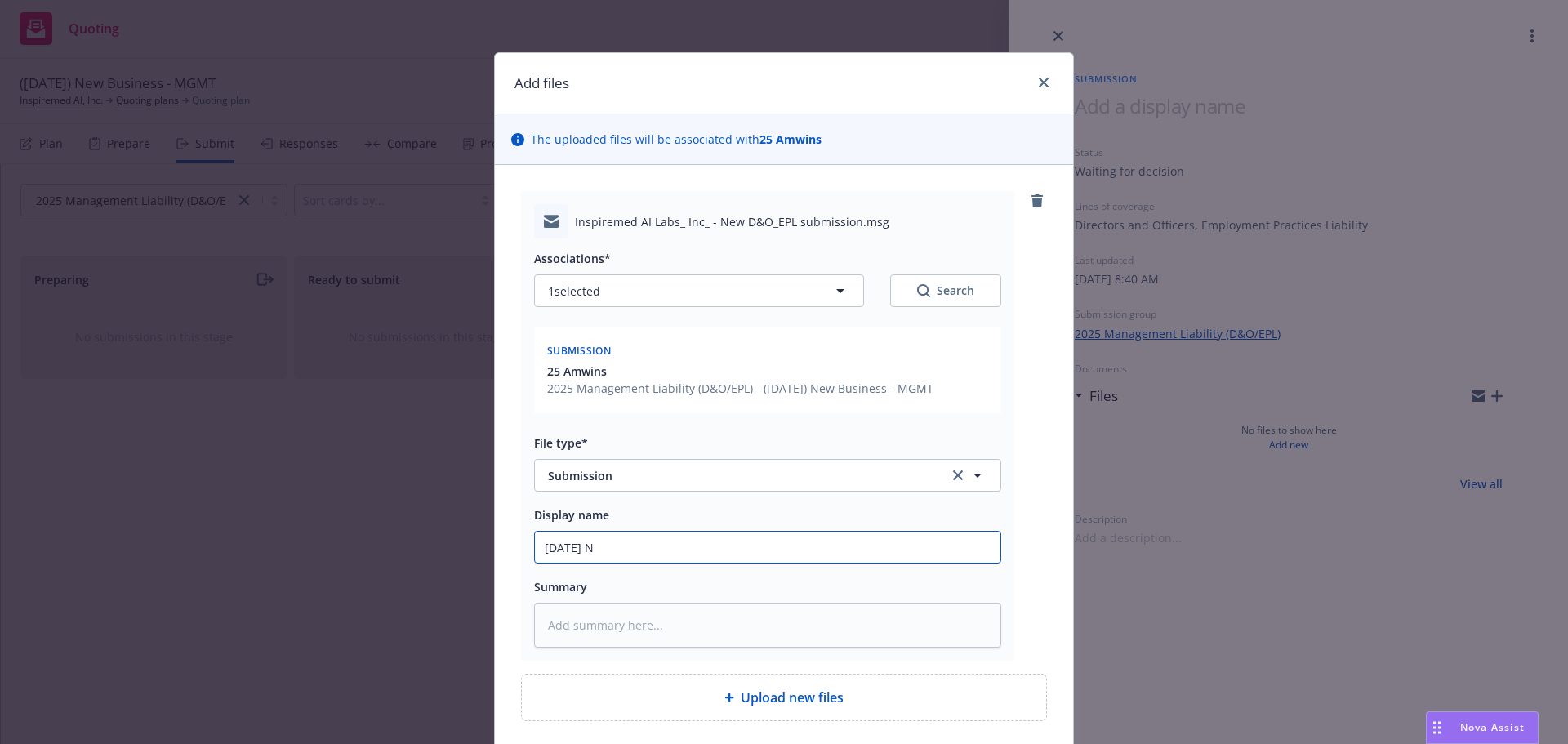
type input "08/26/25 Ne"
type textarea "x"
type input "08/26/25 New"
type textarea "x"
type input "08/26/25 New"
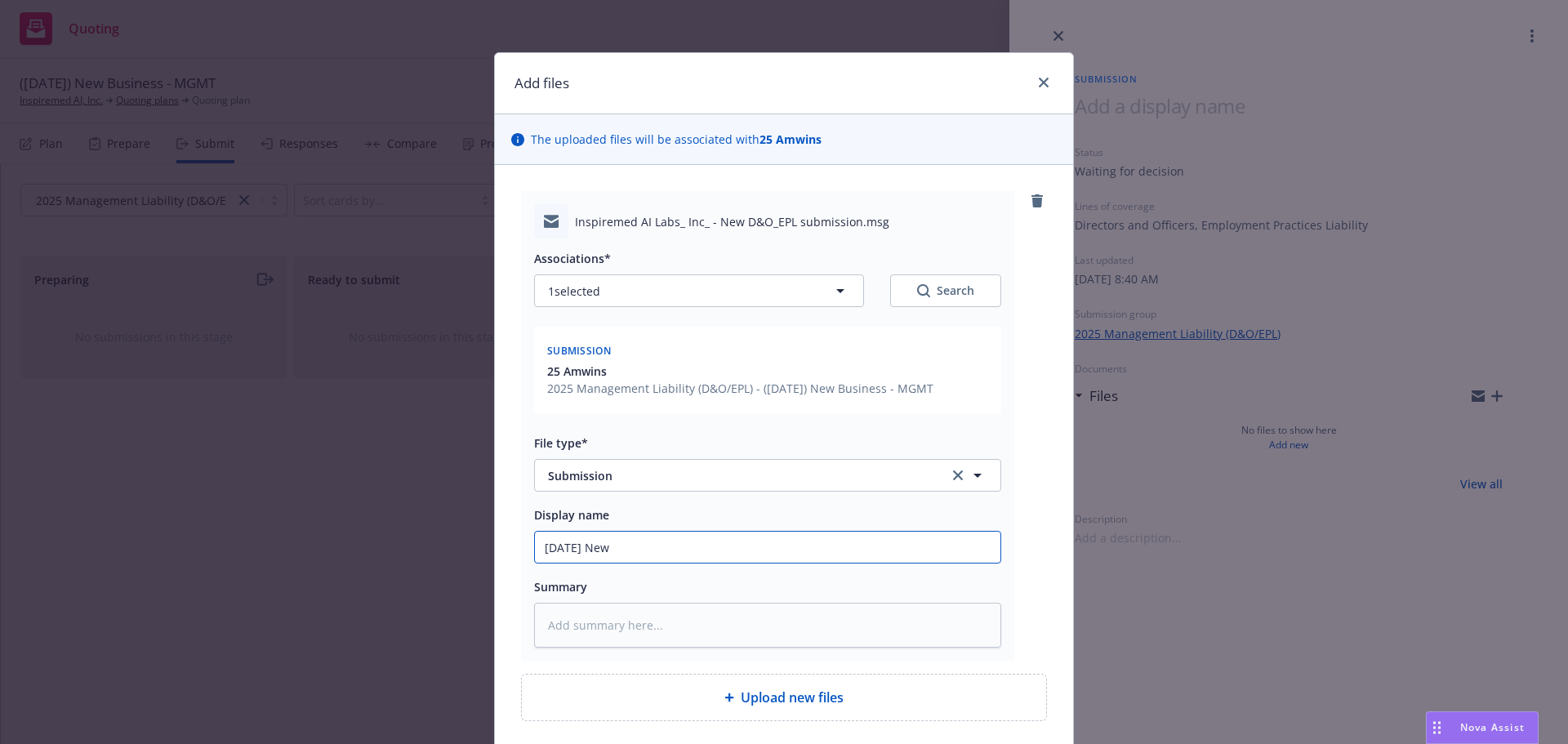
type textarea "x"
type input "08/26/25 New D"
type textarea "x"
type input "08/26/25 New D&"
type textarea "x"
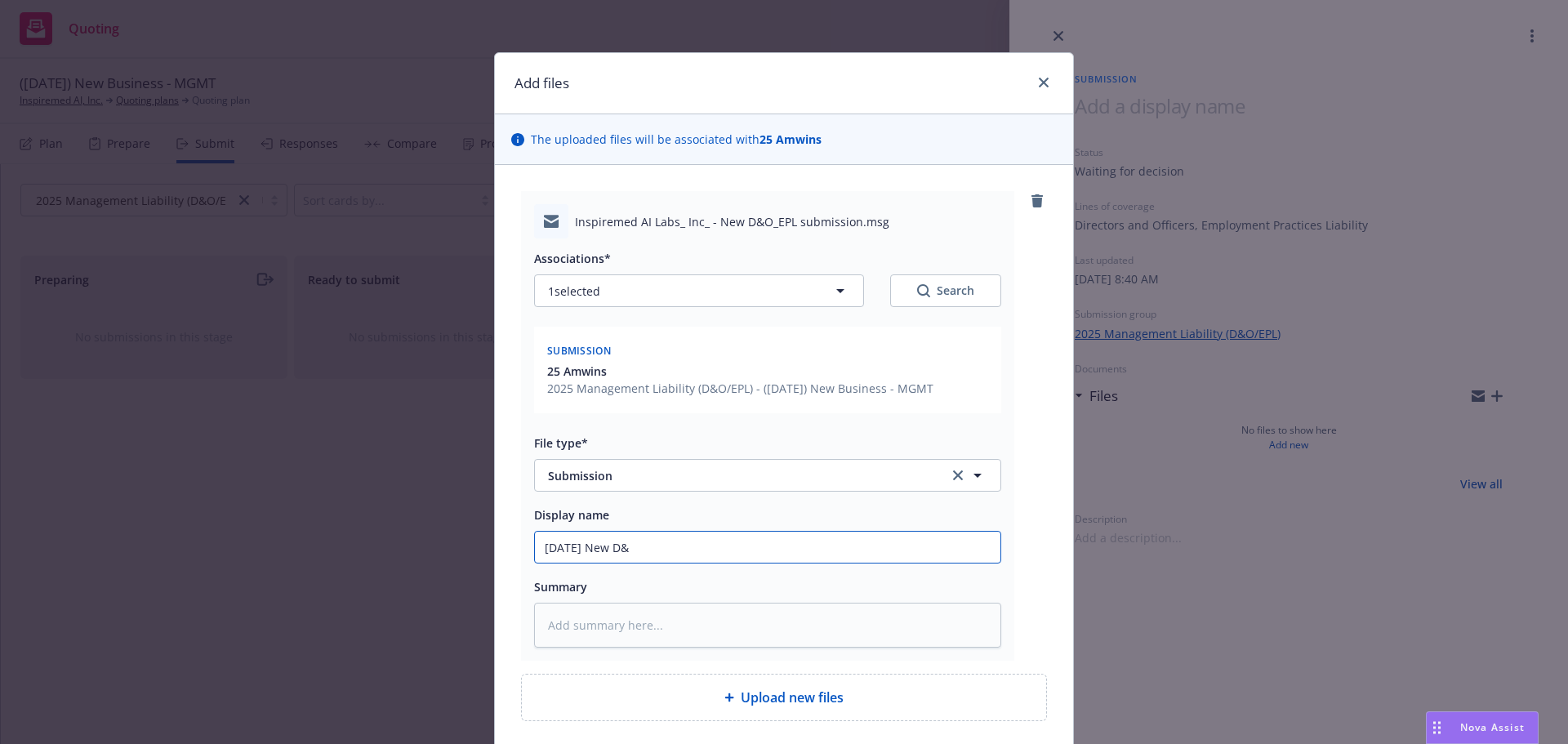
type input "08/26/25 New D&O"
type textarea "x"
type input "08/26/25 New D&O/"
type textarea "x"
type input "08/26/25 New D&O/S"
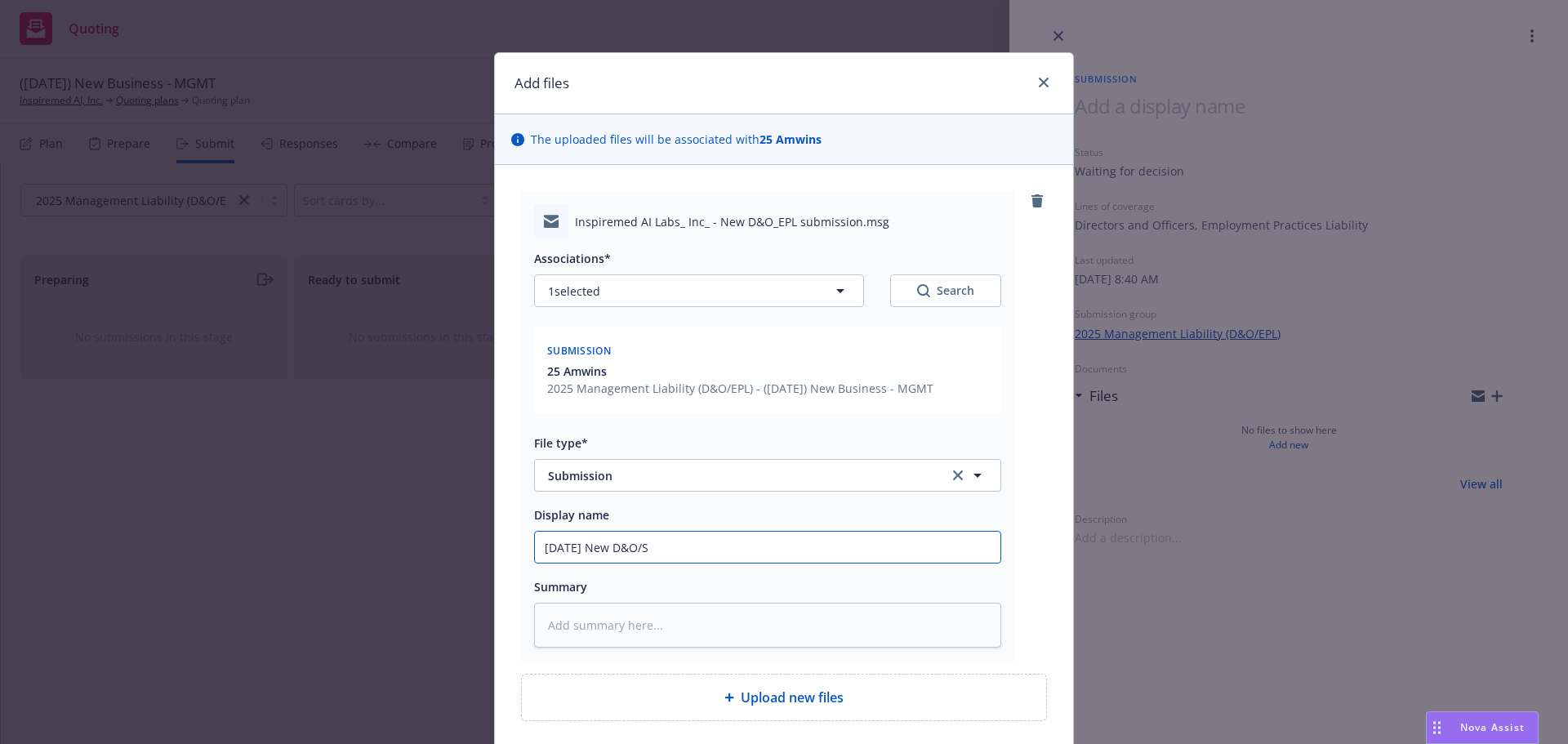
type textarea "x"
type input "08/26/25 New D&O/"
type textarea "x"
type input "08/26/25 New D&O/E"
type textarea "x"
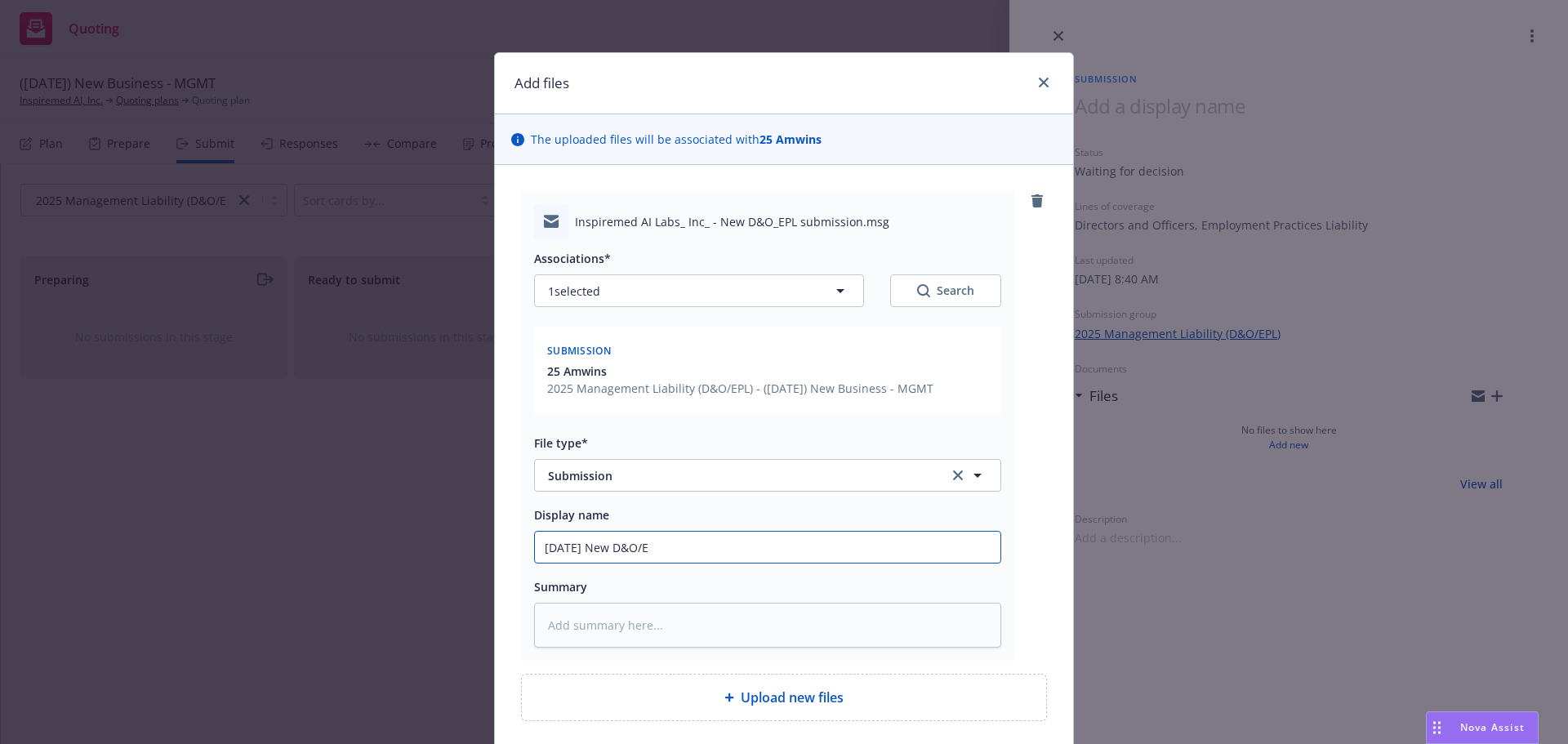
type input "08/26/25 New D&O/EI"
type textarea "x"
type input "08/26/25 New D&O/EIL"
type textarea "x"
type input "08/26/25 New D&O/EI"
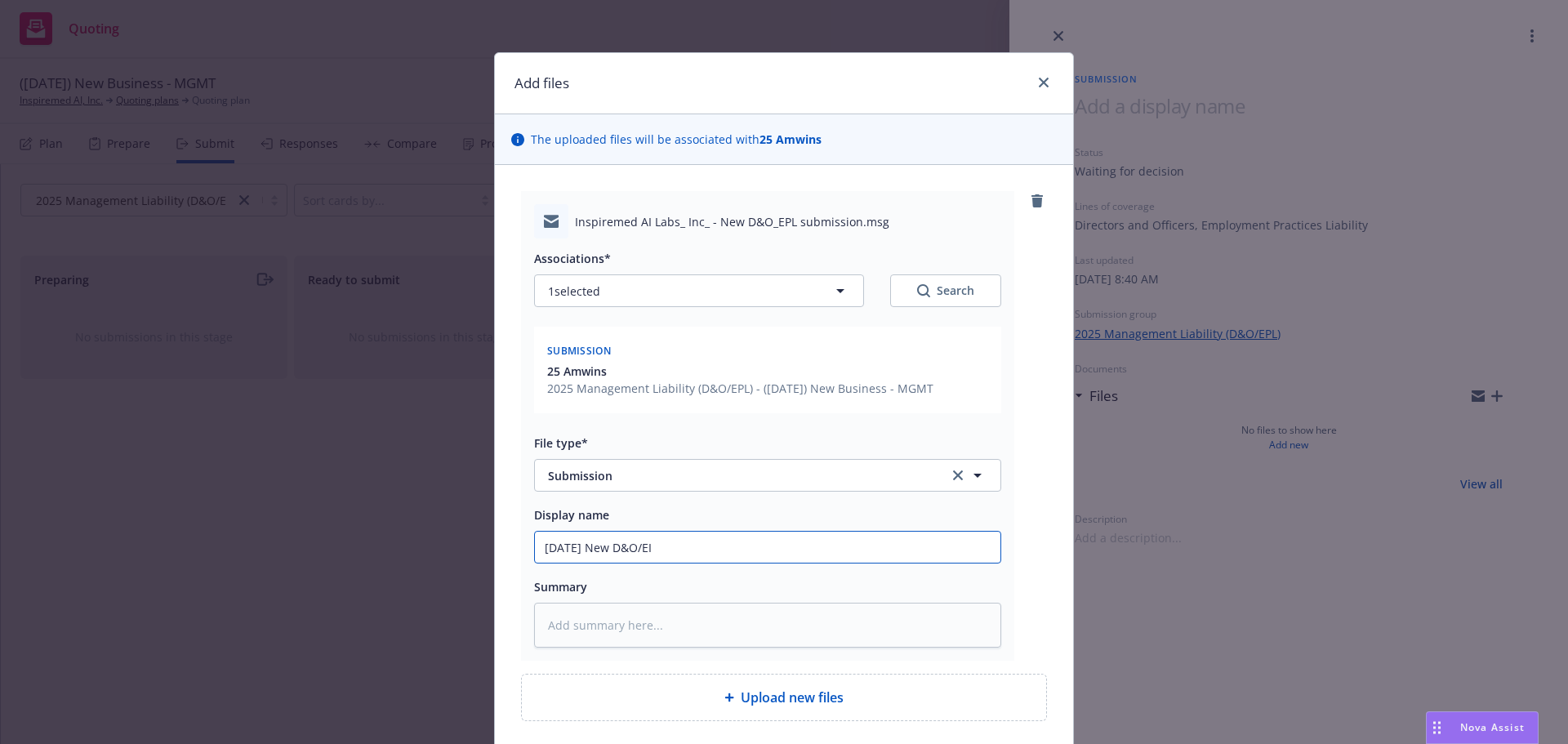
type textarea "x"
type input "08/26/25 New D&O/E"
type textarea "x"
type input "08/26/25 New D&O/EP"
type textarea "x"
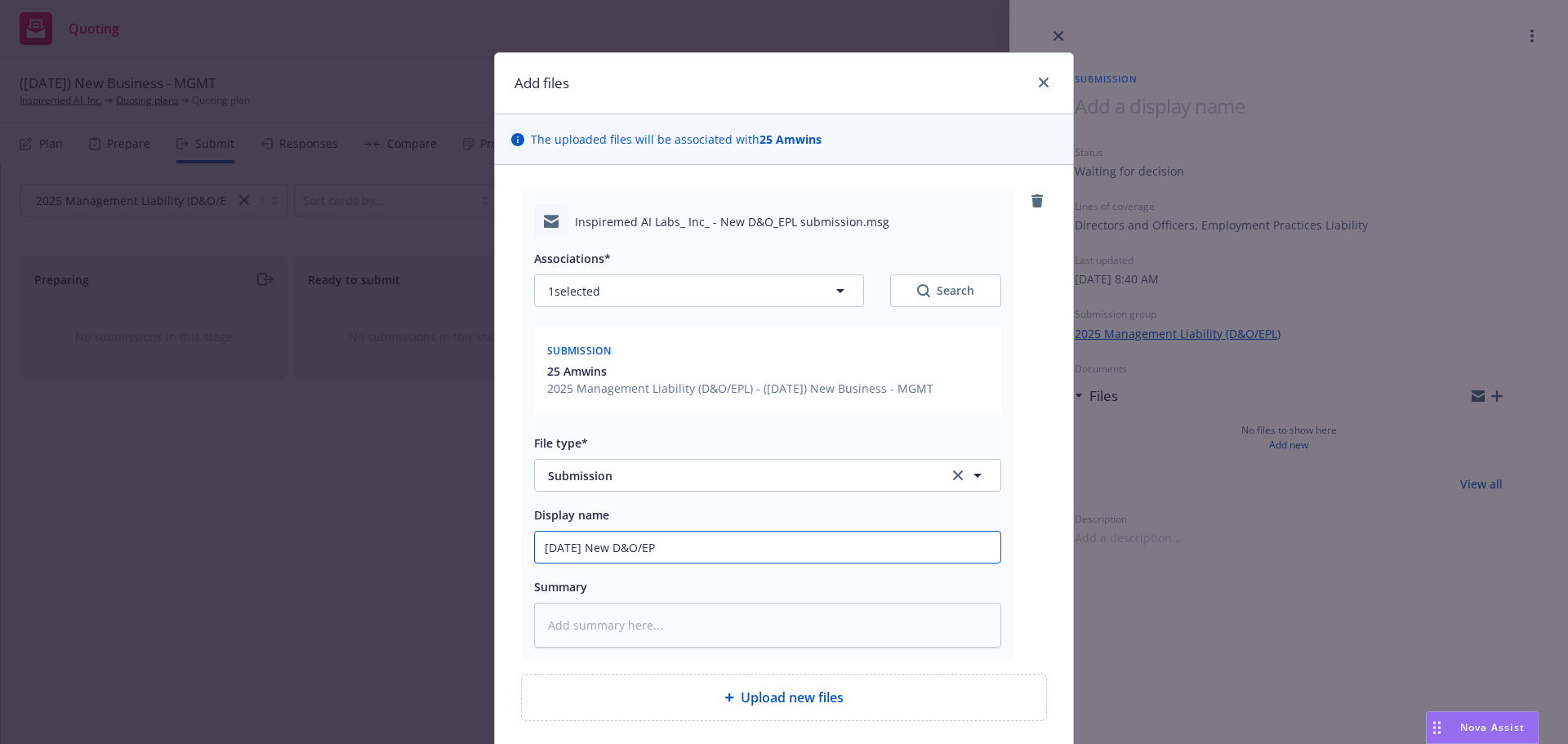
type input "08/26/25 New D&O/EPL"
type textarea "x"
type input "08/26/25 New D&O/EPL"
type textarea "x"
type input "08/26/25 New D&O/EPL s"
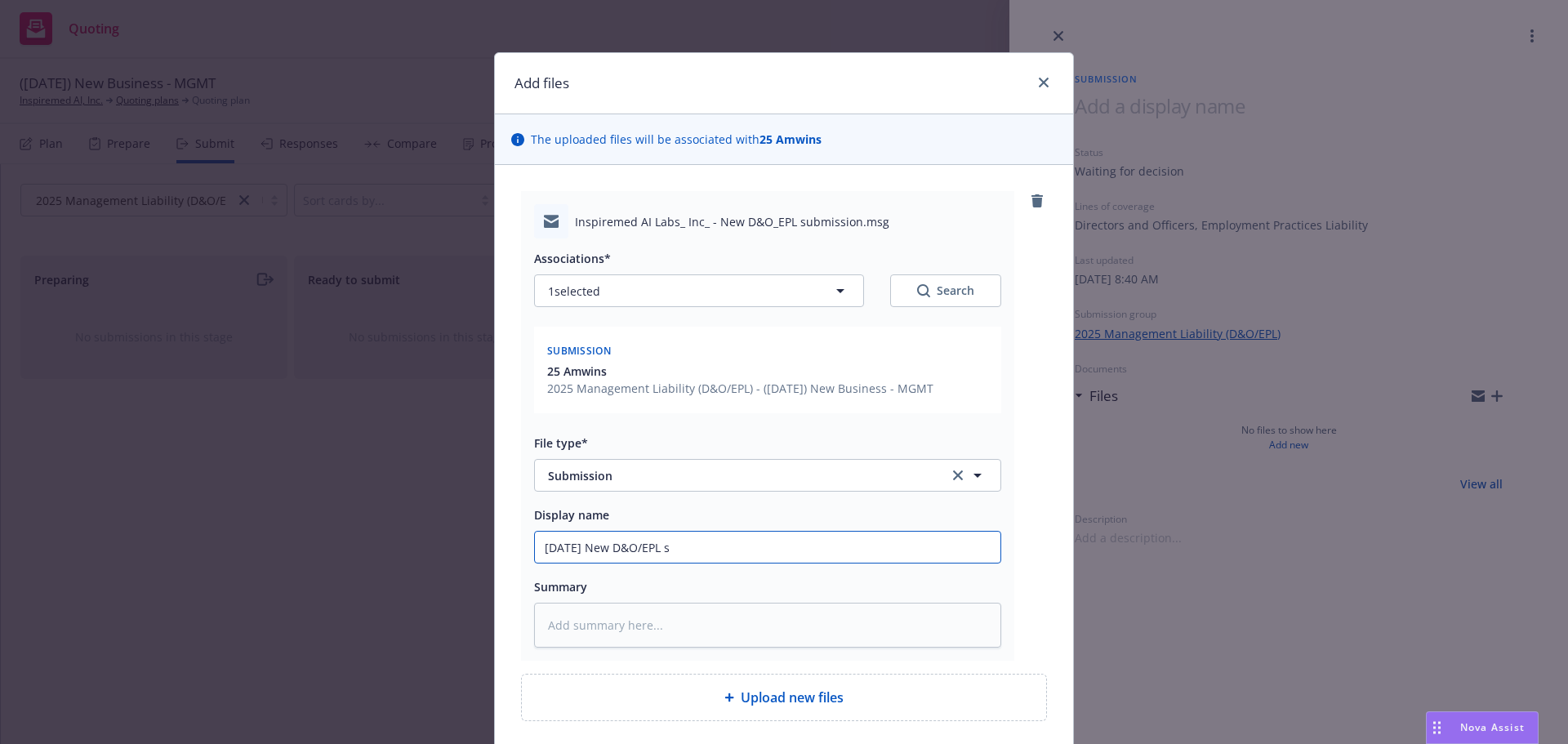
type textarea "x"
type input "08/26/25 New D&O/EPL su"
type textarea "x"
type input "08/26/25 New D&O/EPL sub"
type textarea "x"
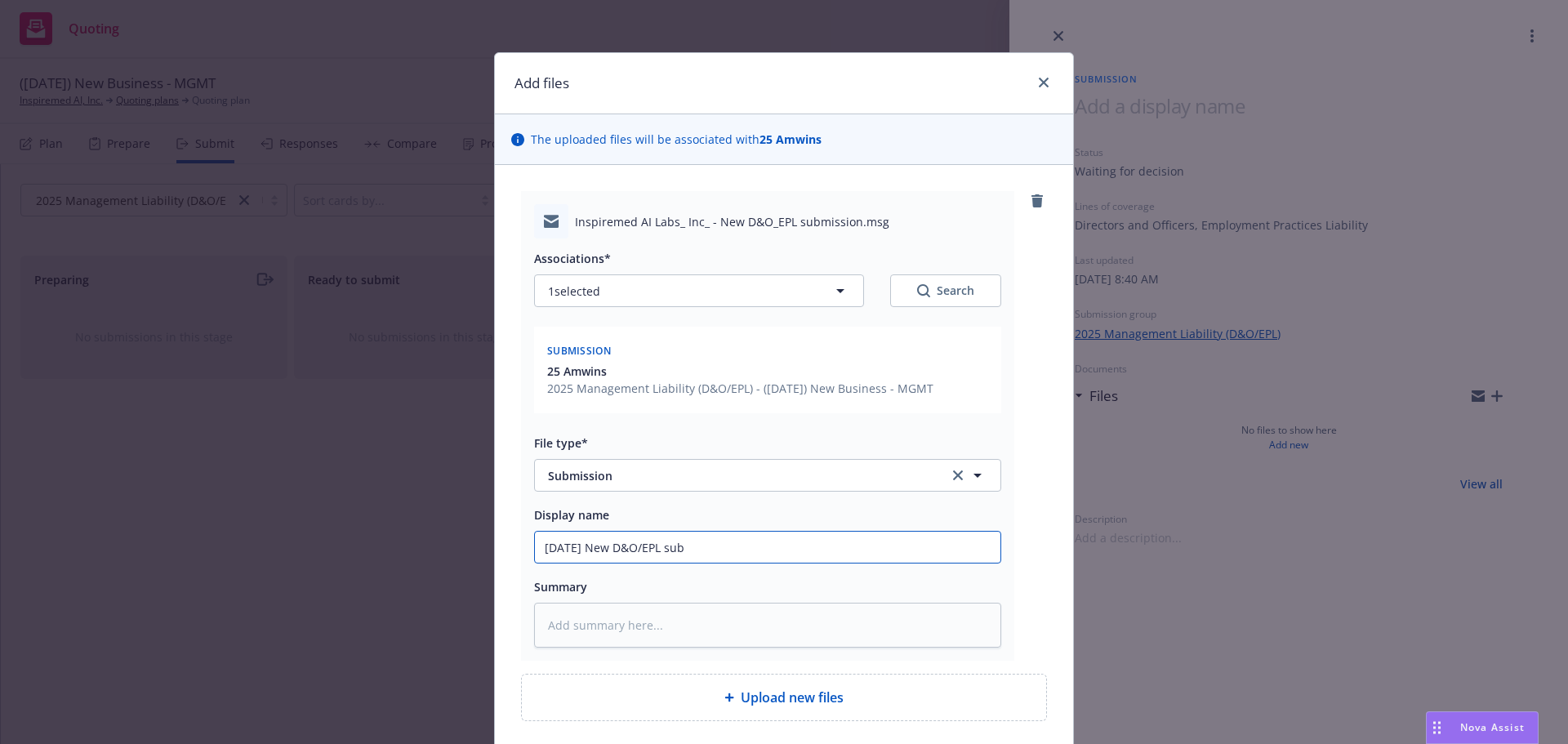
type input "08/26/25 New D&O/EPL subm"
type textarea "x"
type input "08/26/25 New D&O/EPL submi"
type textarea "x"
type input "08/26/25 New D&O/EPL submis"
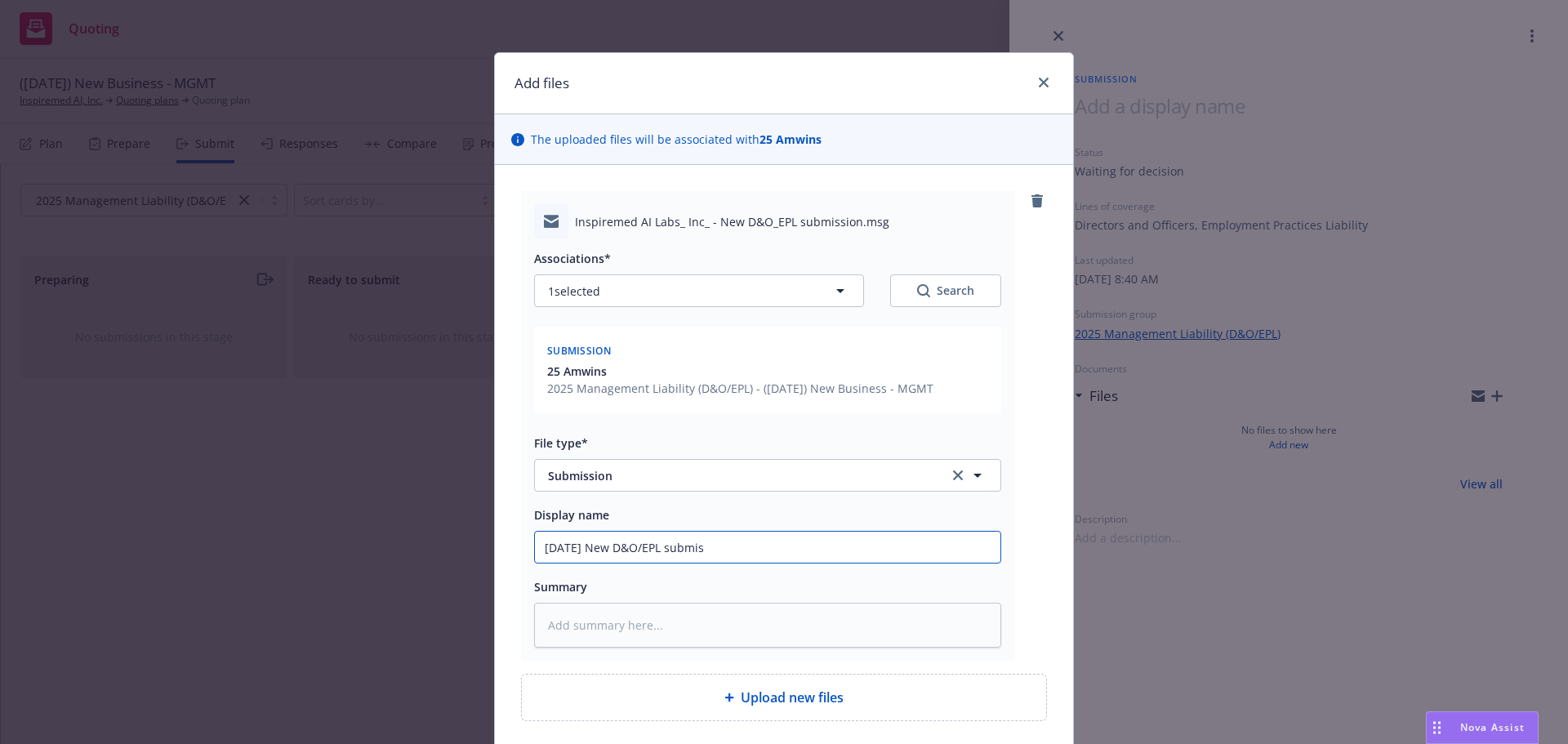
type textarea "x"
type input "08/26/25 New D&O/EPL submiss"
type textarea "x"
type input "08/26/25 New D&O/EPL submissi"
type textarea "x"
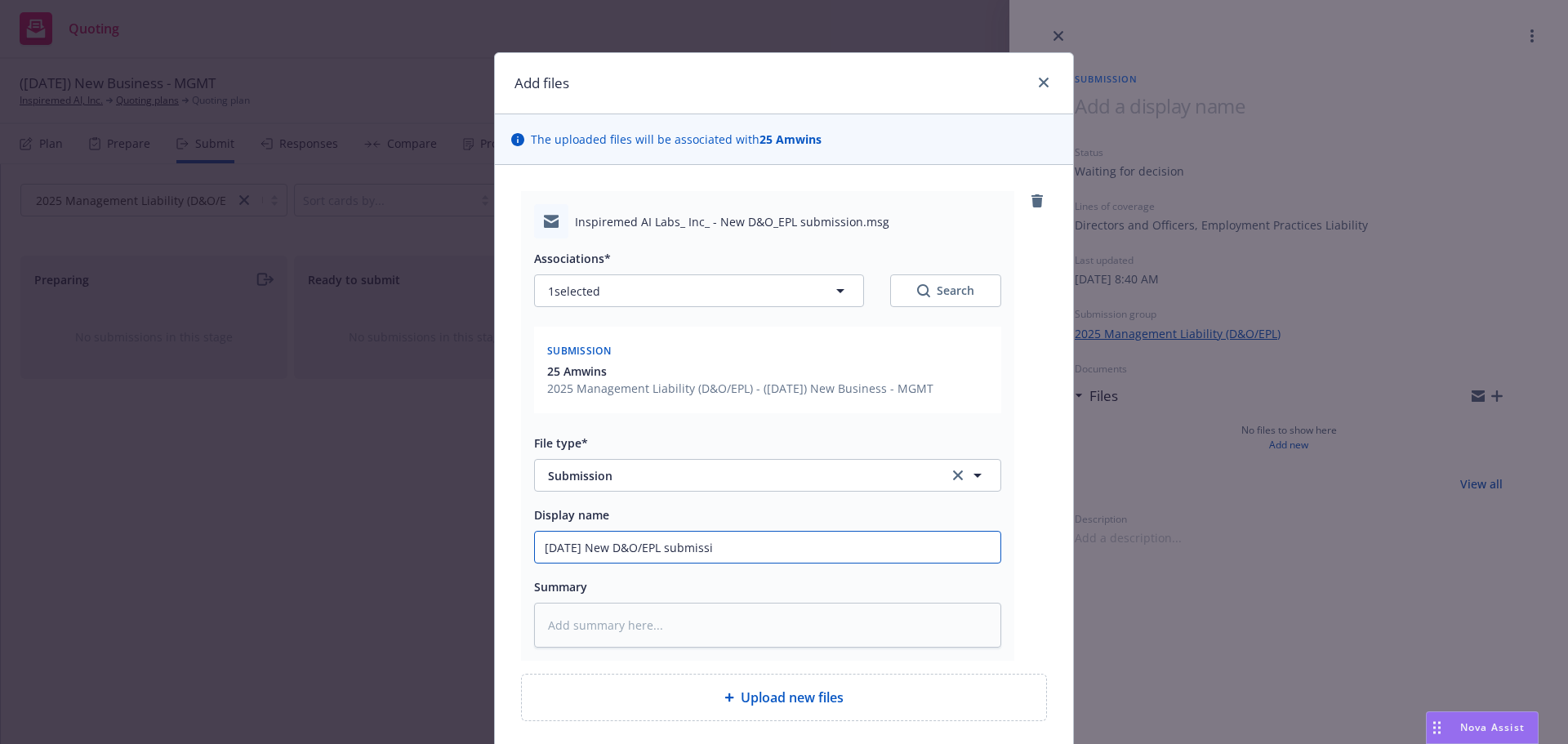
type input "08/26/25 New D&O/EPL submissio"
type textarea "x"
type input "08/26/25 New D&O/EPL submission"
type textarea "x"
type input "08/26/25 New D&O/EPL submission"
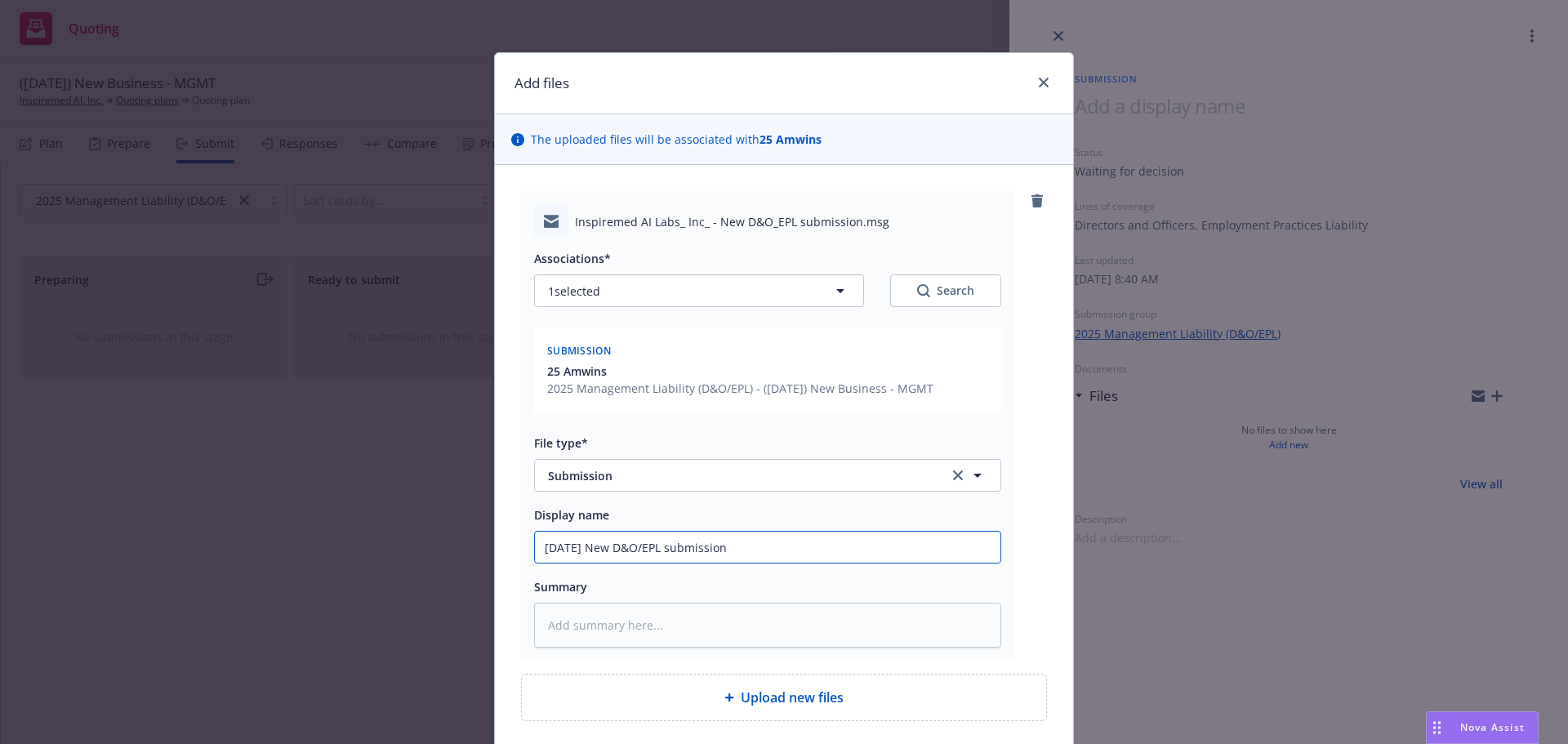
type textarea "x"
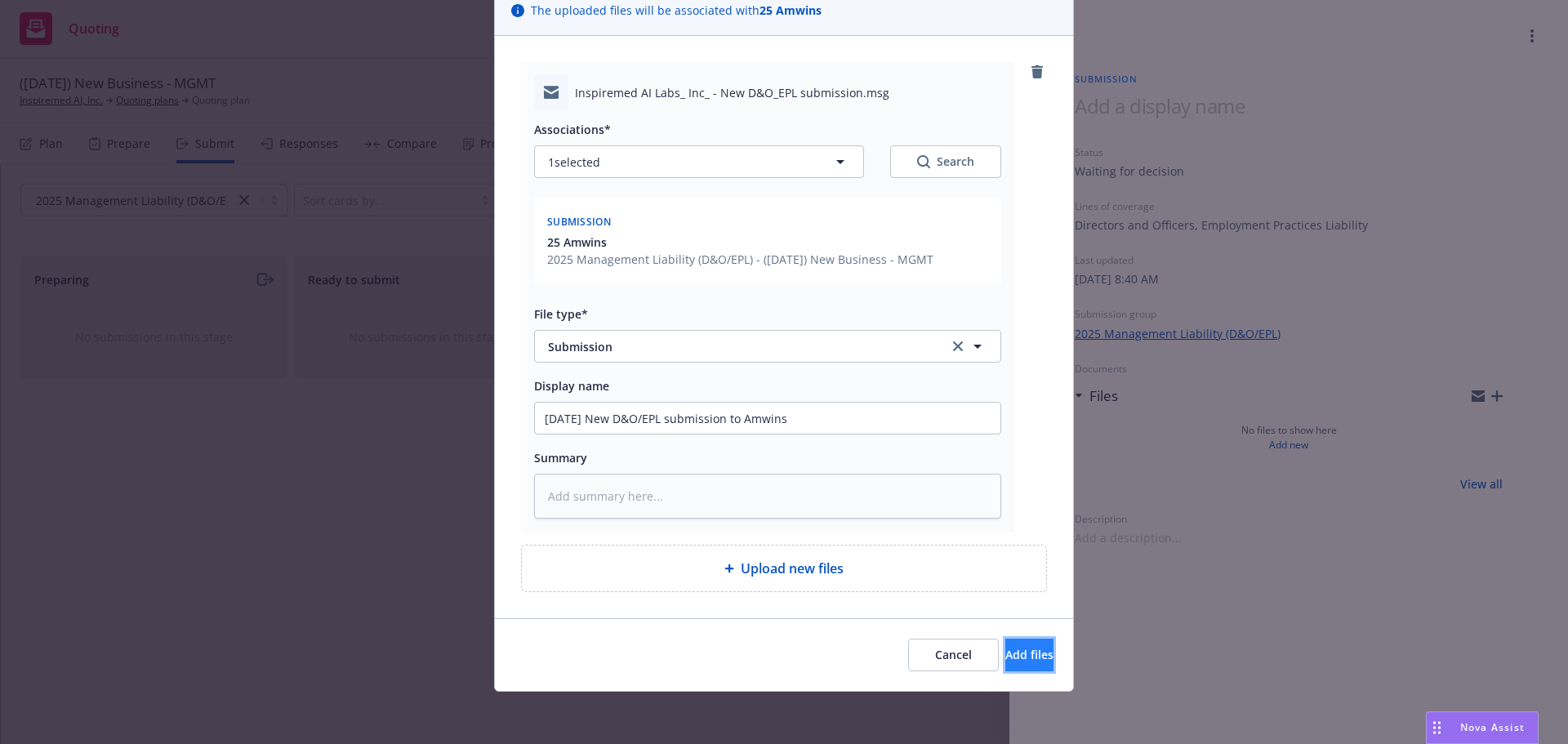
click at [1029, 660] on button "Add files" at bounding box center [1029, 654] width 48 height 32
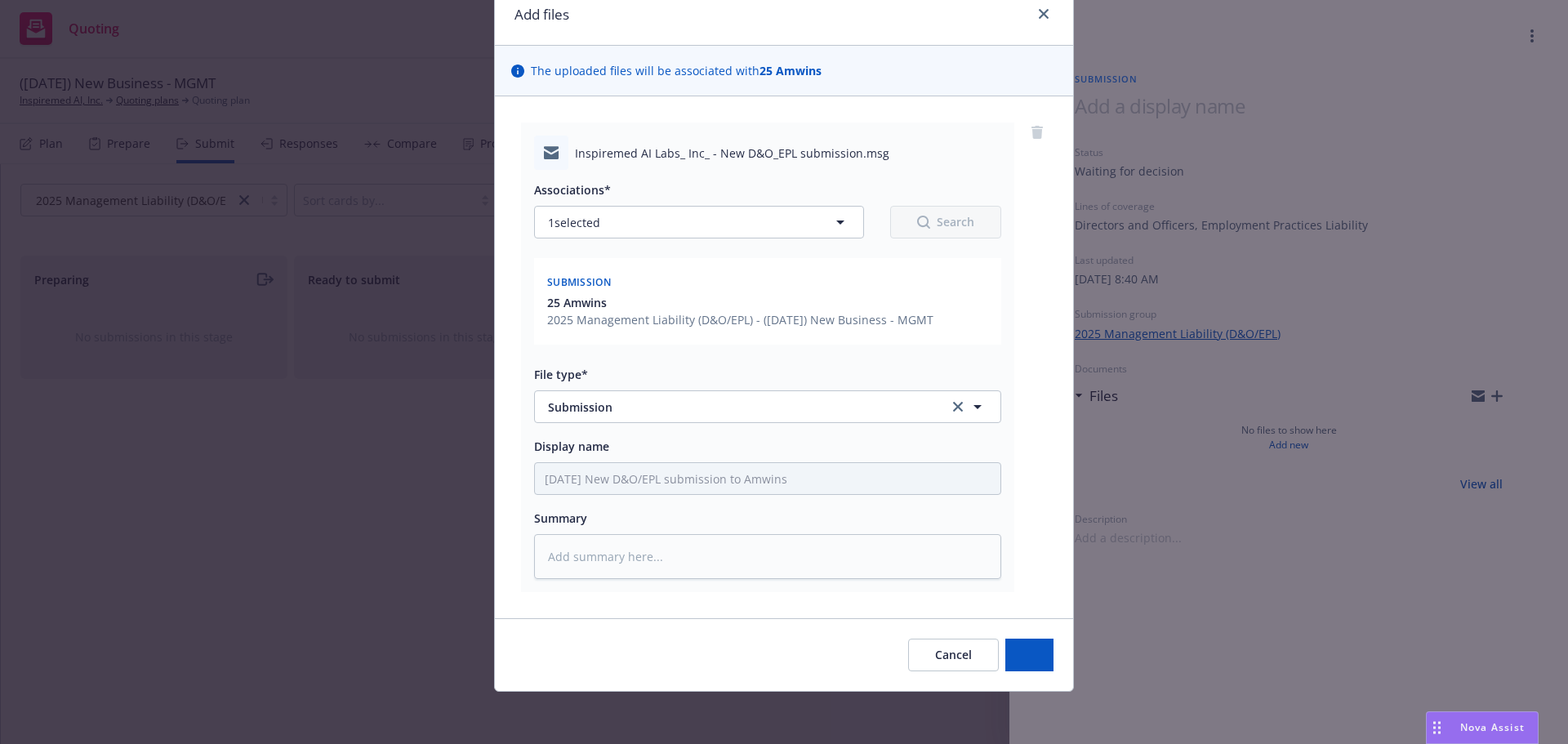
scroll to position [69, 0]
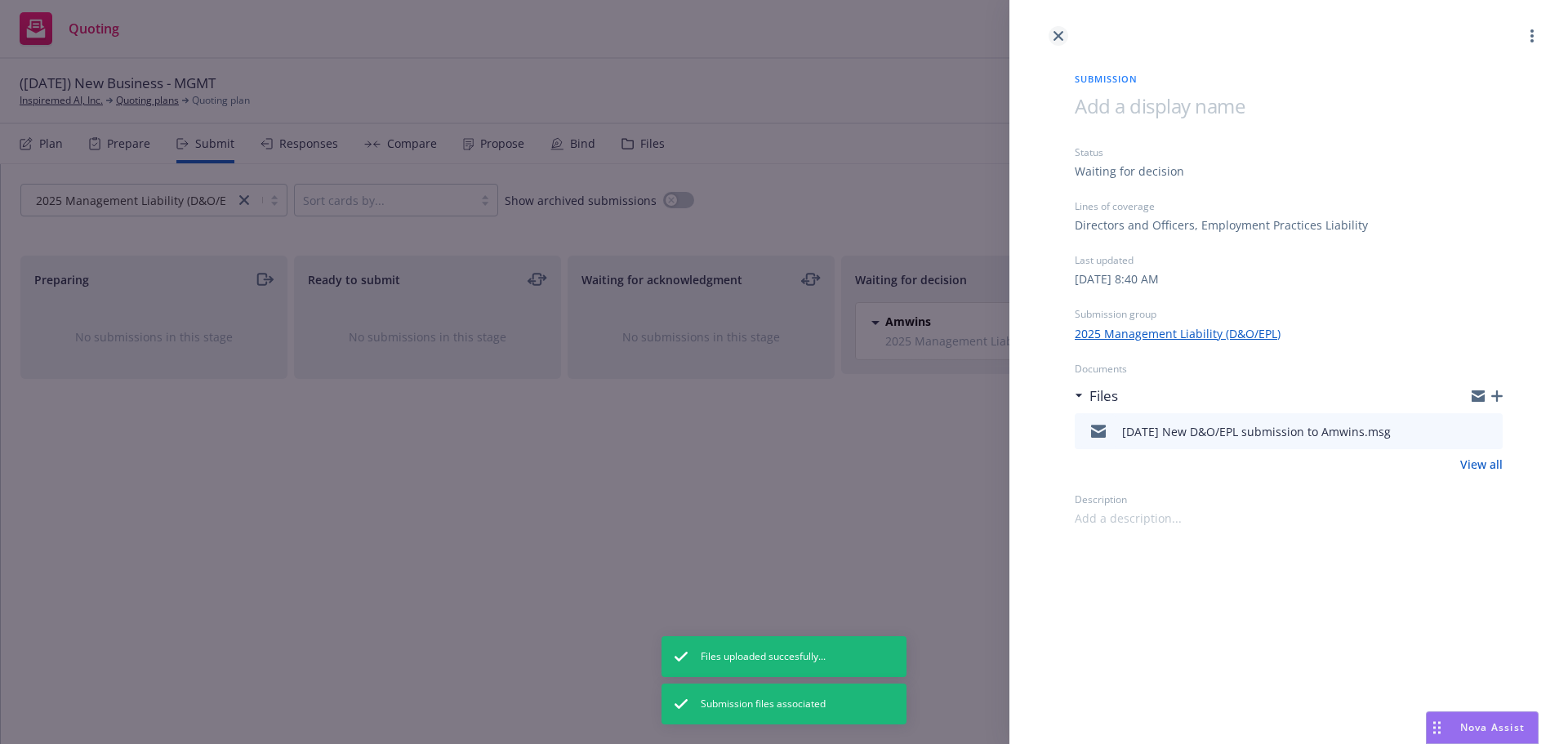
click at [1064, 39] on link "close" at bounding box center [1058, 36] width 20 height 20
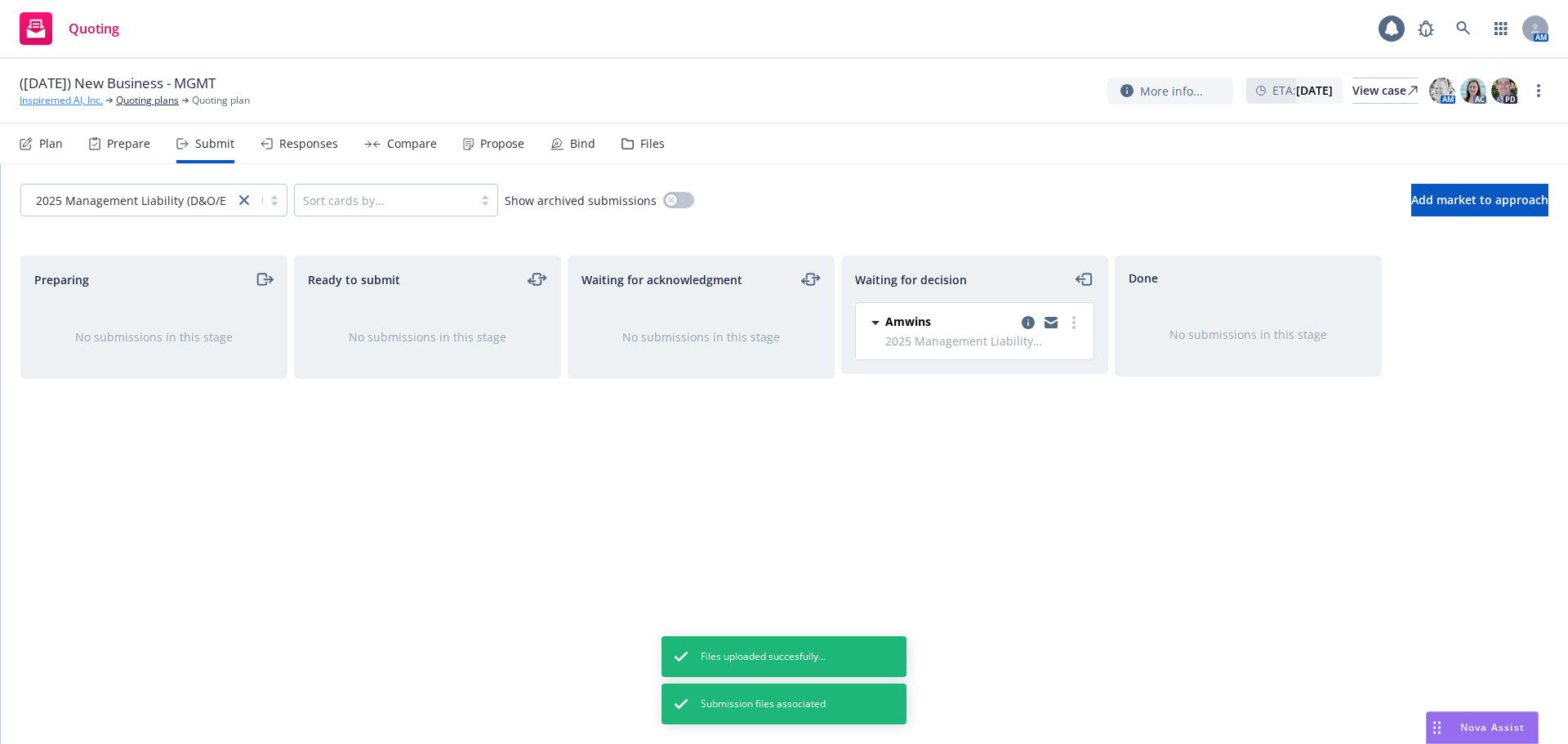
click at [55, 98] on link "Inspiremed AI, Inc." at bounding box center [61, 100] width 83 height 15
